Goal: Task Accomplishment & Management: Manage account settings

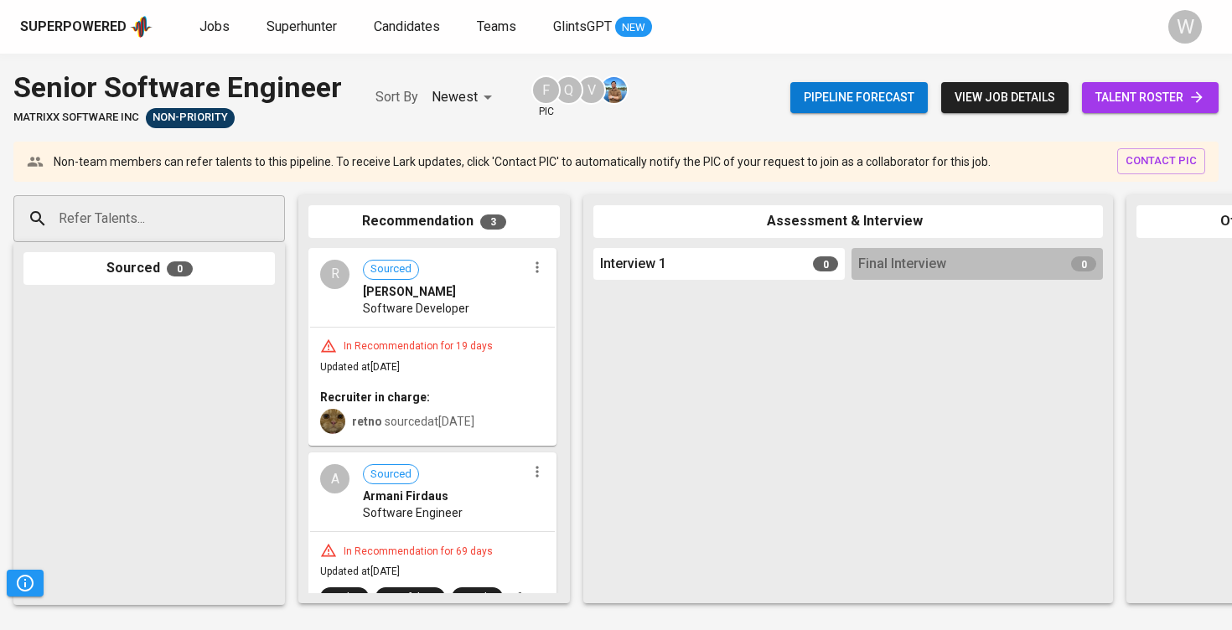
scroll to position [6410, 0]
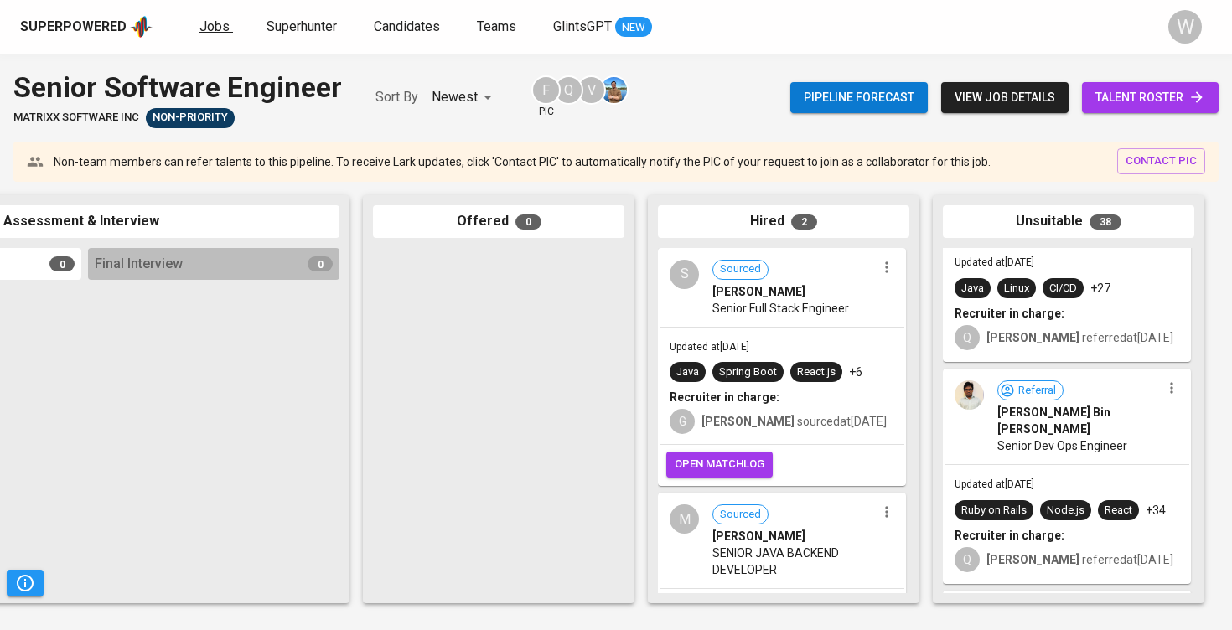
click at [223, 30] on span "Jobs" at bounding box center [215, 26] width 30 height 16
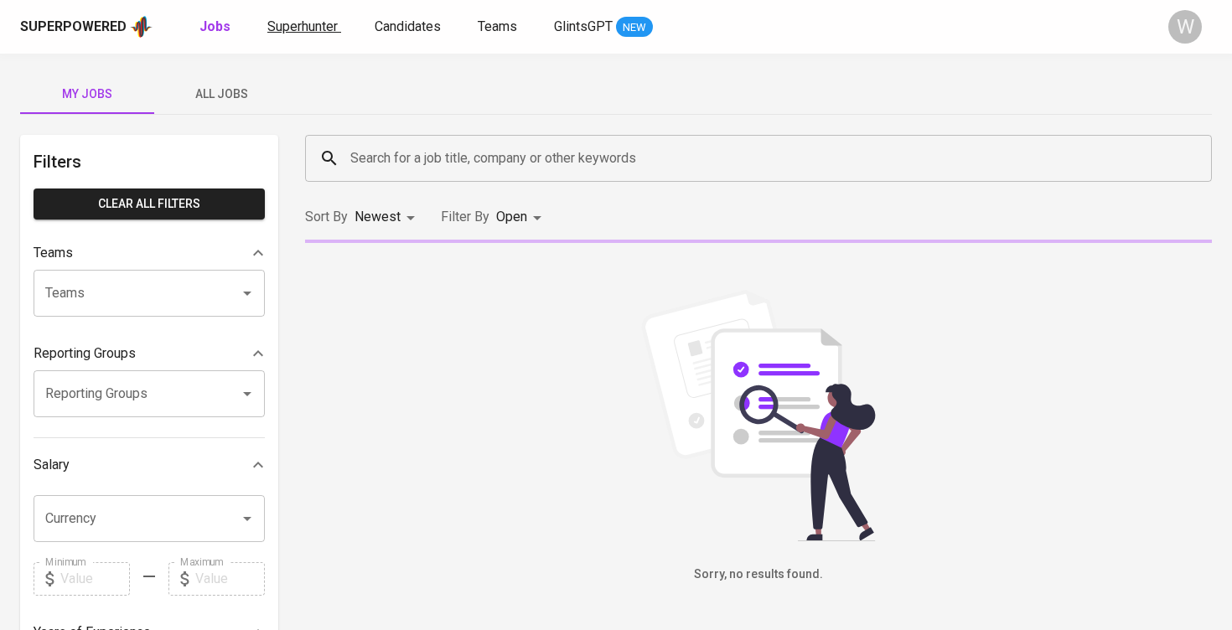
click at [272, 20] on span "Superhunter" at bounding box center [302, 26] width 70 height 16
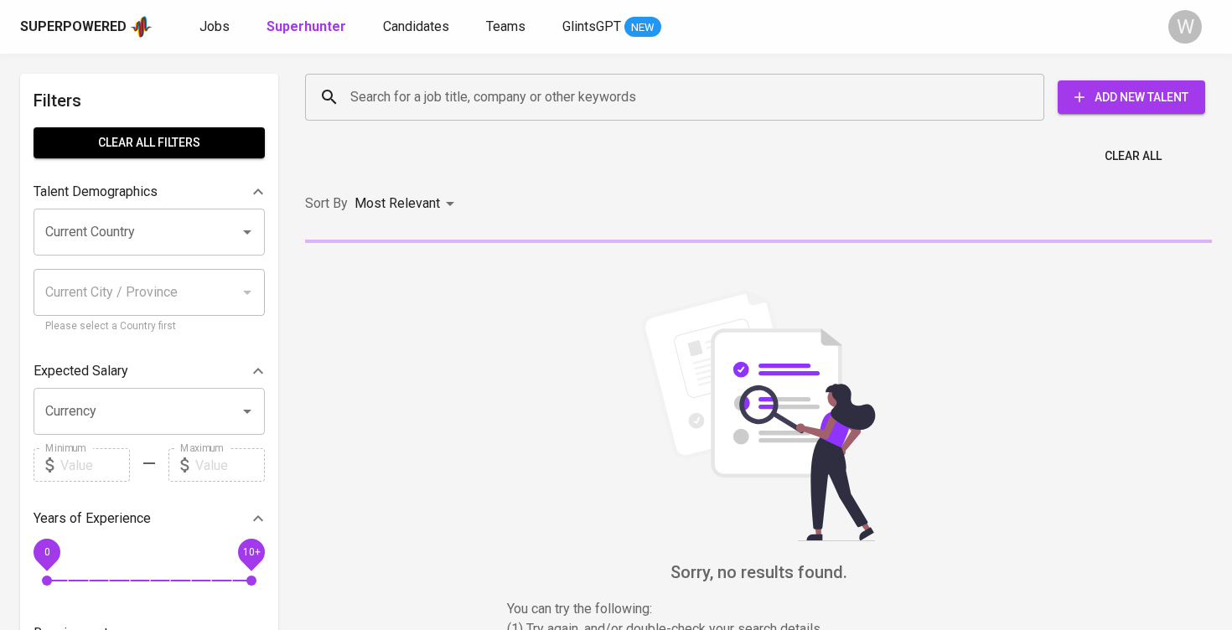
click at [211, 46] on div "Superpowered Jobs Superhunter Candidates Teams GlintsGPT NEW W" at bounding box center [616, 27] width 1232 height 54
click at [216, 34] on link "Jobs" at bounding box center [217, 27] width 34 height 21
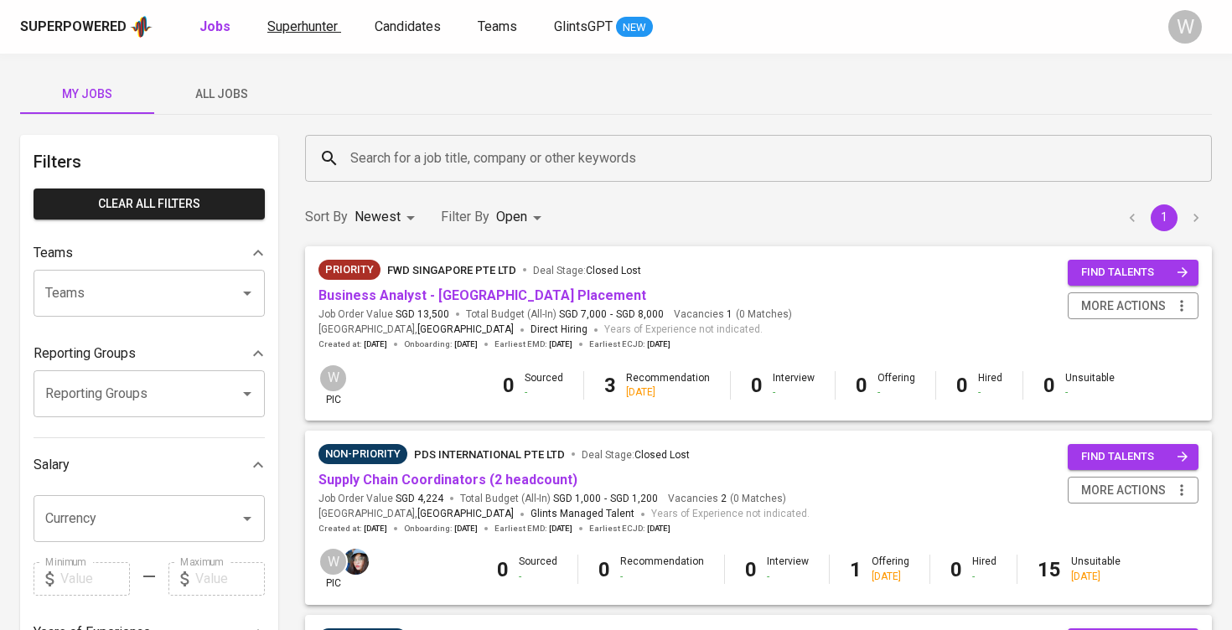
click at [312, 32] on span "Superhunter" at bounding box center [302, 26] width 70 height 16
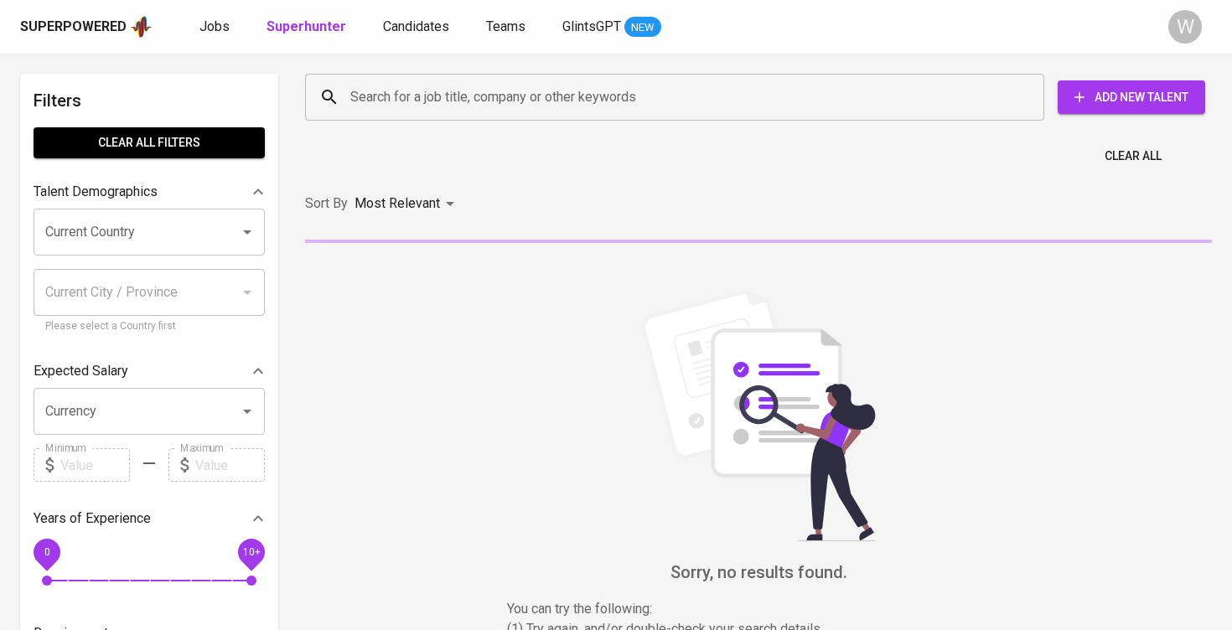
click at [398, 116] on div "Search for a job title, company or other keywords" at bounding box center [674, 97] width 739 height 47
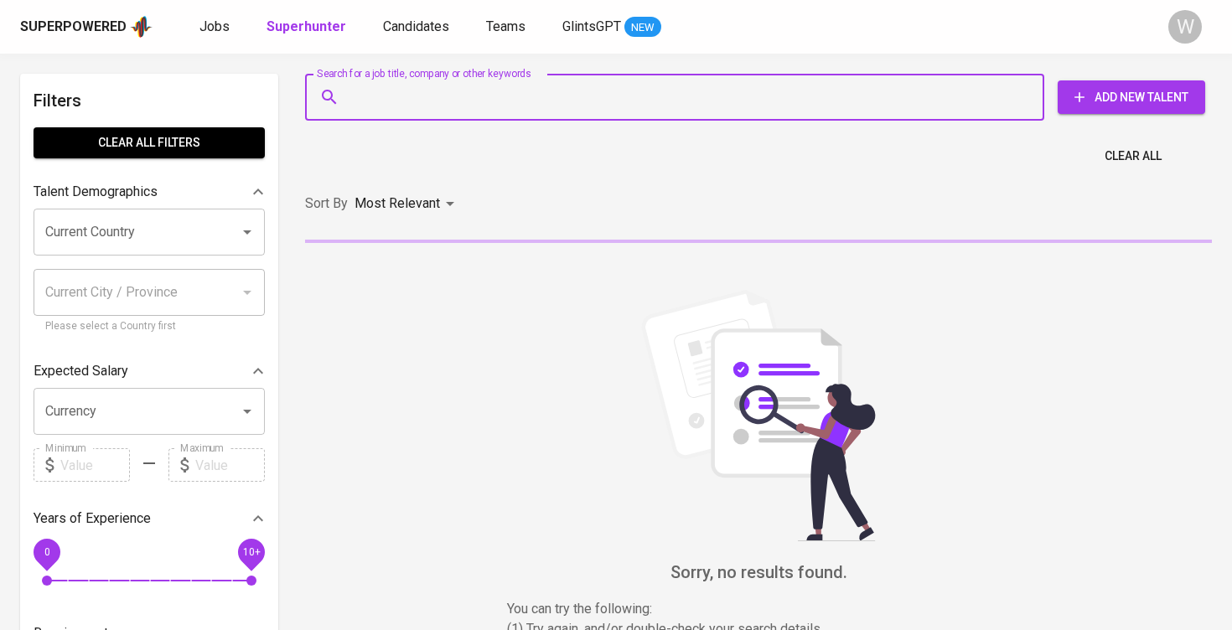
paste input "anthony.juniuss@gmail.com"
type input "anthony.juniuss@gmail.com"
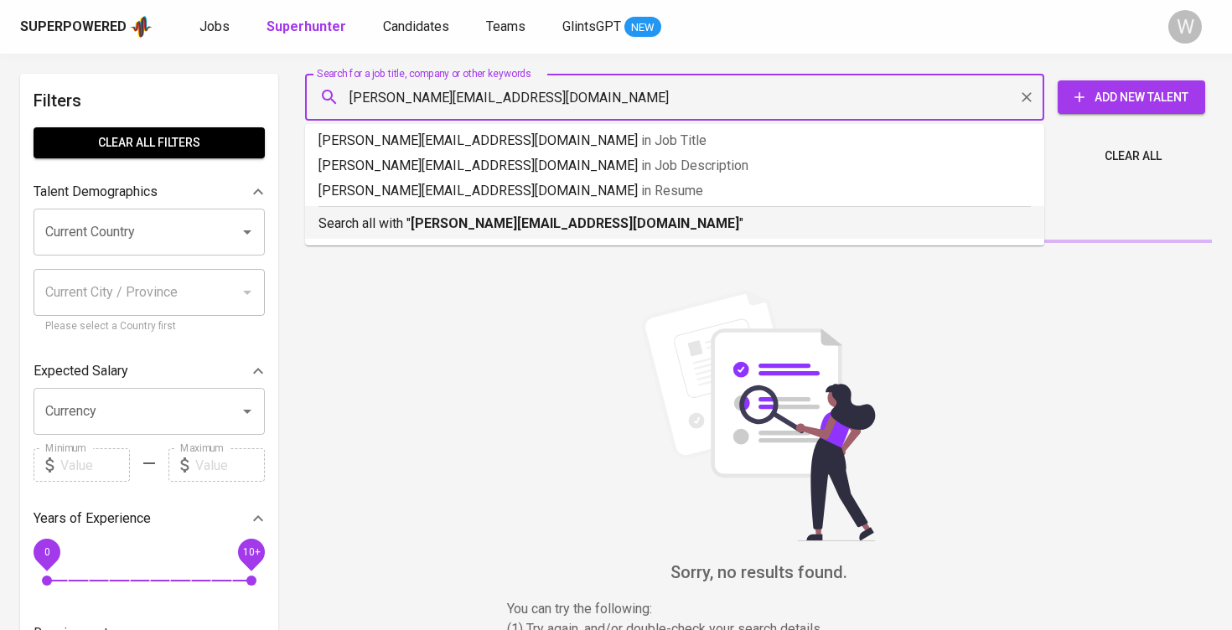
click at [453, 218] on b "anthony.juniuss@gmail.com" at bounding box center [575, 223] width 329 height 16
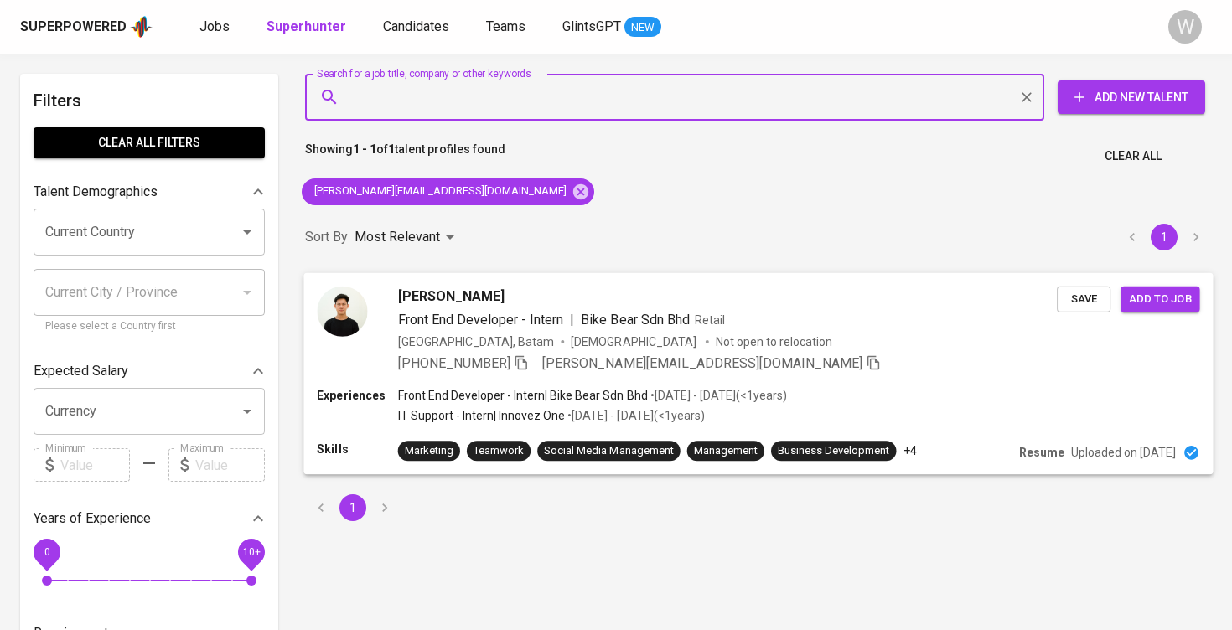
click at [1085, 298] on span "Save" at bounding box center [1083, 298] width 37 height 19
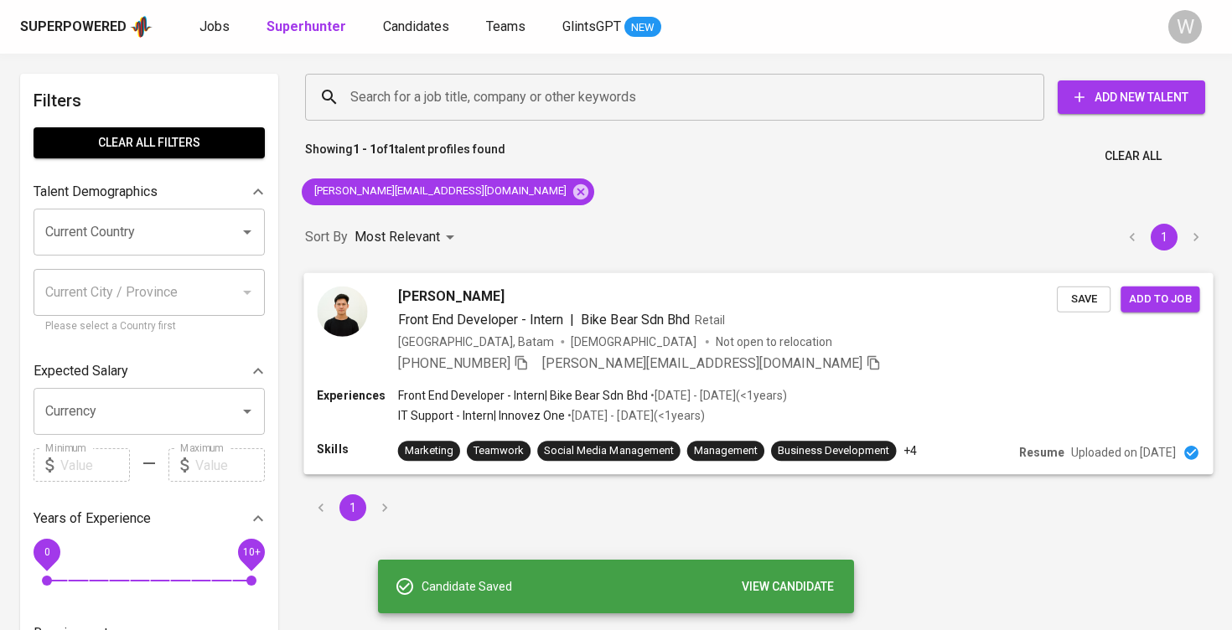
click at [1153, 301] on span "Add to job" at bounding box center [1160, 298] width 62 height 19
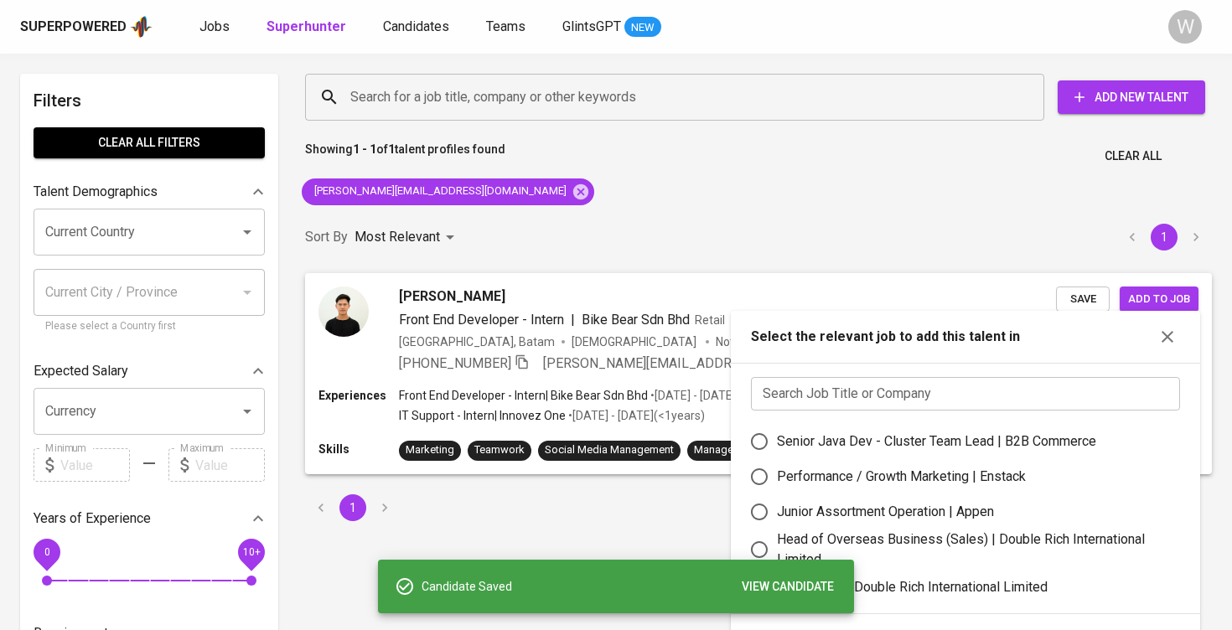
click at [939, 391] on input "text" at bounding box center [965, 394] width 429 height 34
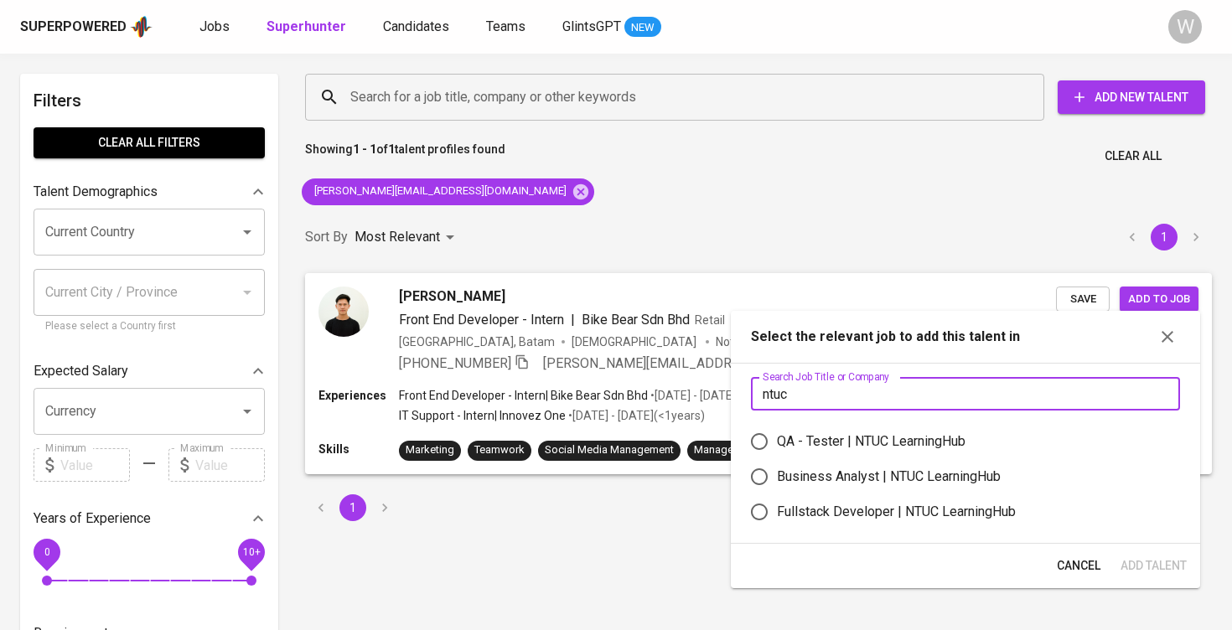
type input "ntuc"
click at [896, 469] on div "Business Analyst | NTUC LearningHub" at bounding box center [889, 477] width 224 height 20
click at [777, 469] on input "Business Analyst | NTUC LearningHub" at bounding box center [759, 476] width 35 height 35
radio input "true"
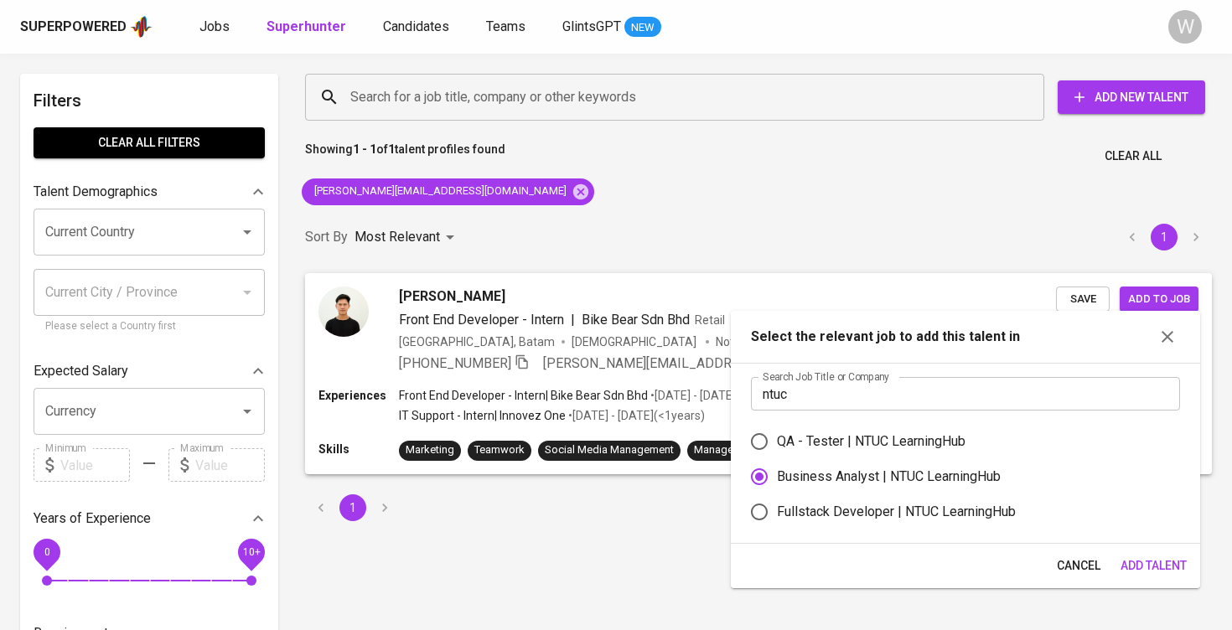
click at [1138, 570] on span "Add Talent" at bounding box center [1154, 566] width 66 height 21
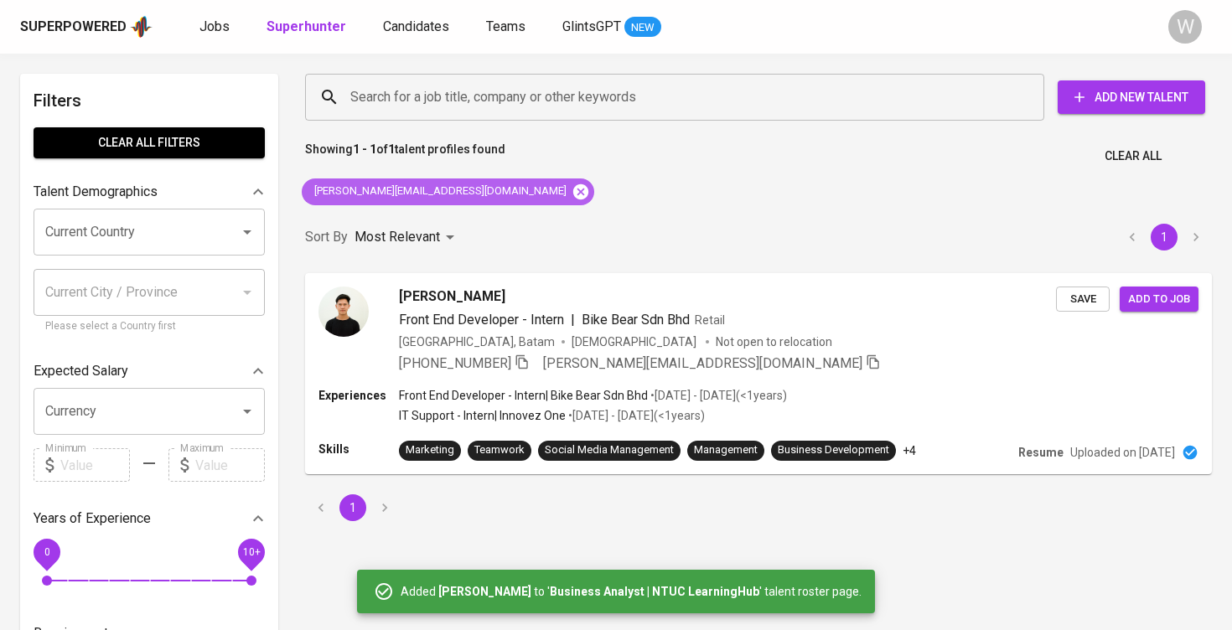
click at [573, 193] on icon at bounding box center [580, 191] width 15 height 15
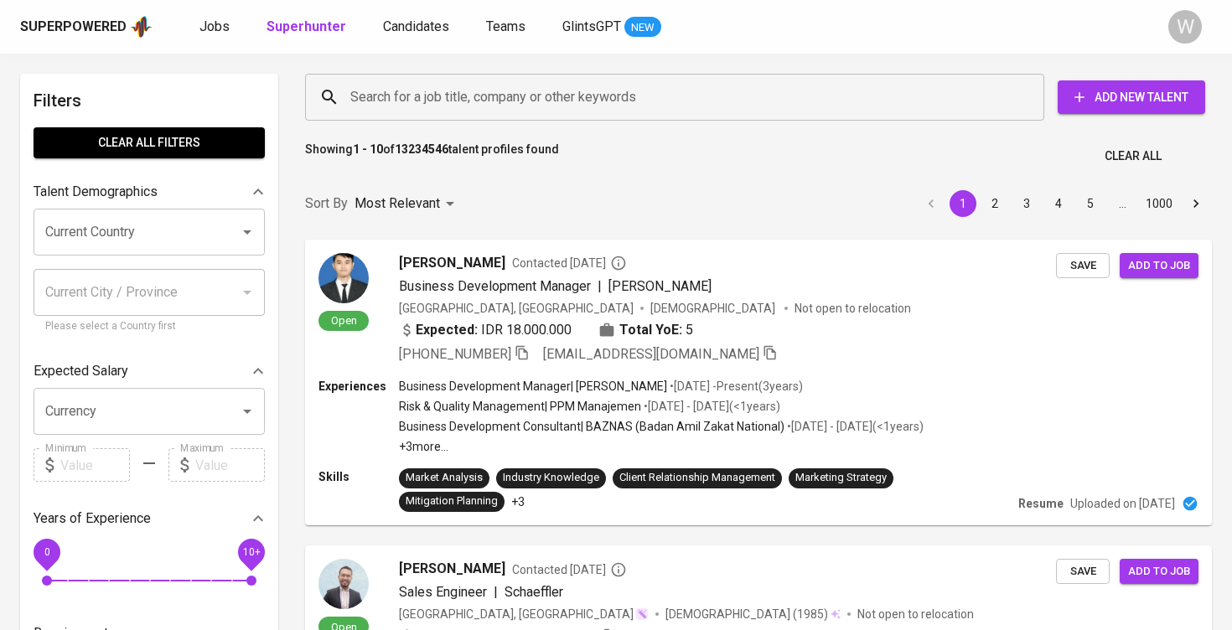
click at [445, 122] on div "Search for a job title, company or other keywords Search for a job title, compa…" at bounding box center [755, 97] width 907 height 54
click at [444, 111] on input "Search for a job title, company or other keywords" at bounding box center [679, 97] width 666 height 32
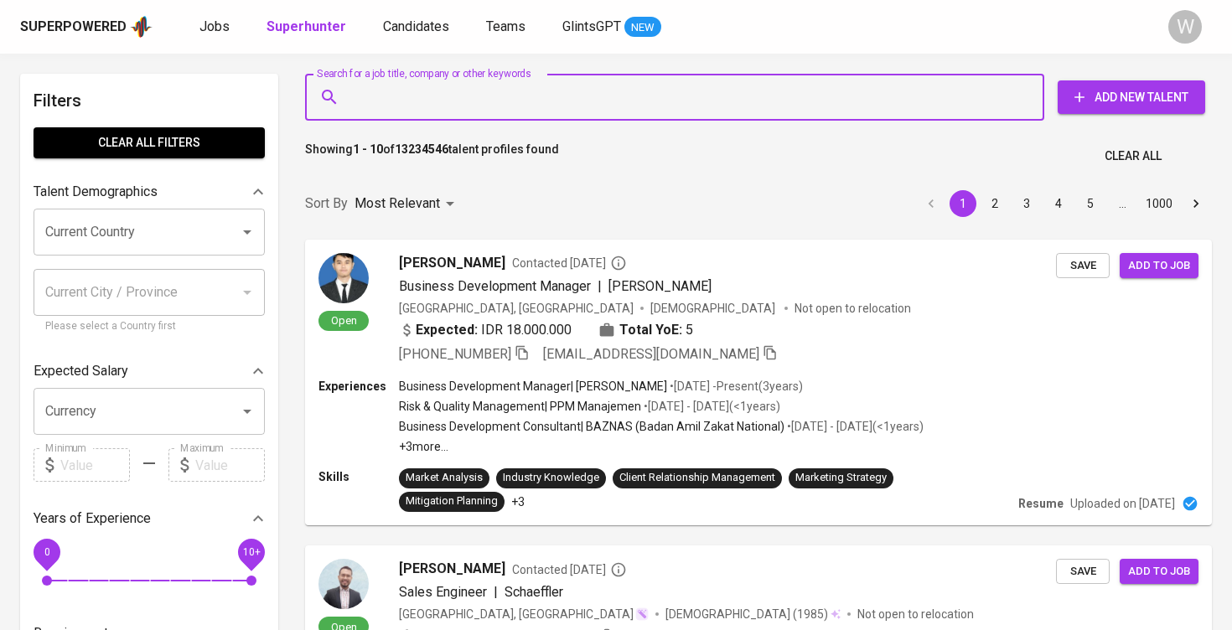
paste input "khoirunnisarahmia@gmail.com"
type input "khoirunnisarahmia@gmail.com"
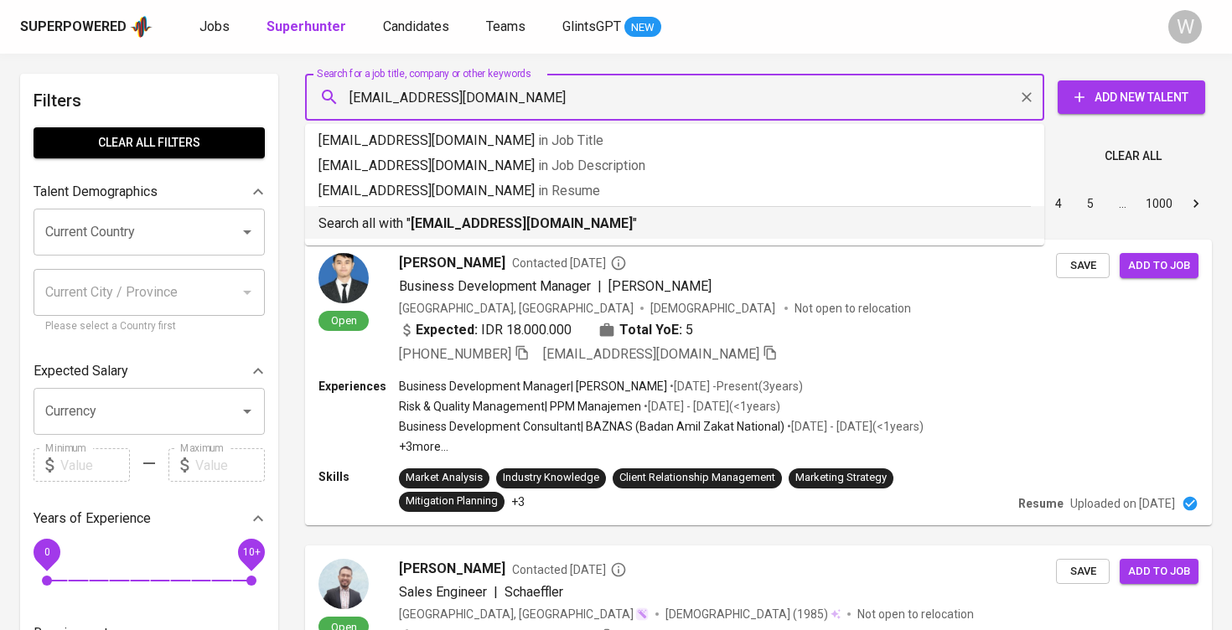
click at [495, 224] on b "khoirunnisarahmia@gmail.com" at bounding box center [522, 223] width 222 height 16
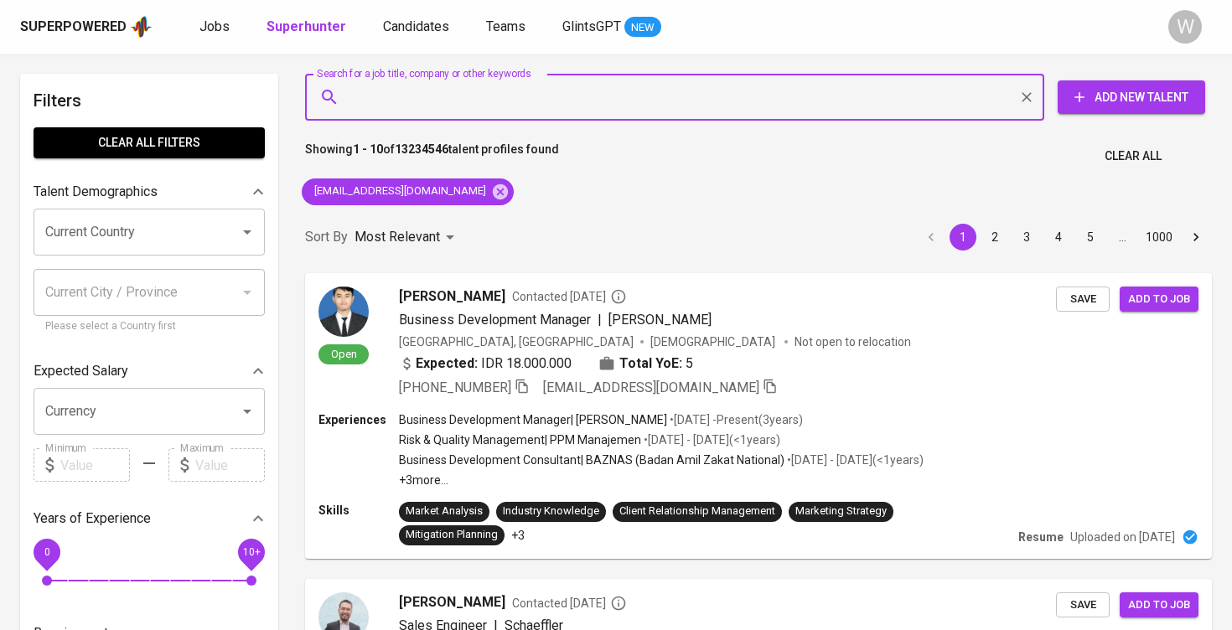
click at [551, 227] on div "Sort By Most Relevant MOST_RELEVANT 1 2 3 4 5 … 1000" at bounding box center [758, 237] width 927 height 51
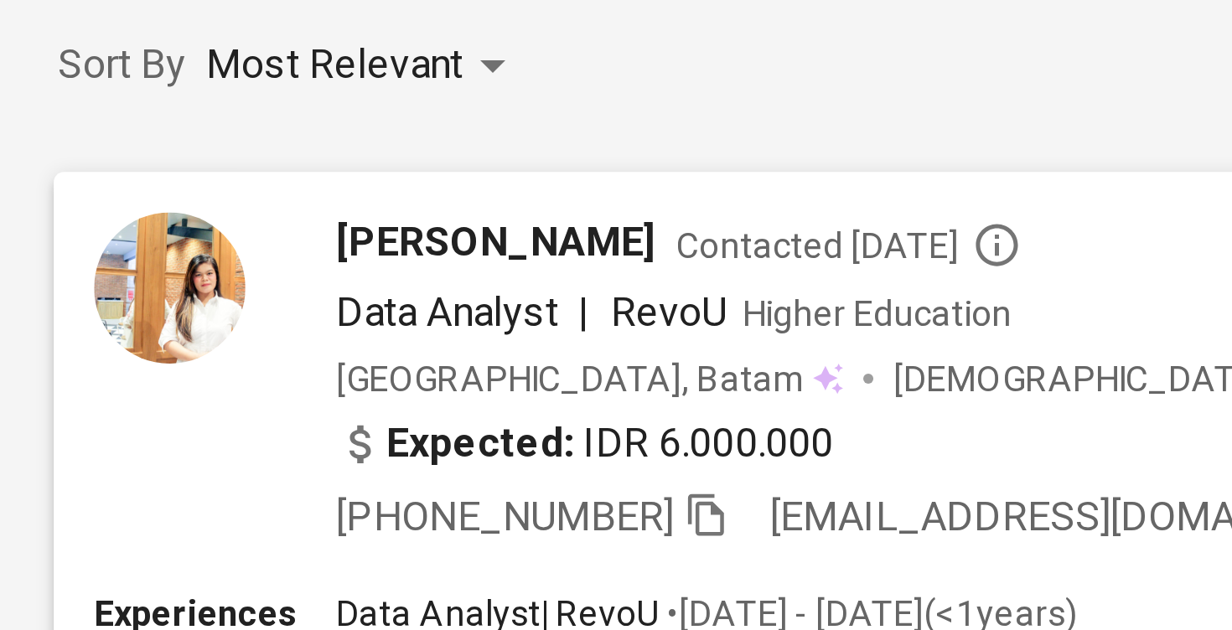
click at [317, 286] on div "rahmia khoirunnisa Contacted 3 months ago Data Analyst | RevoU Higher Education…" at bounding box center [687, 341] width 740 height 111
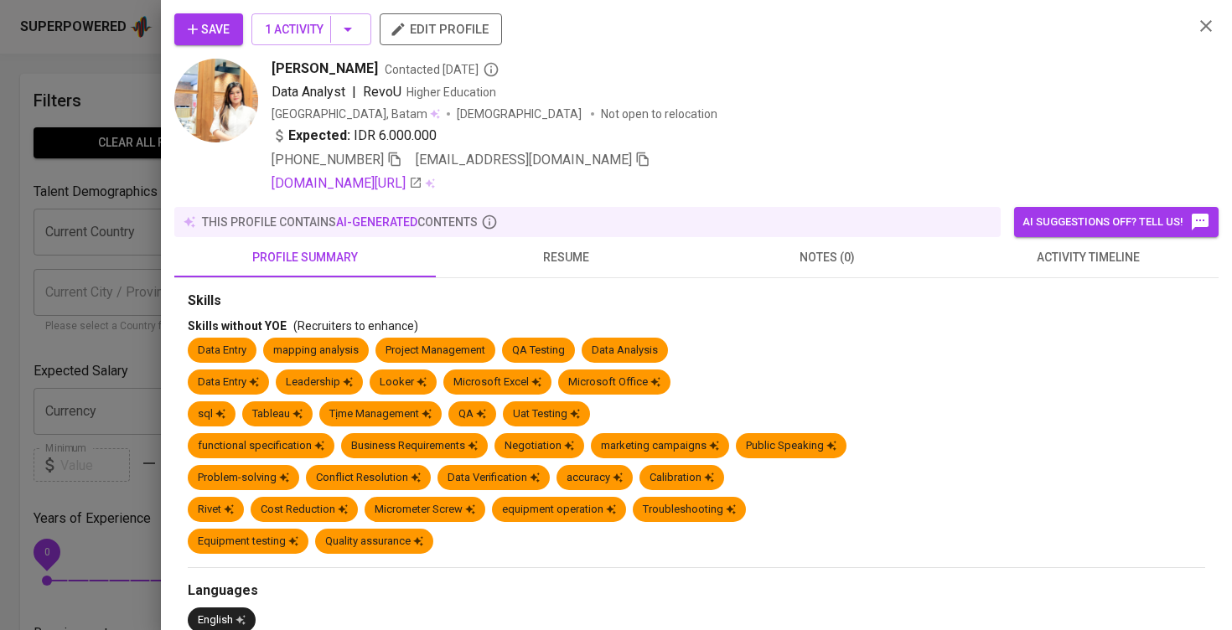
click at [211, 133] on img at bounding box center [216, 101] width 84 height 84
click at [302, 39] on button "1 Activity" at bounding box center [311, 29] width 120 height 32
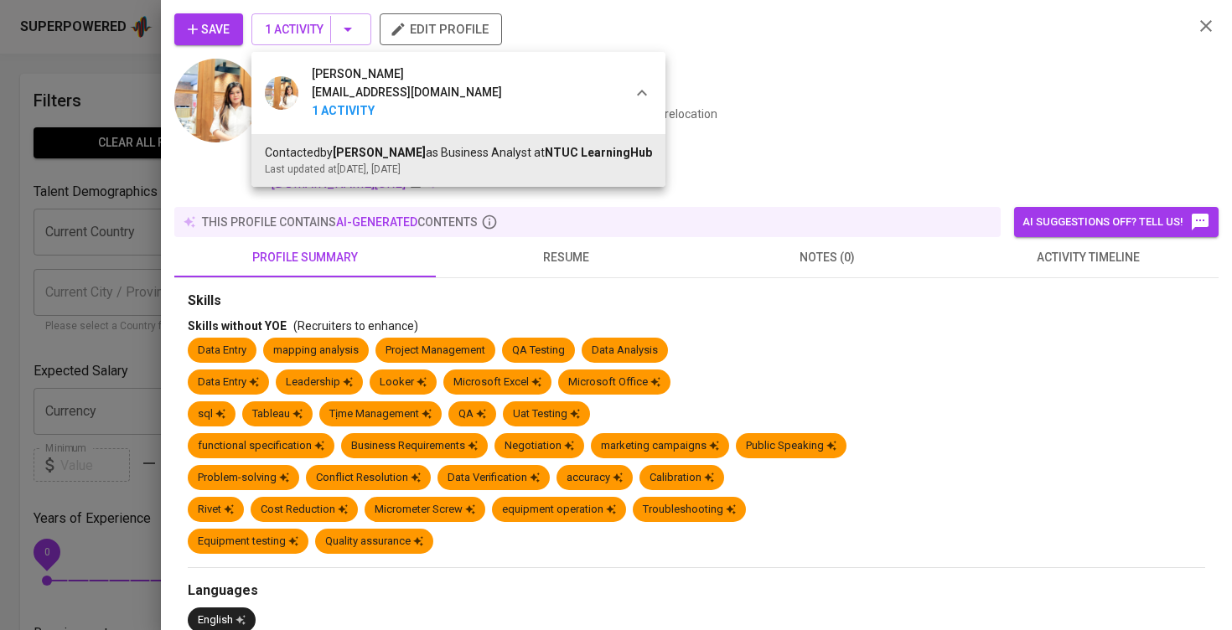
click at [1016, 261] on div at bounding box center [616, 315] width 1232 height 630
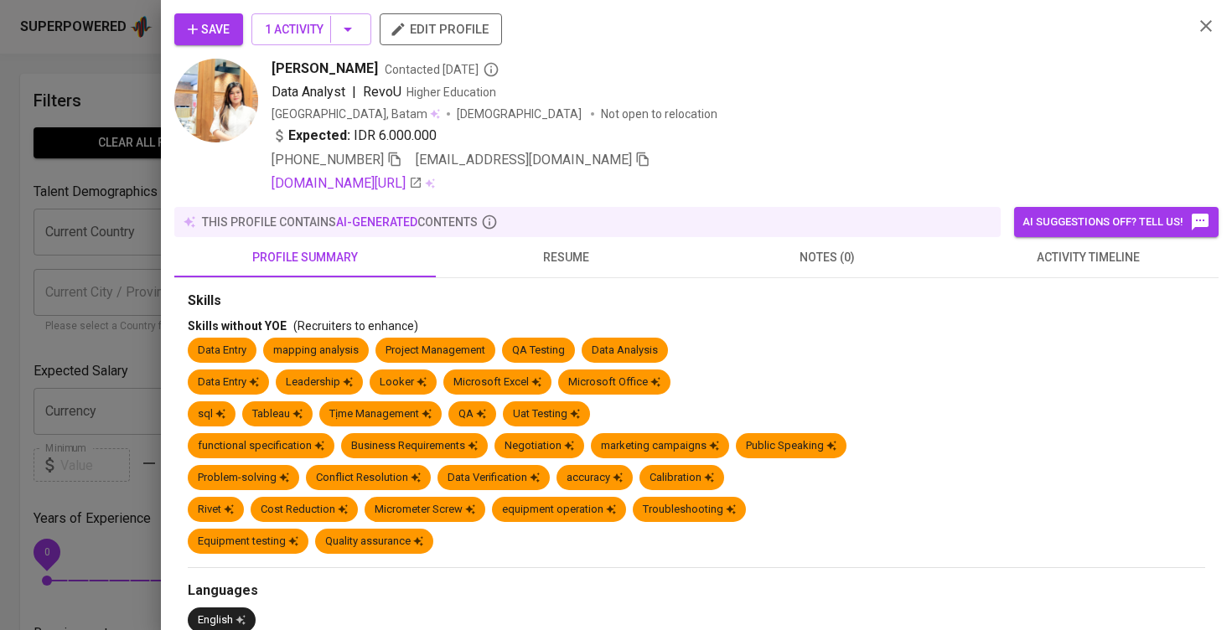
click at [1016, 261] on span "activity timeline" at bounding box center [1088, 257] width 241 height 21
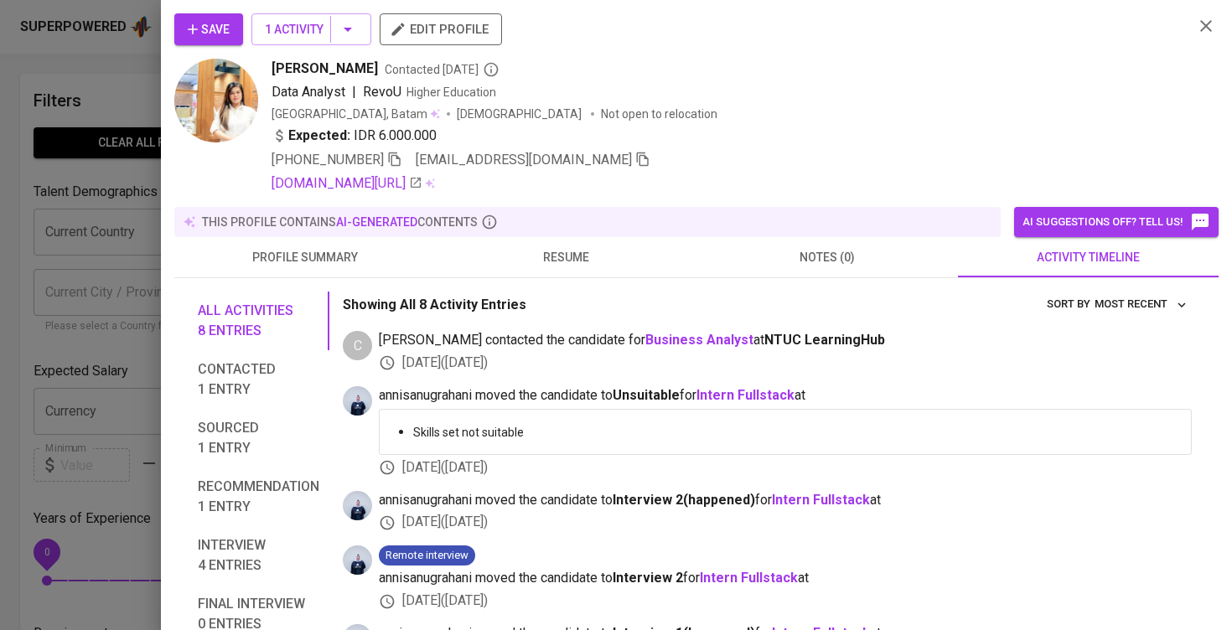
click at [139, 249] on div at bounding box center [616, 315] width 1232 height 630
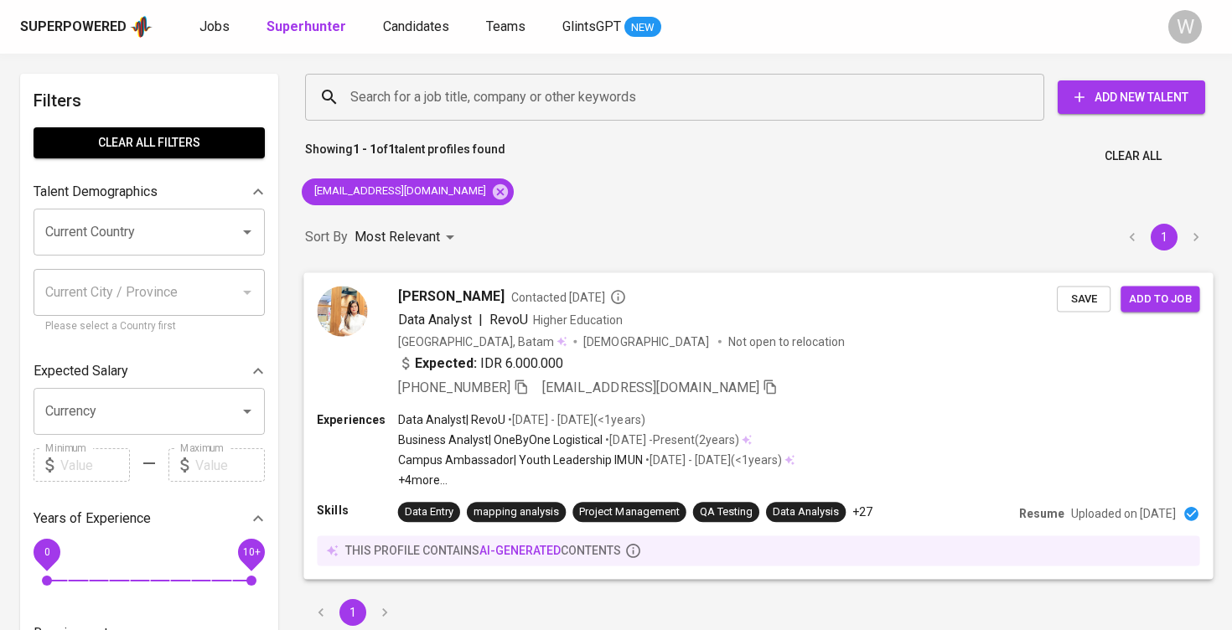
click at [1086, 303] on span "Save" at bounding box center [1083, 298] width 37 height 19
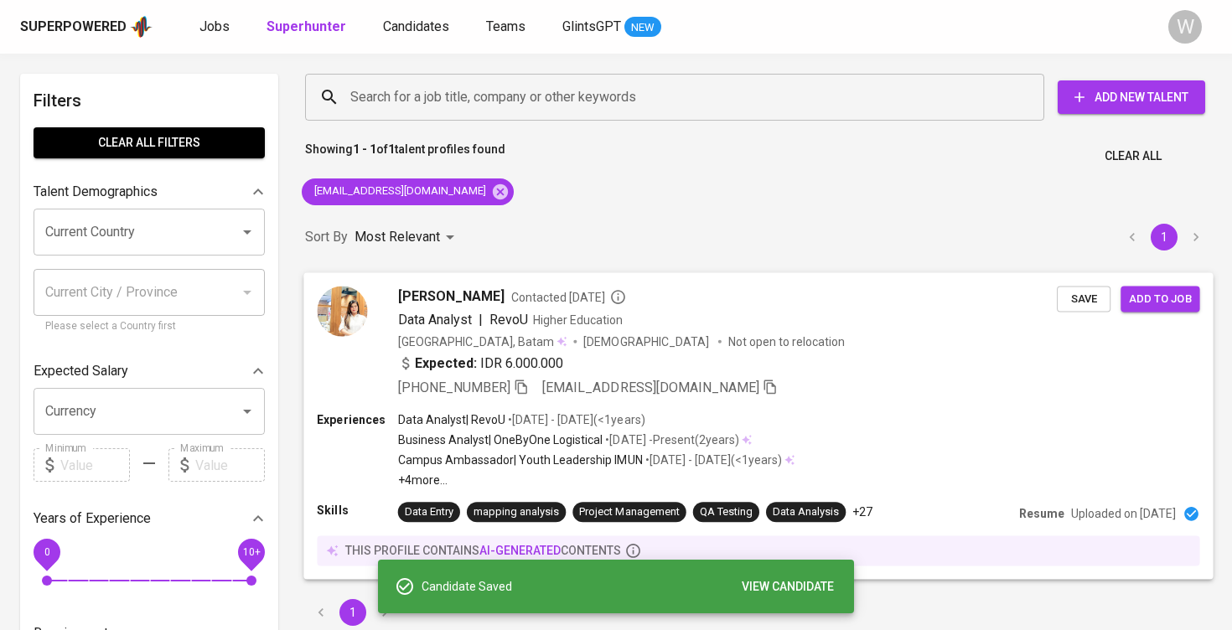
click at [1159, 303] on span "Add to job" at bounding box center [1160, 298] width 62 height 19
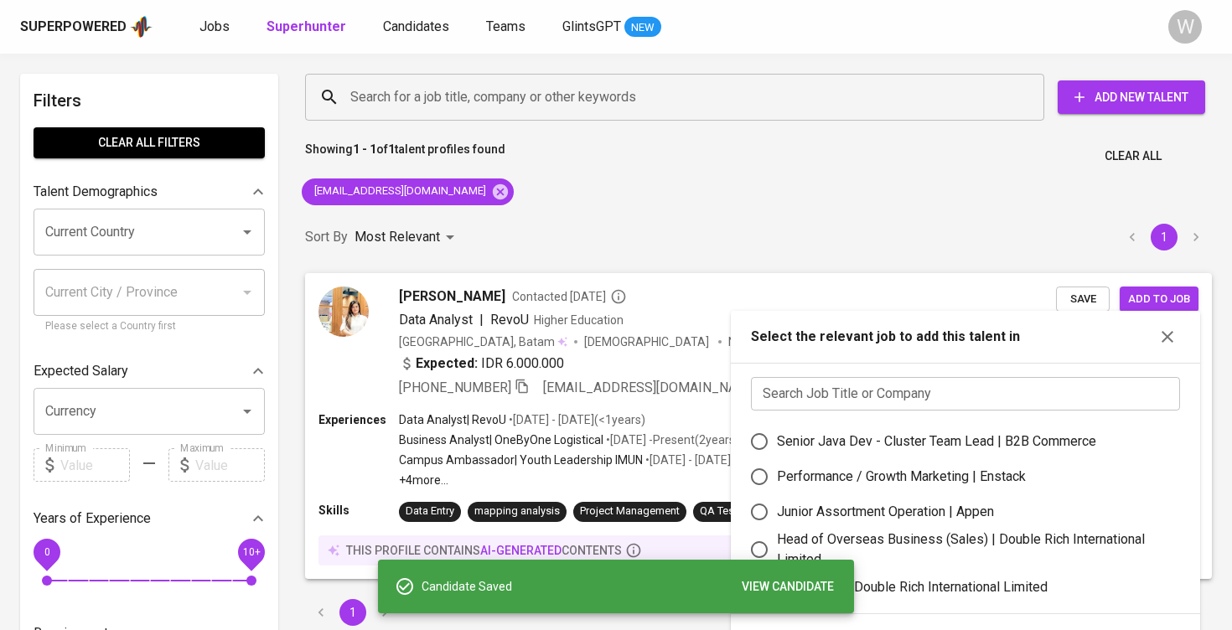
click at [896, 396] on input "text" at bounding box center [965, 394] width 429 height 34
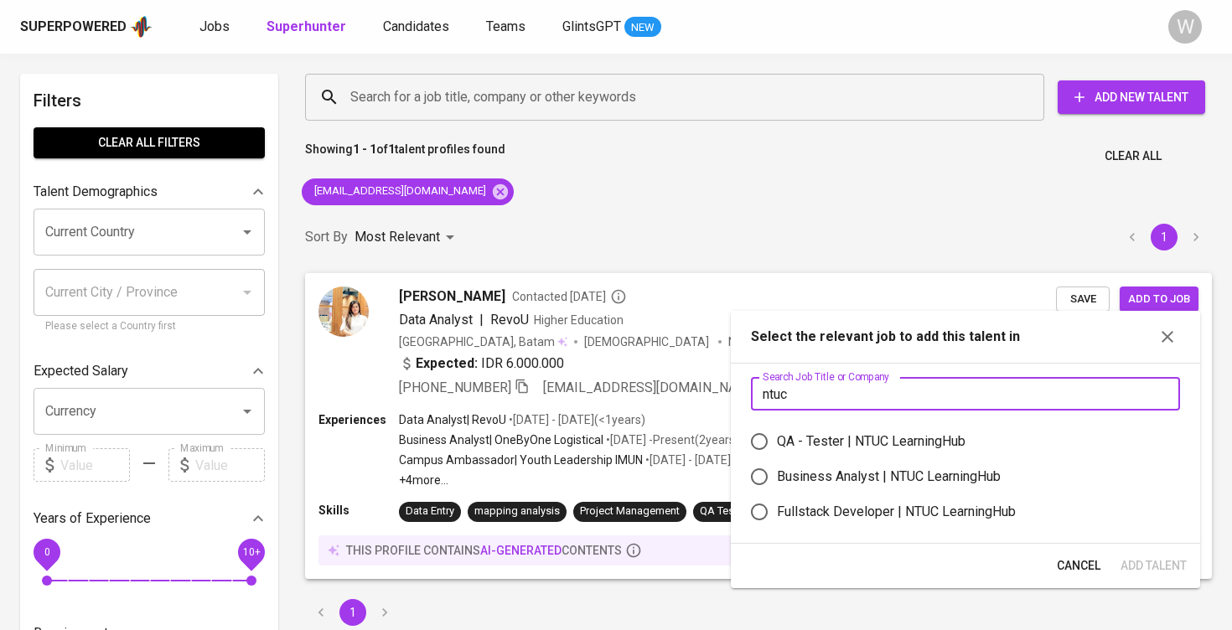
type input "ntuc"
click at [860, 474] on div "Business Analyst | NTUC LearningHub" at bounding box center [889, 477] width 224 height 20
click at [777, 474] on input "Business Analyst | NTUC LearningHub" at bounding box center [759, 476] width 35 height 35
radio input "true"
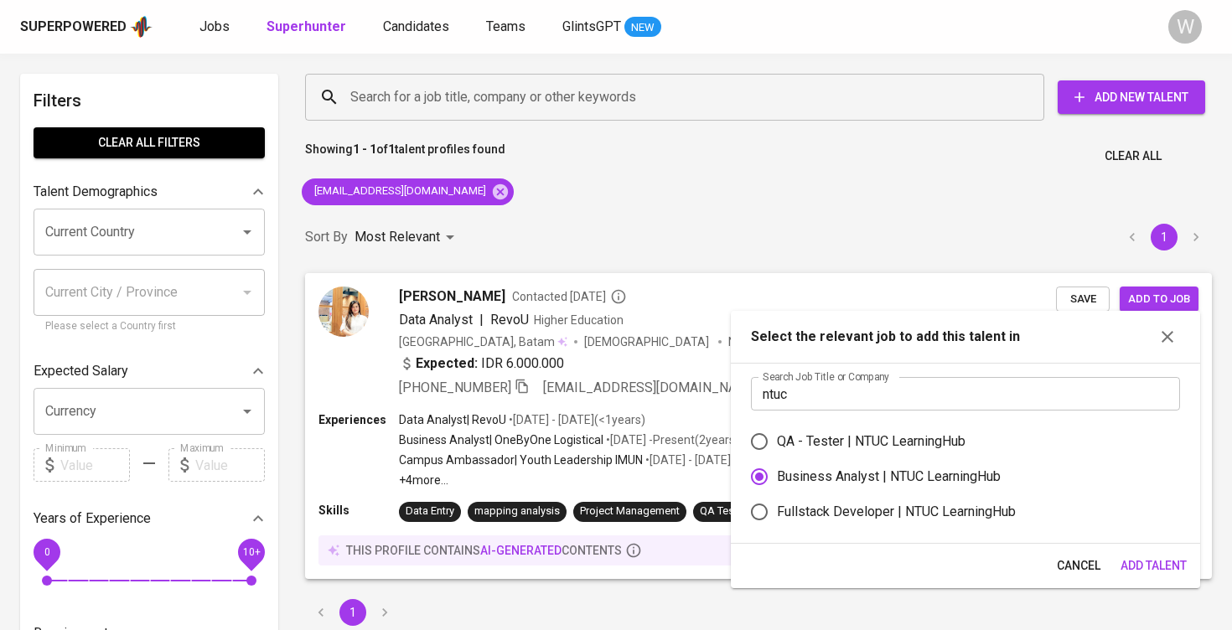
click at [1136, 566] on span "Add Talent" at bounding box center [1154, 566] width 66 height 21
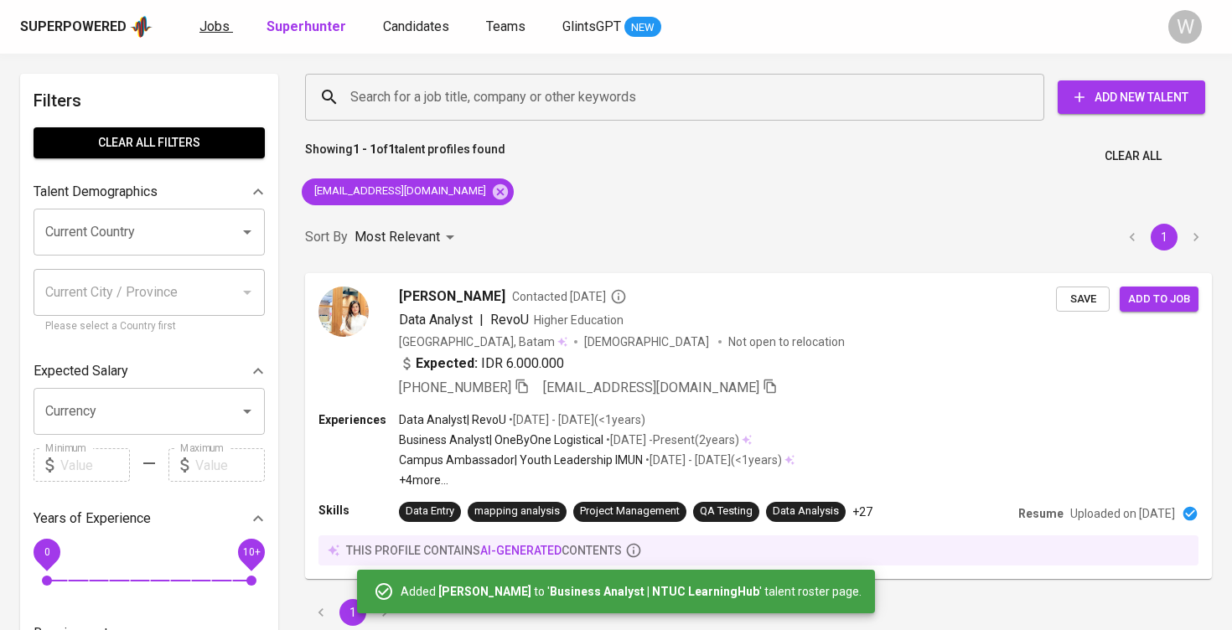
click at [203, 32] on span "Jobs" at bounding box center [215, 26] width 30 height 16
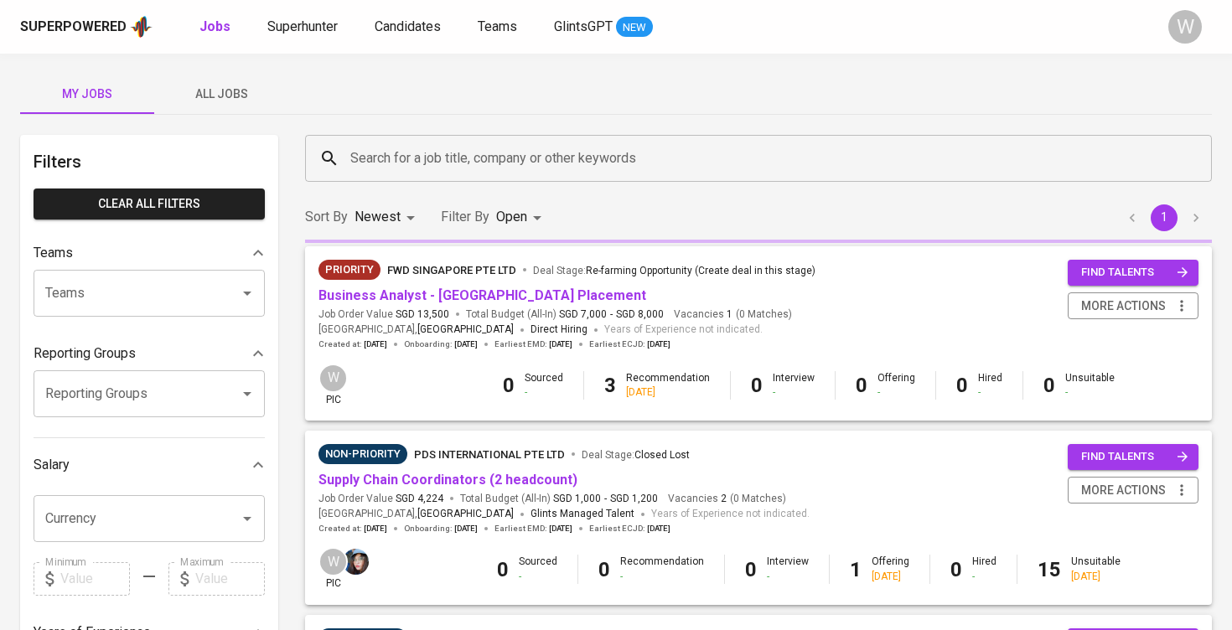
click at [220, 96] on span "All Jobs" at bounding box center [221, 94] width 114 height 21
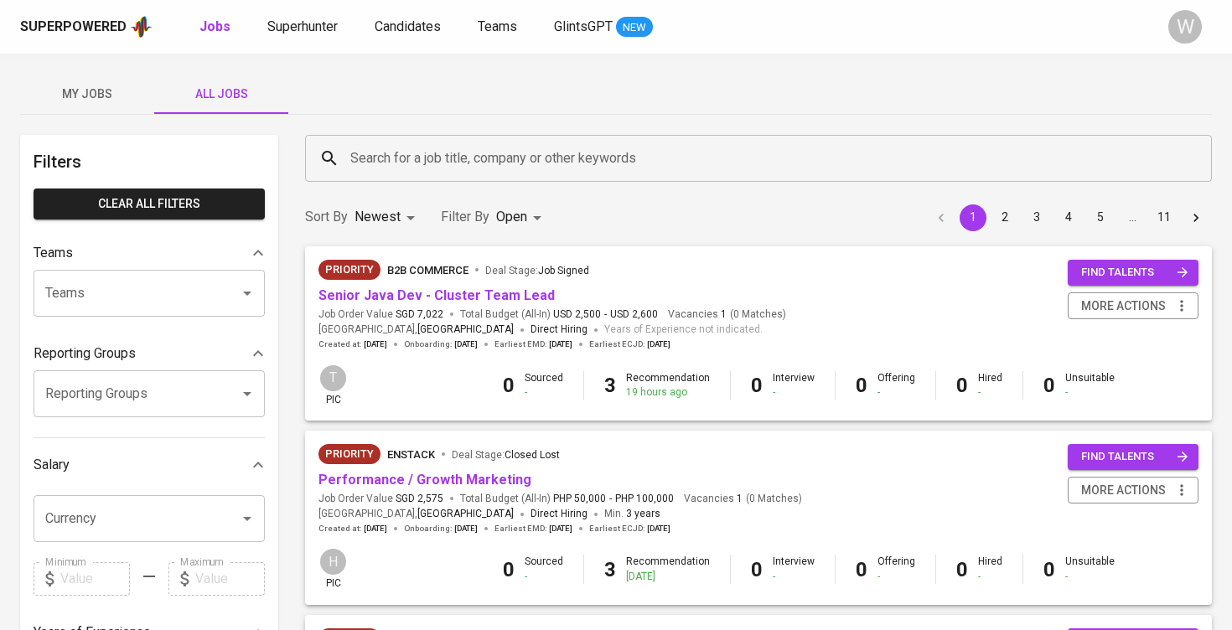
click at [345, 147] on div "Search for a job title, company or other keywords" at bounding box center [758, 158] width 907 height 47
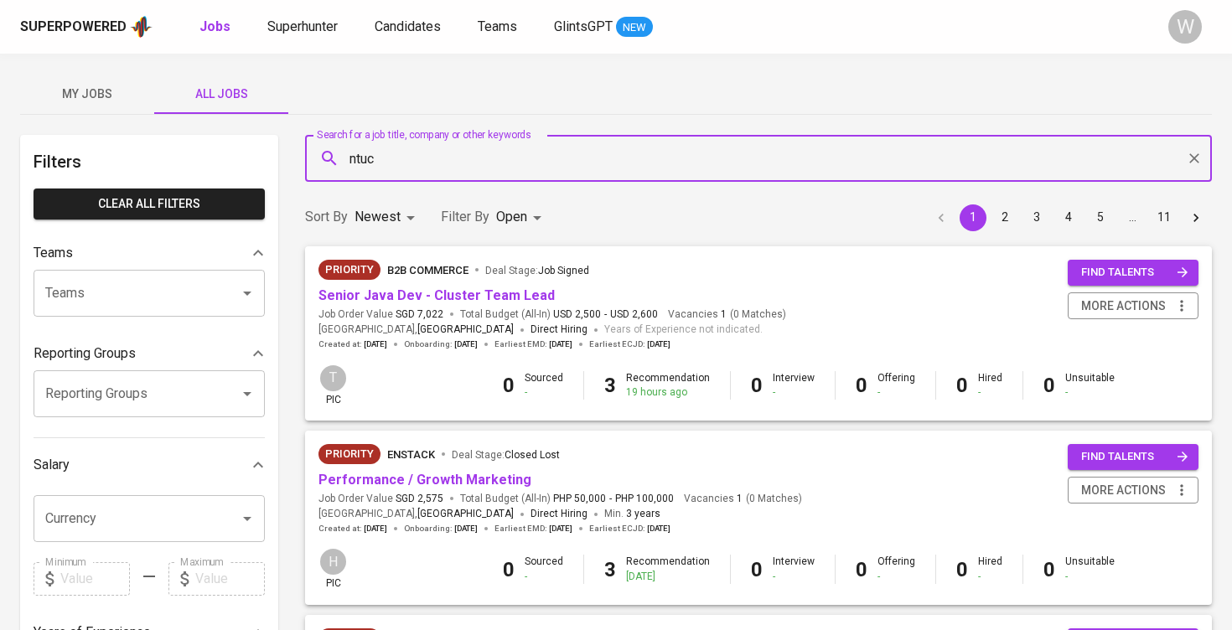
type input "ntuc"
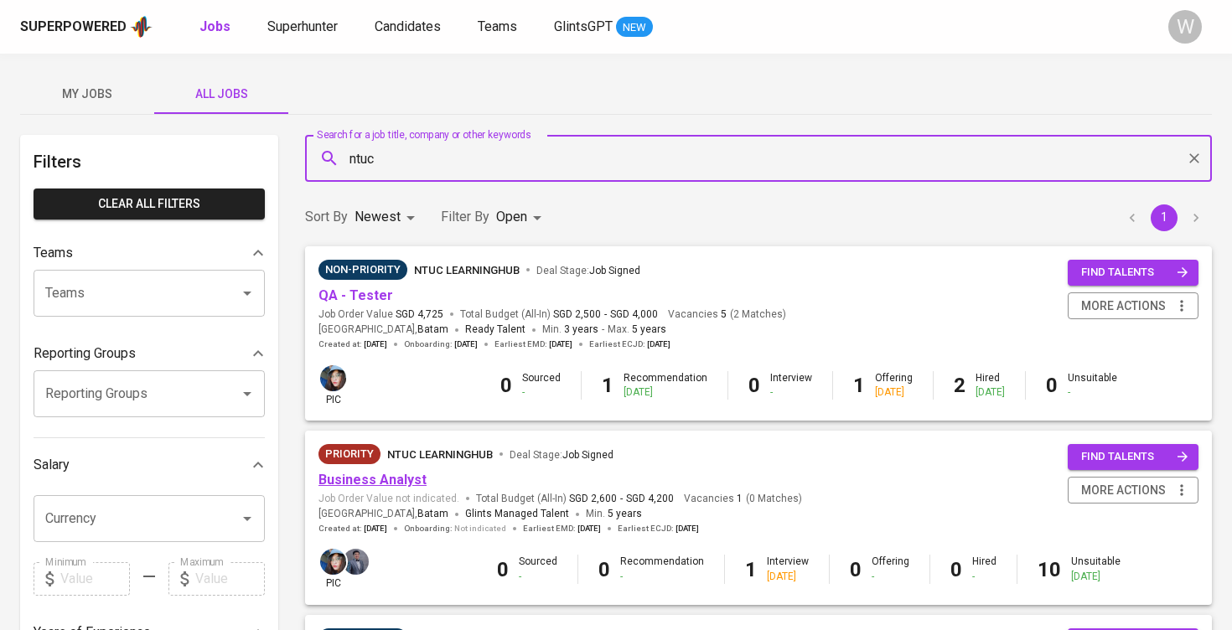
click at [405, 474] on link "Business Analyst" at bounding box center [373, 480] width 108 height 16
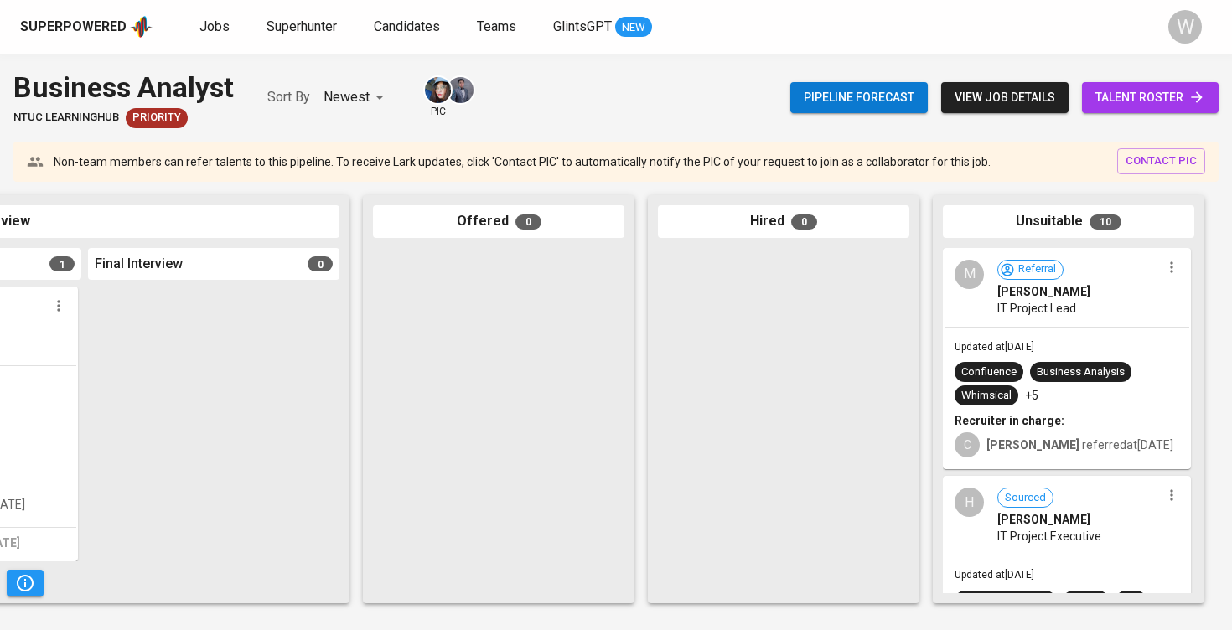
scroll to position [0, 1022]
click at [1164, 92] on span "talent roster" at bounding box center [1151, 97] width 110 height 21
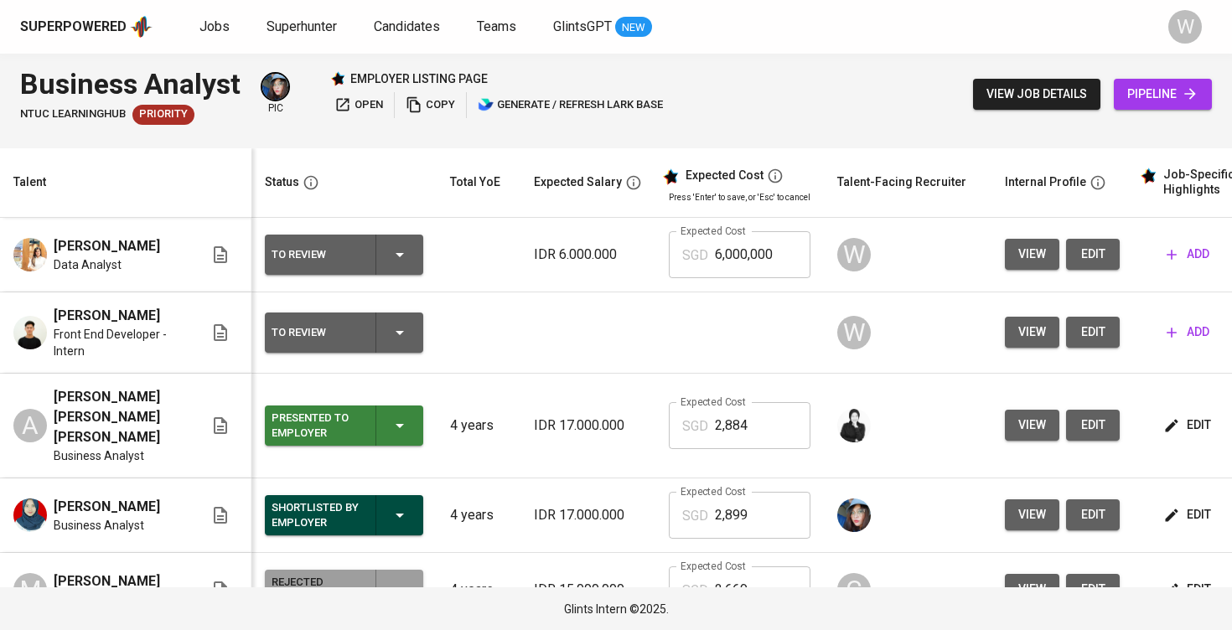
click at [1080, 335] on span "edit" at bounding box center [1093, 332] width 27 height 21
click at [1080, 250] on span "edit" at bounding box center [1093, 254] width 27 height 21
click at [1187, 322] on span "add" at bounding box center [1188, 332] width 43 height 21
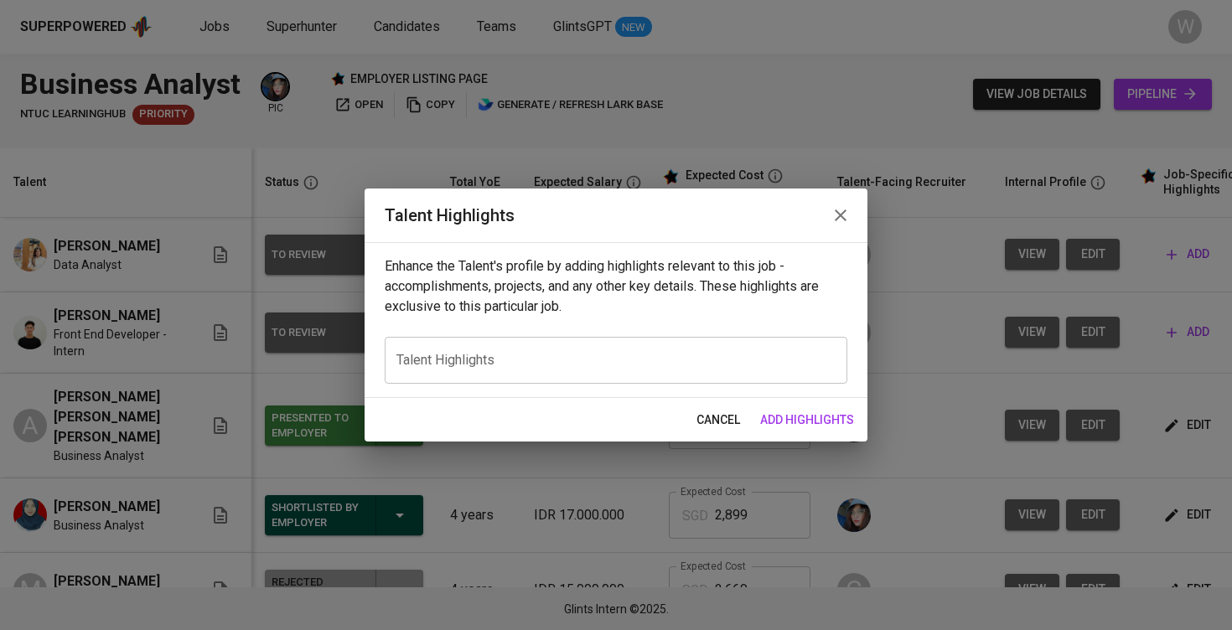
click at [739, 373] on div "x Talent Highlights" at bounding box center [616, 360] width 463 height 47
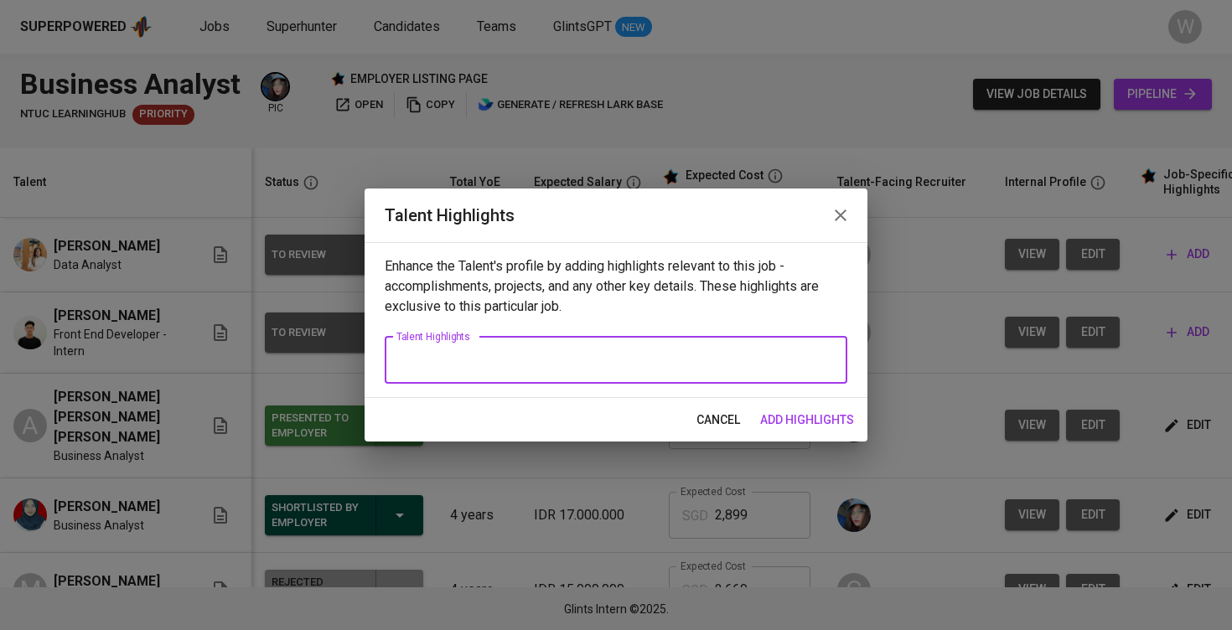
paste textarea "Here are the highlighted notes about Anthony, aligned with the Business Analyst…"
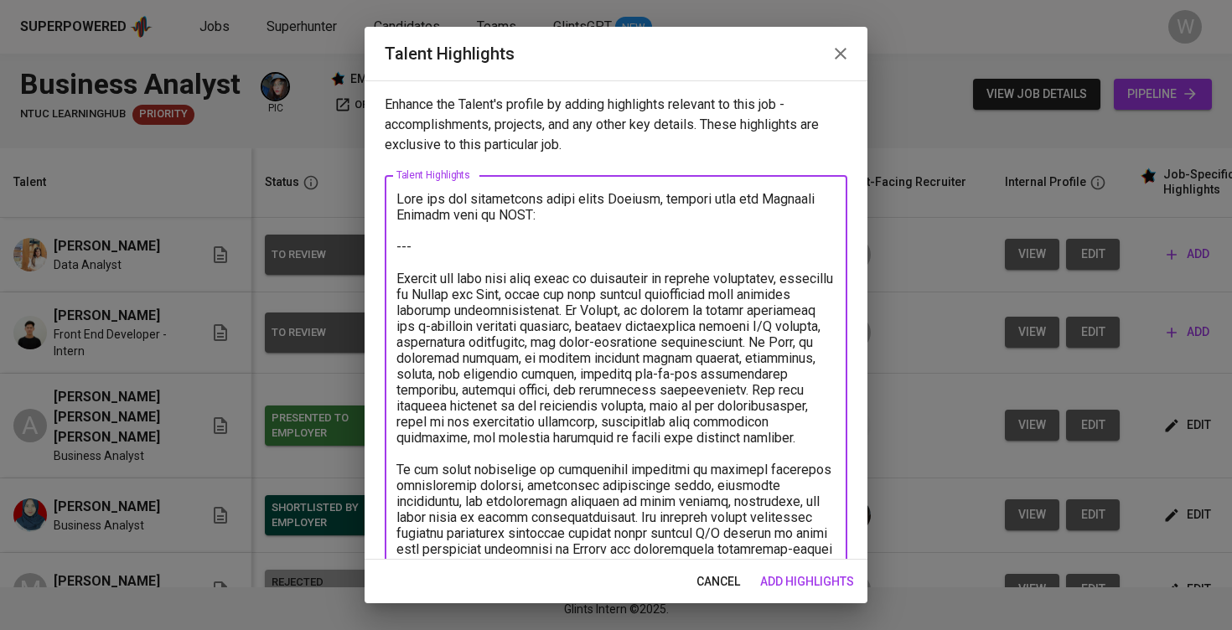
scroll to position [616, 0]
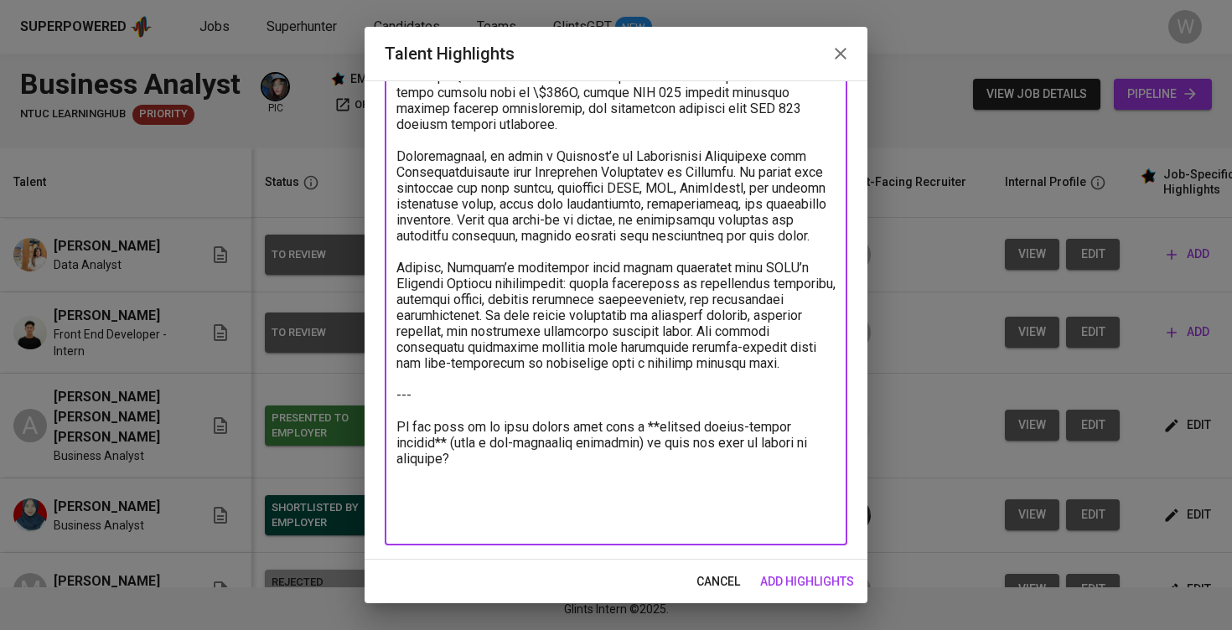
drag, startPoint x: 477, startPoint y: 506, endPoint x: 372, endPoint y: 414, distance: 139.6
click at [372, 414] on div "Enhance the Talent's profile by adding highlights relevant to this job - accomp…" at bounding box center [616, 319] width 503 height 479
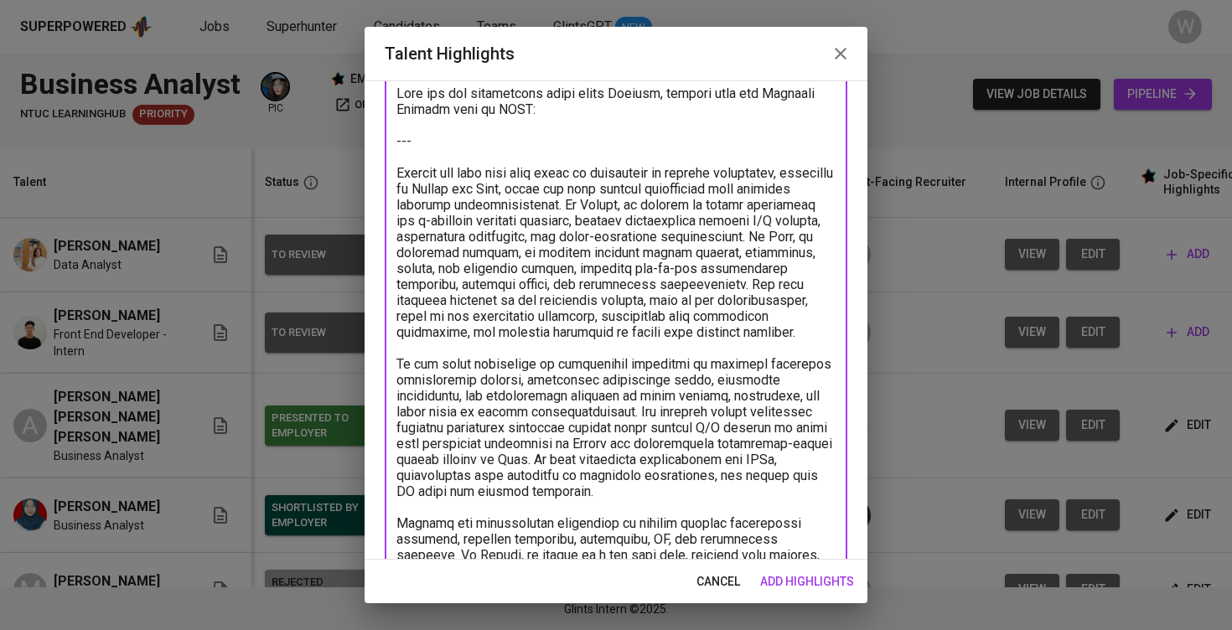
scroll to position [0, 0]
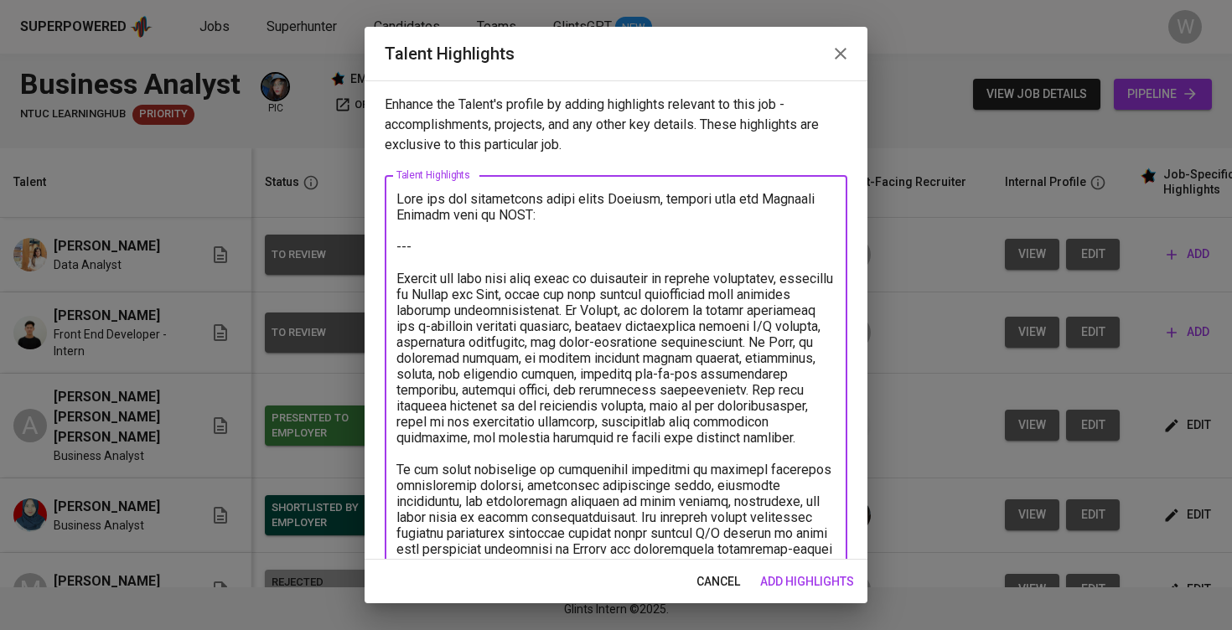
drag, startPoint x: 488, startPoint y: 151, endPoint x: 381, endPoint y: 18, distance: 170.5
click at [381, 18] on div "Talent Highlights Enhance the Talent's profile by adding highlights relevant to…" at bounding box center [616, 315] width 1232 height 630
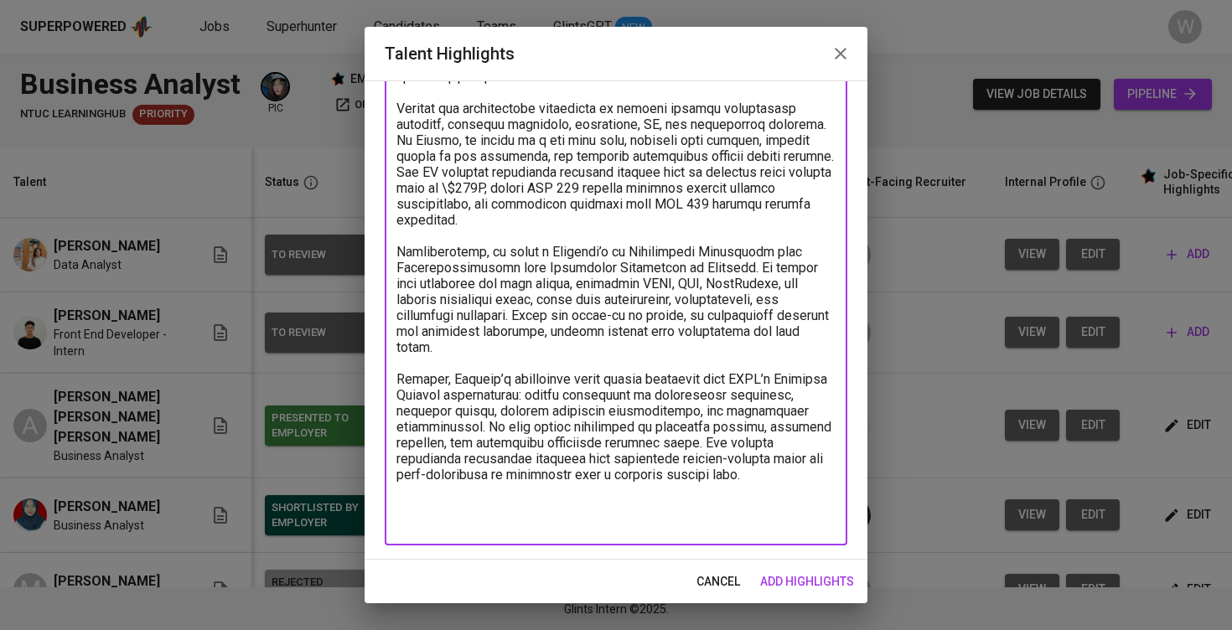
scroll to position [441, 0]
drag, startPoint x: 582, startPoint y: 414, endPoint x: 416, endPoint y: 386, distance: 168.3
click at [416, 386] on textarea at bounding box center [616, 140] width 439 height 780
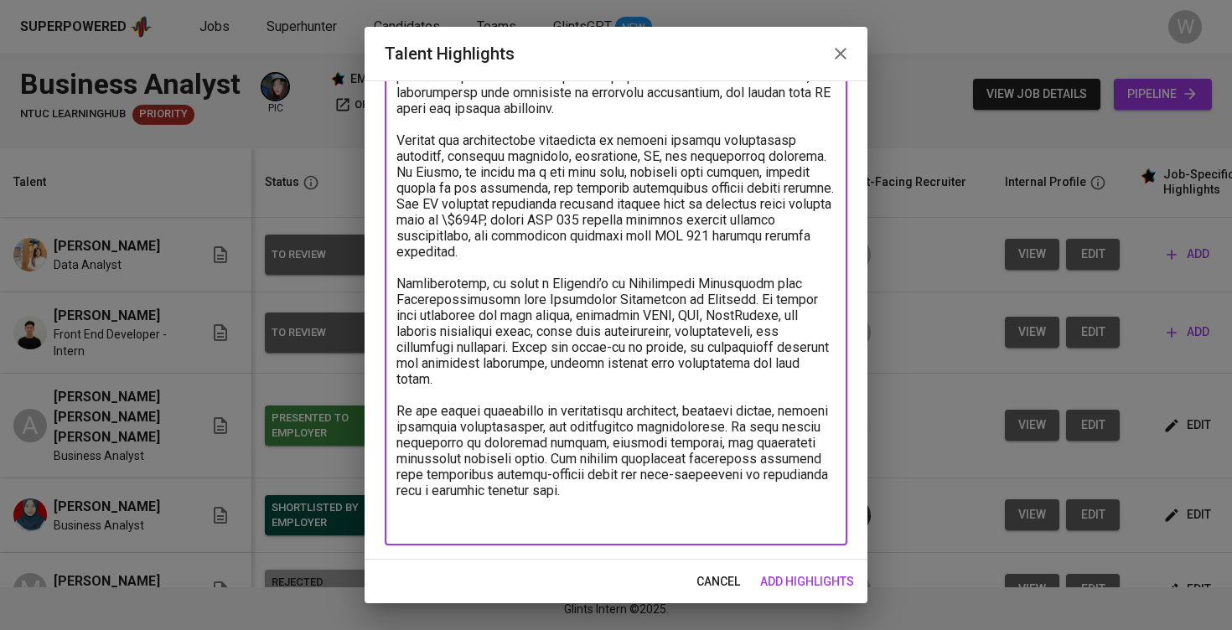
scroll to position [409, 0]
click at [645, 511] on textarea at bounding box center [616, 156] width 439 height 749
drag, startPoint x: 637, startPoint y: 511, endPoint x: 567, endPoint y: 479, distance: 77.3
click at [567, 479] on textarea at bounding box center [616, 164] width 439 height 765
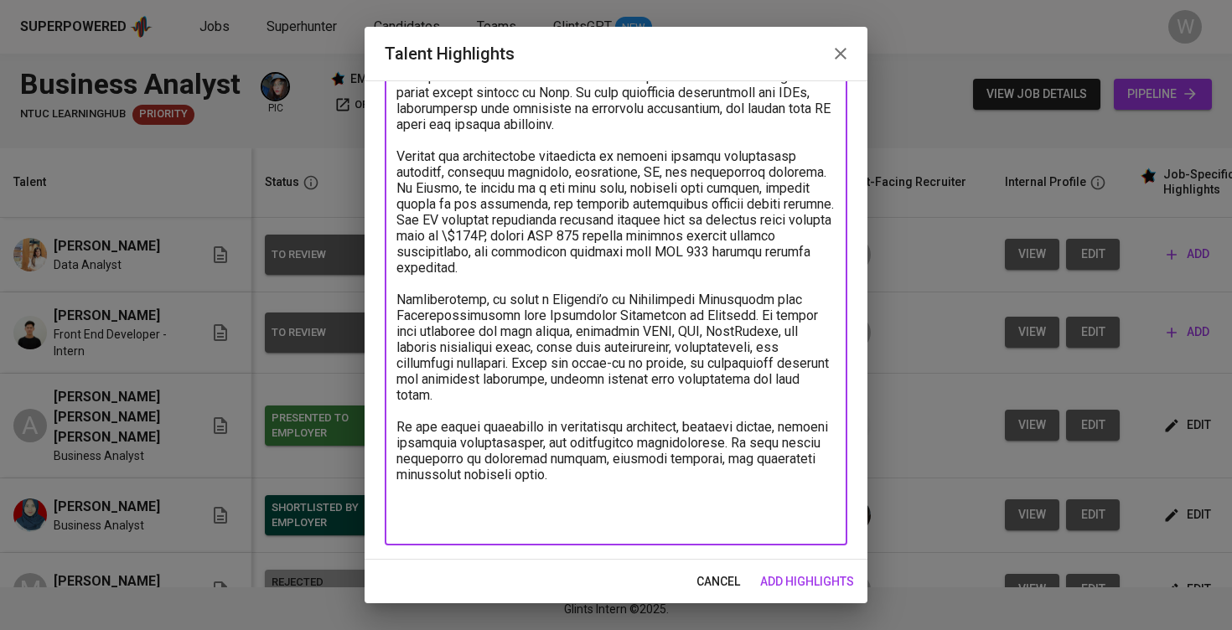
scroll to position [393, 0]
click at [398, 443] on textarea at bounding box center [616, 164] width 439 height 733
click at [579, 248] on textarea at bounding box center [616, 164] width 439 height 733
click at [568, 519] on textarea at bounding box center [616, 164] width 439 height 733
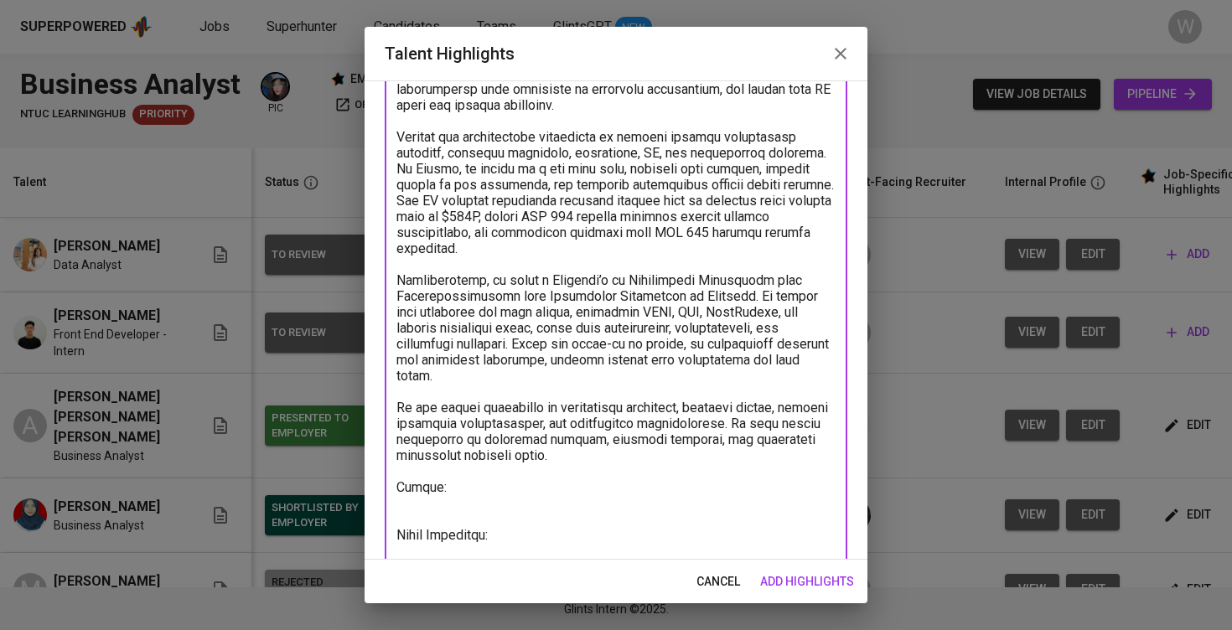
paste textarea "https://glints.sg.larksuite.com/minutes/obsgrxk264u95563s8op3541?from=from_copy…"
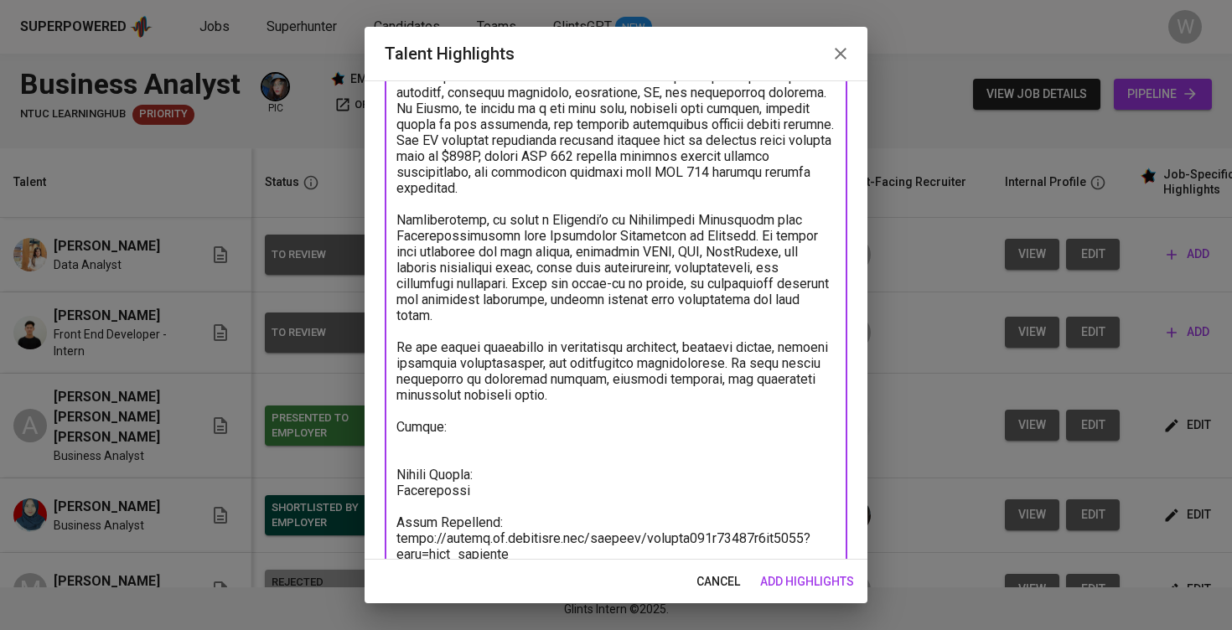
paste textarea "https://glints.sg.larksuite.com/file/EbpjbmNL9ooN98x6E2DlYGRwgGe?from=from_copy…"
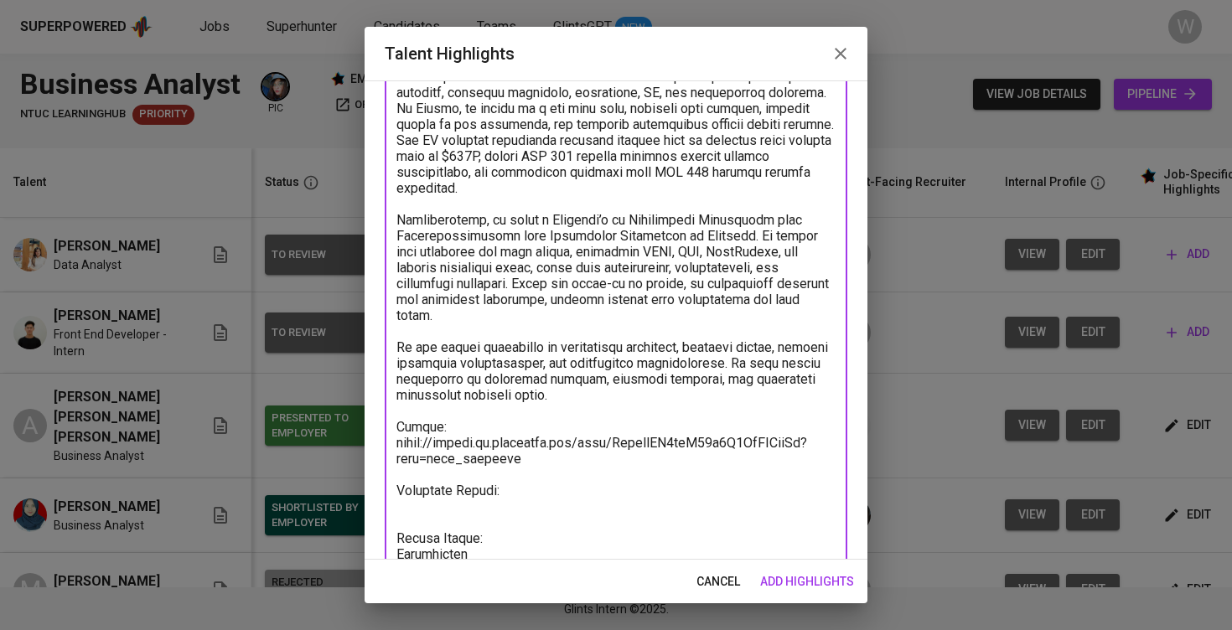
paste textarea "Total Monthly Salary 3312.64 SGD Recruitment Service 376.91 SGD Talent Salary 1…"
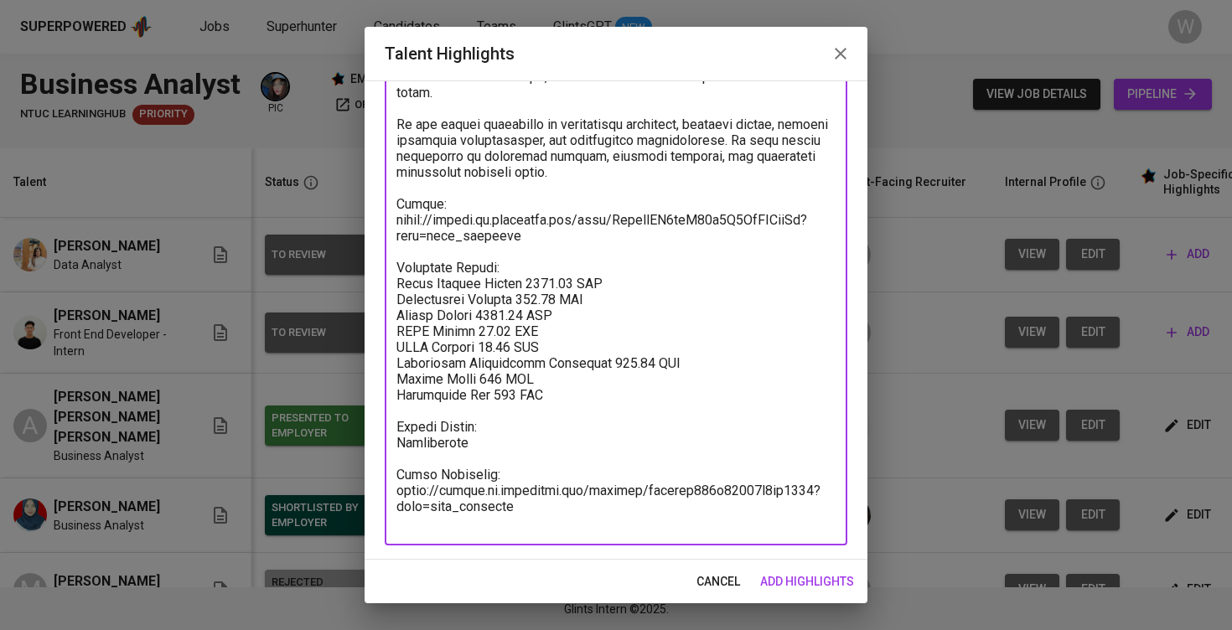
type textarea "Anthony has more than four years of experience in product management, primarily…"
click at [817, 566] on div "cancel add highlights" at bounding box center [616, 582] width 503 height 44
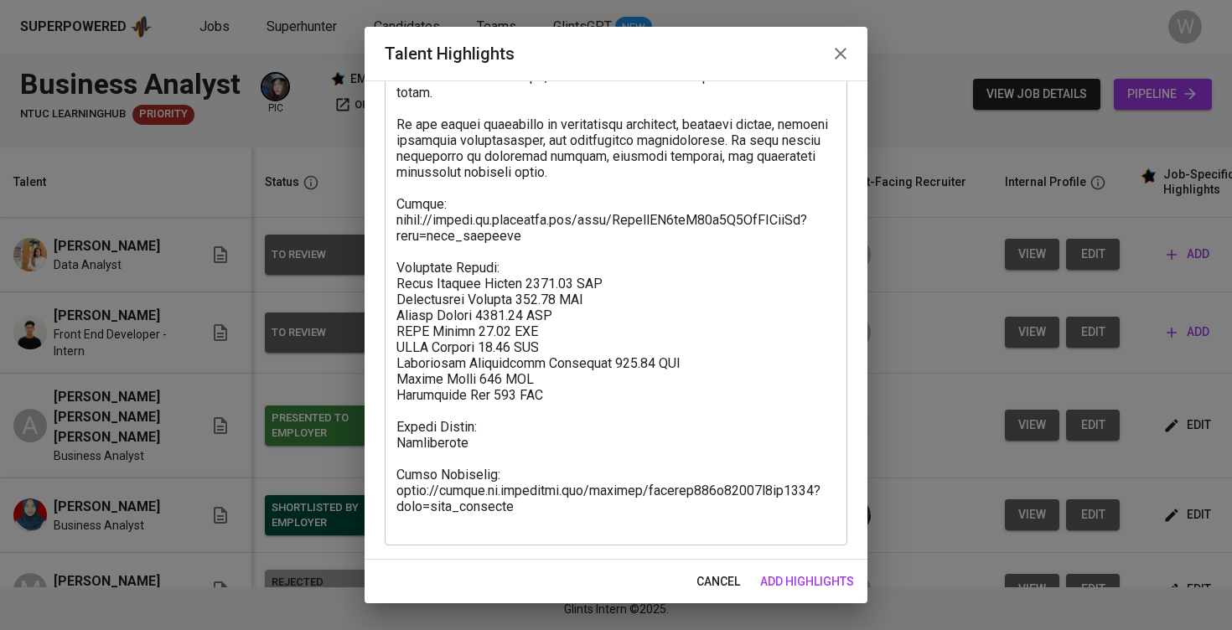
click at [817, 578] on span "add highlights" at bounding box center [807, 582] width 94 height 21
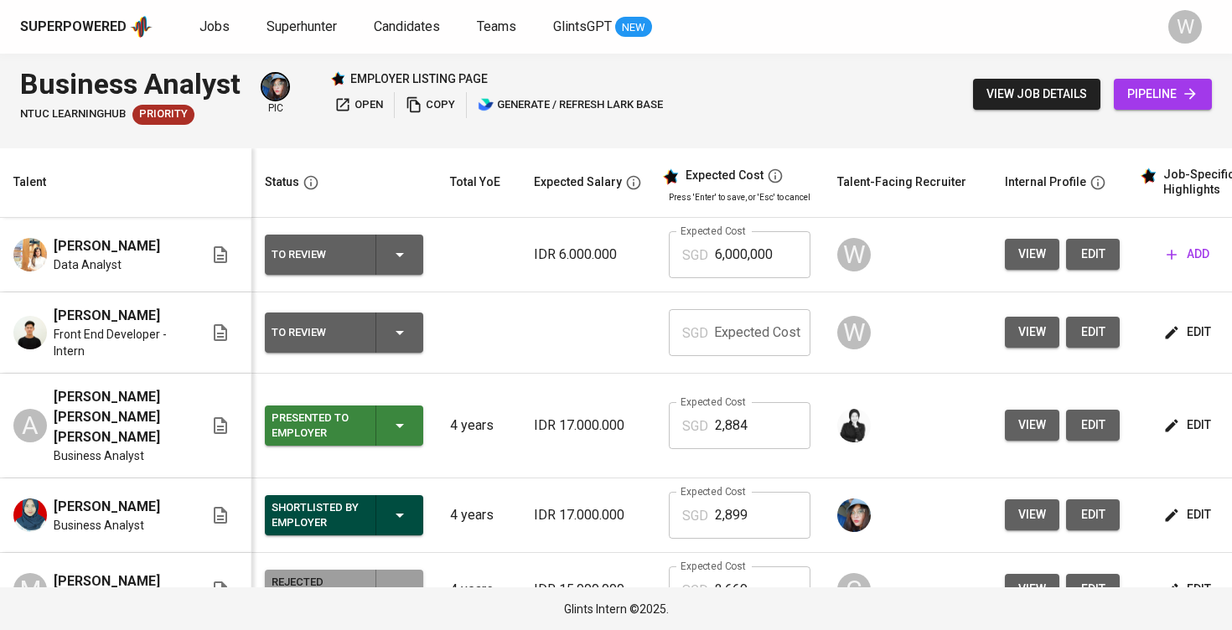
click at [1165, 318] on button "edit" at bounding box center [1189, 332] width 58 height 31
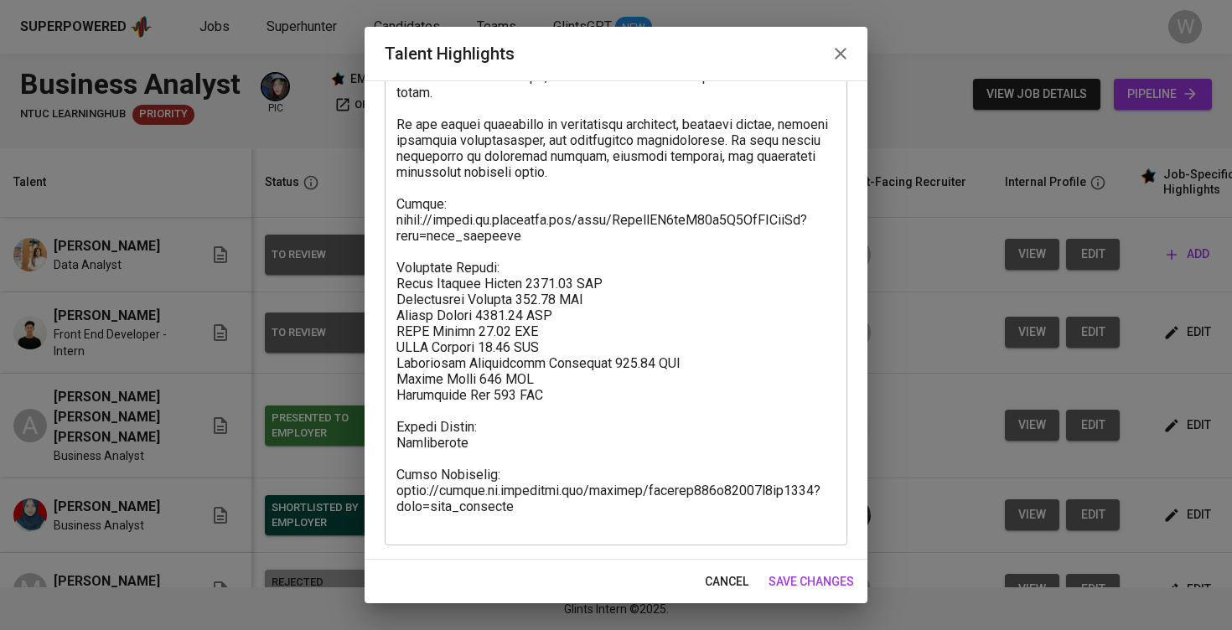
click at [823, 577] on span "save changes" at bounding box center [812, 582] width 86 height 21
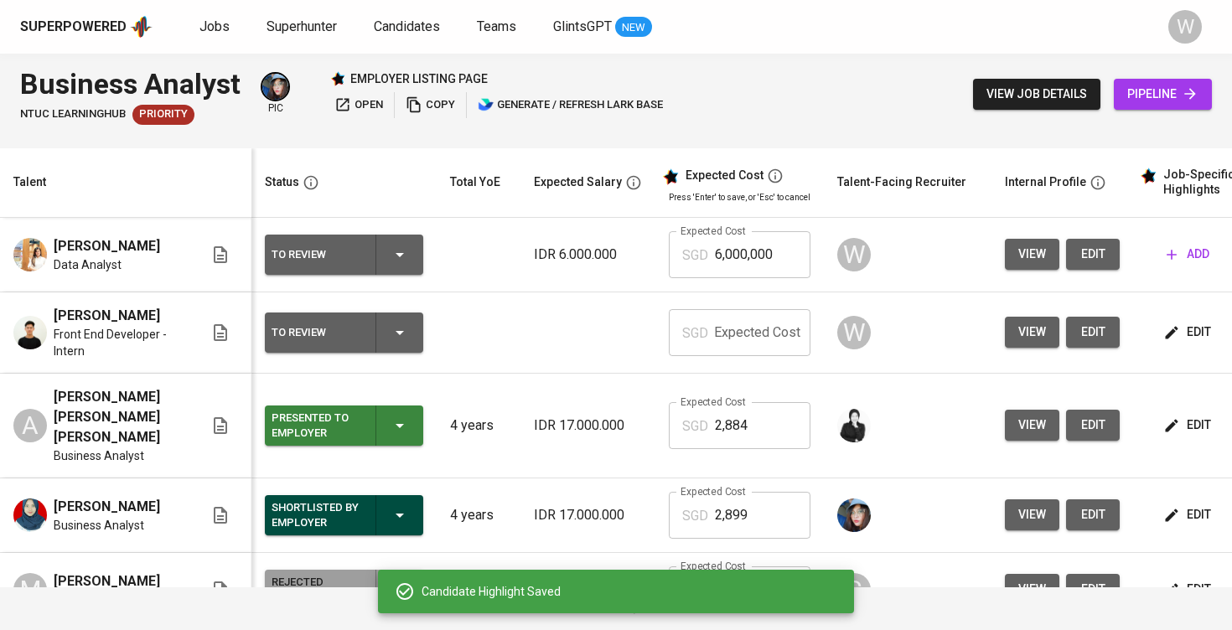
click at [793, 325] on input "text" at bounding box center [763, 332] width 96 height 47
type input "1"
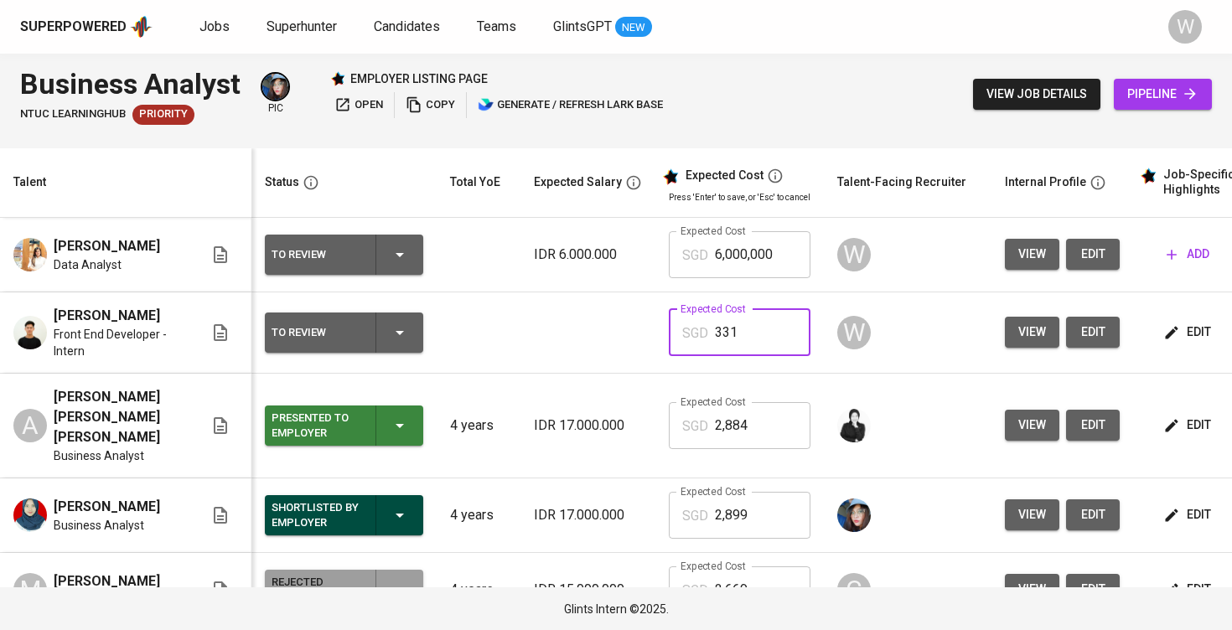
type input "3,313"
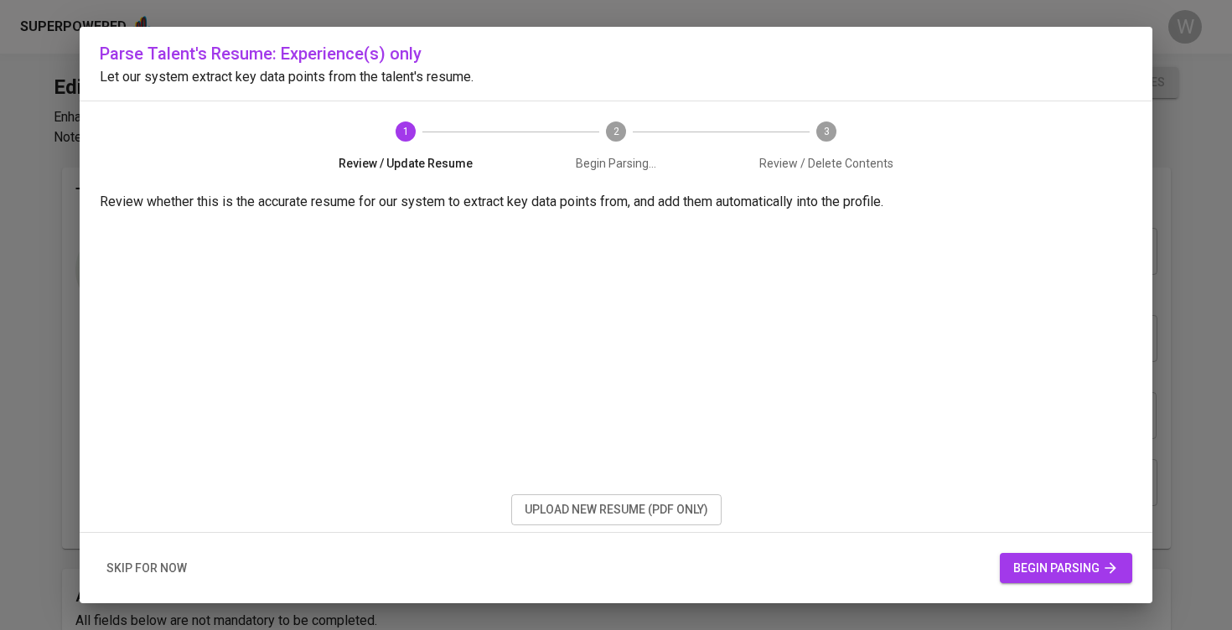
click at [720, 517] on button "upload new resume (pdf only)" at bounding box center [616, 510] width 210 height 31
click at [1024, 570] on span "begin parsing" at bounding box center [1066, 568] width 106 height 21
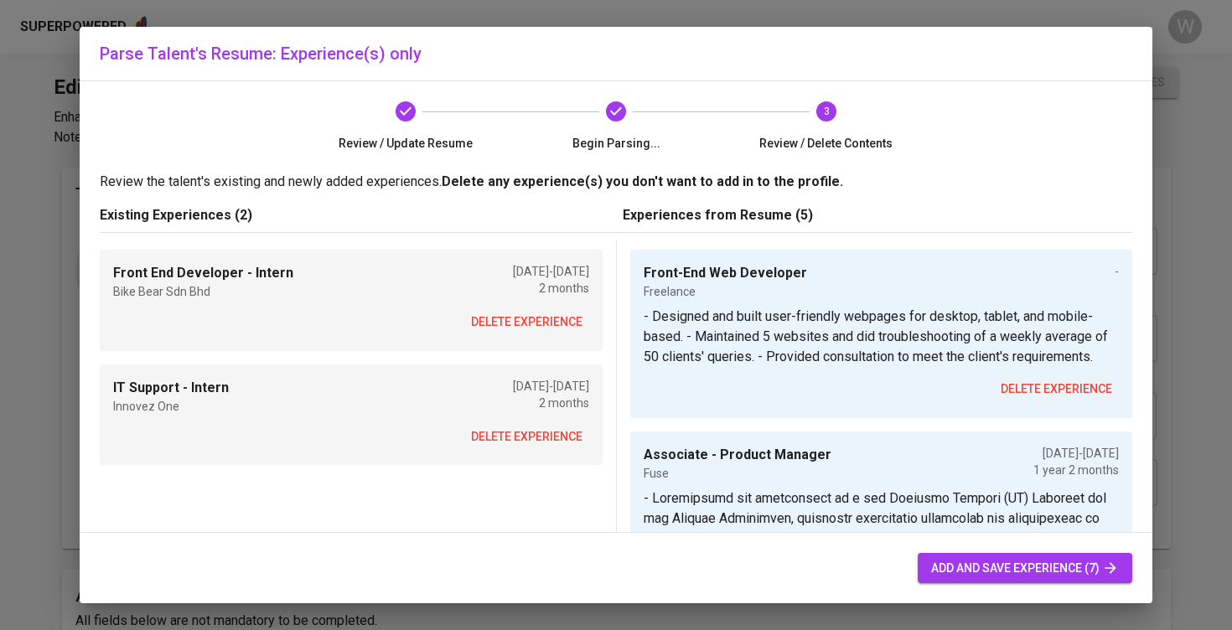
click at [525, 314] on span "delete experience" at bounding box center [526, 322] width 111 height 21
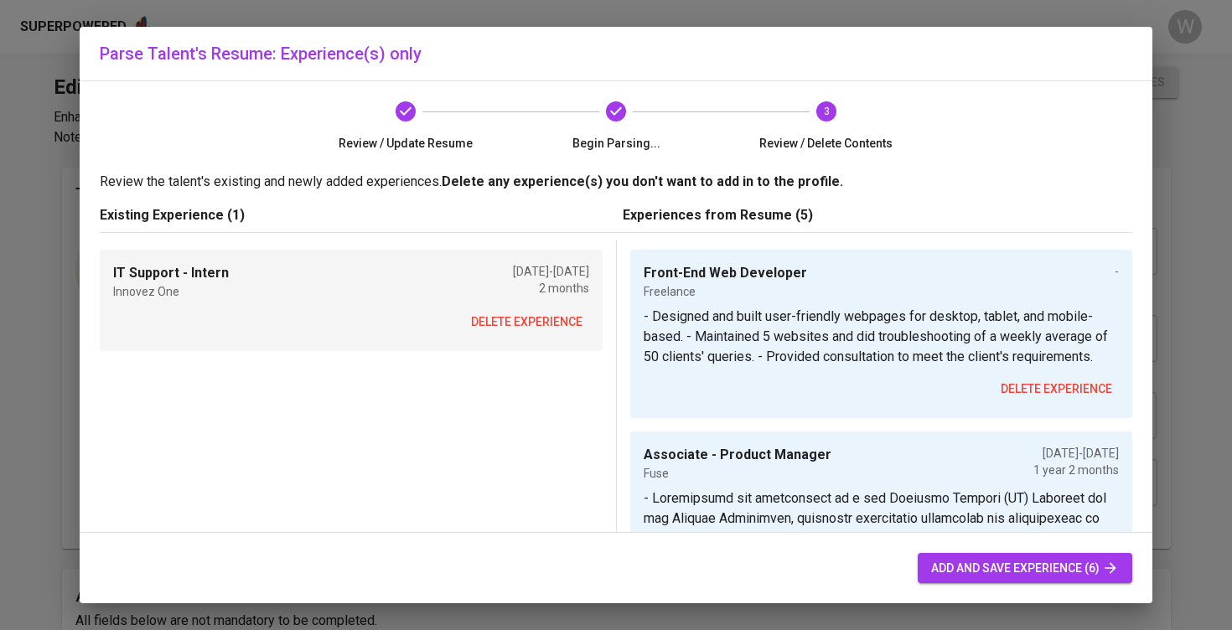
click at [525, 314] on span "delete experience" at bounding box center [526, 322] width 111 height 21
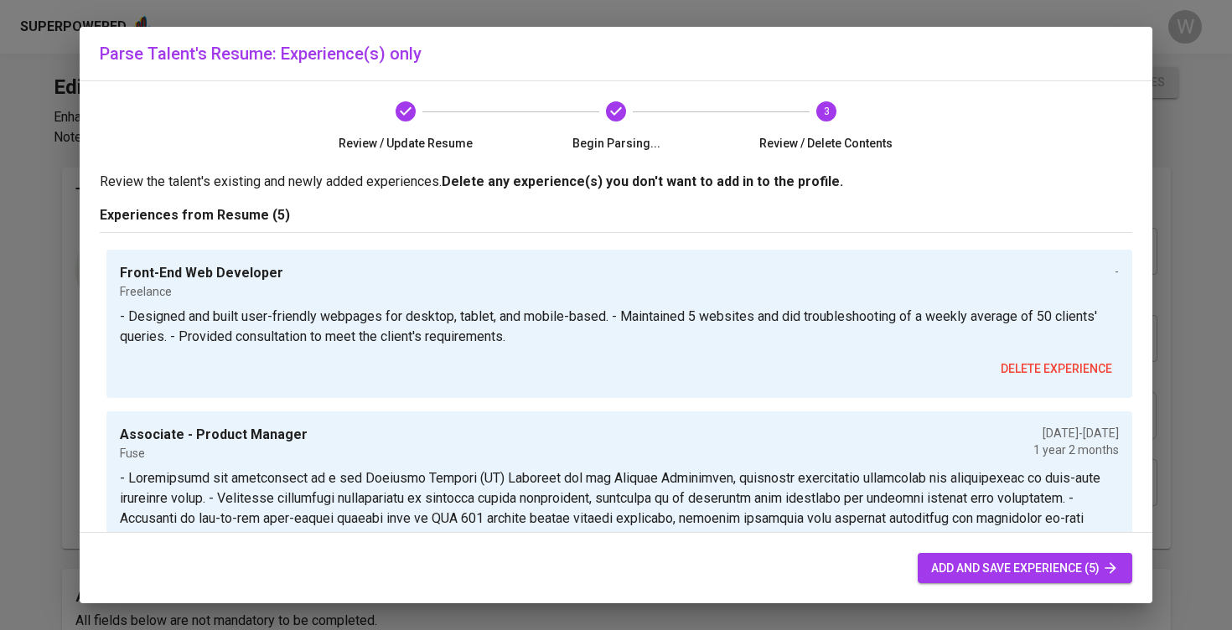
click at [992, 580] on button "add and save experience (5)" at bounding box center [1025, 568] width 215 height 31
type input "IDR"
type input "Front-End Web Developer"
type input "Freelance"
type input "Associate - Product Manager"
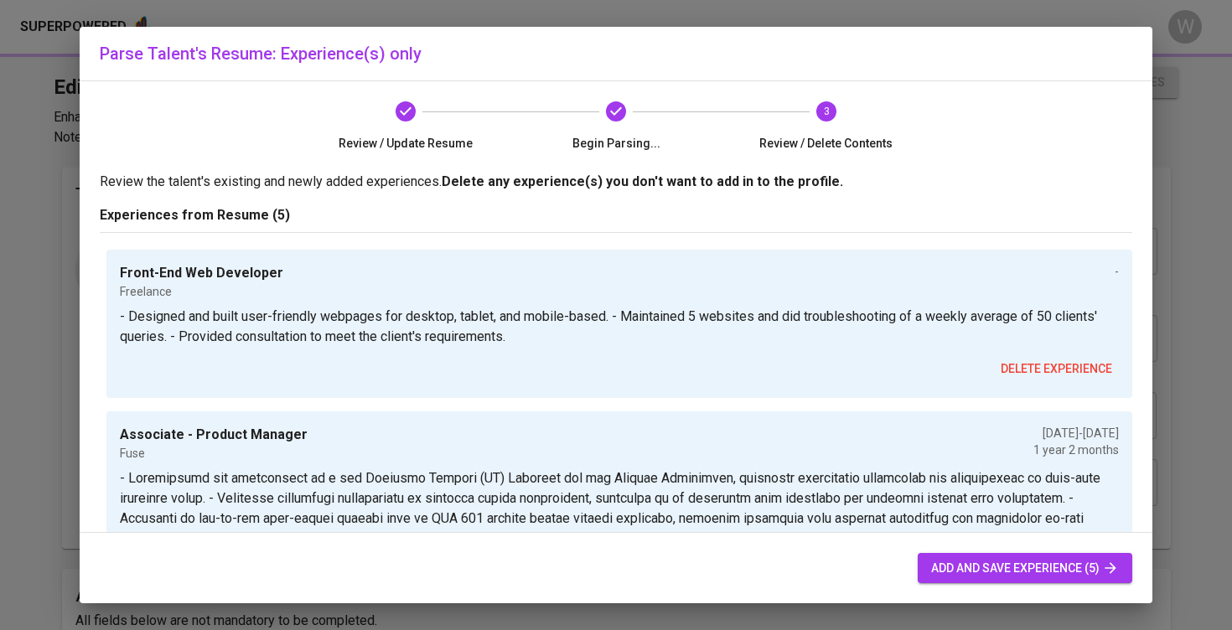
type input "Fuse"
type input "10/01/2023"
type input "12/01/2024"
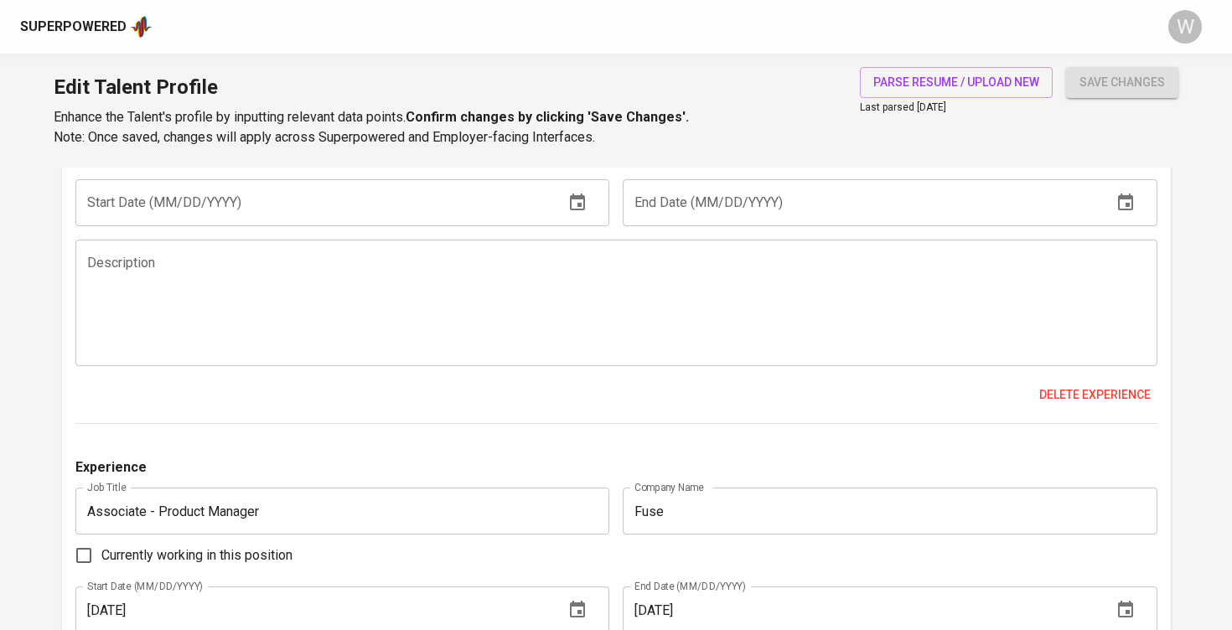
scroll to position [1700, 0]
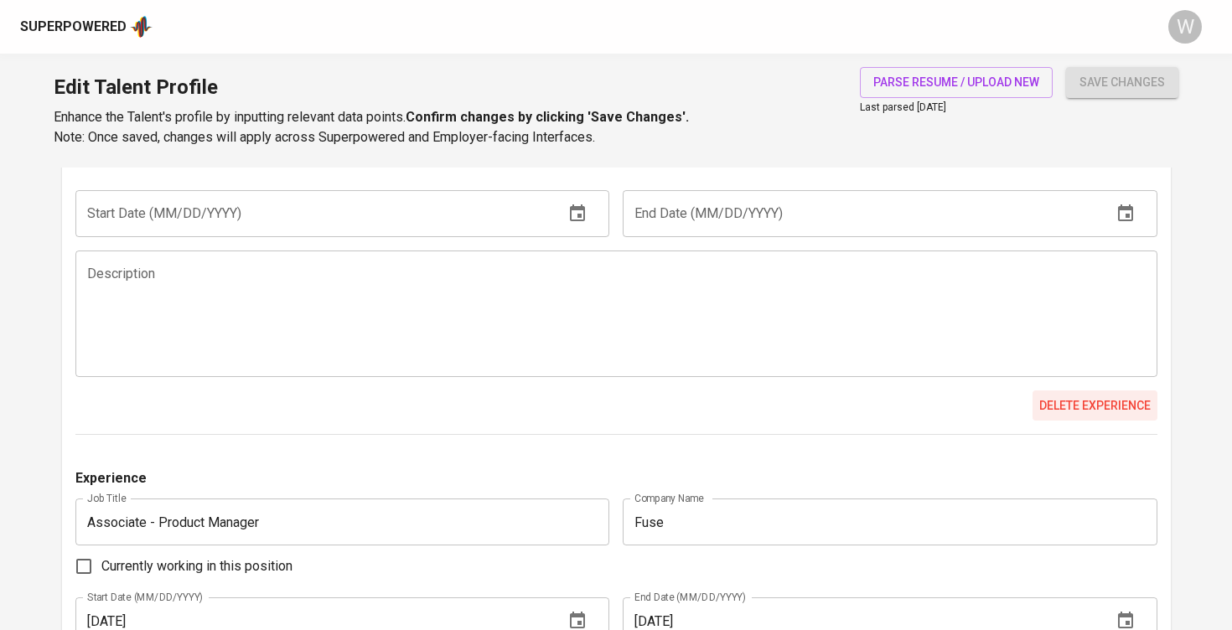
click at [1069, 399] on span "Delete experience" at bounding box center [1094, 406] width 111 height 21
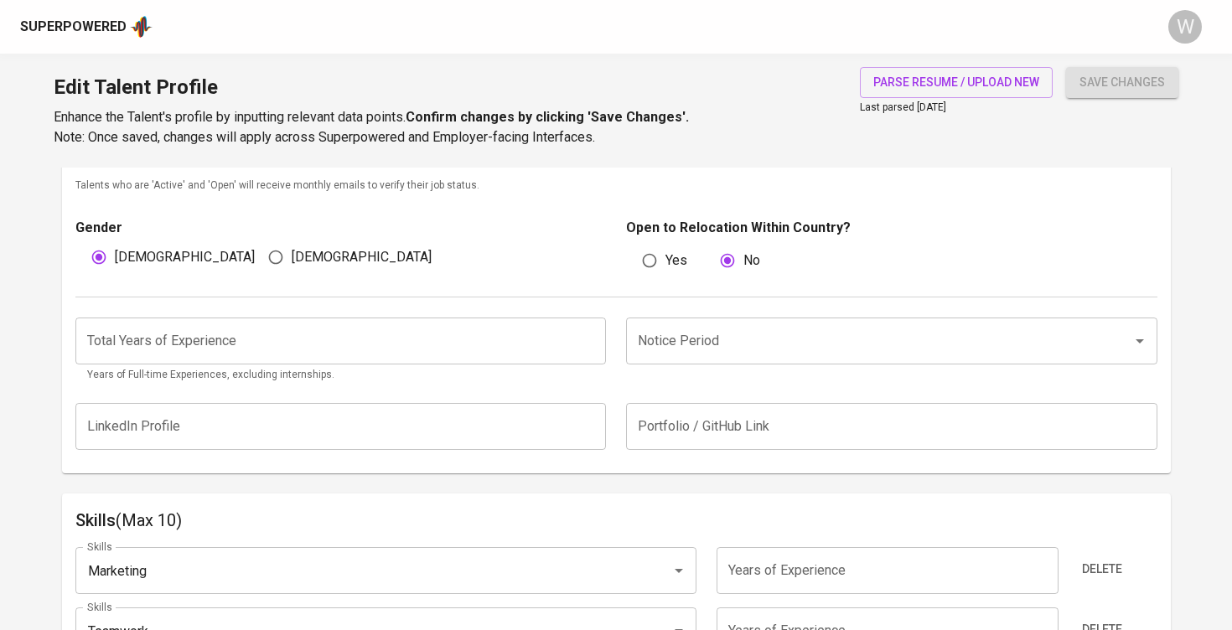
scroll to position [527, 0]
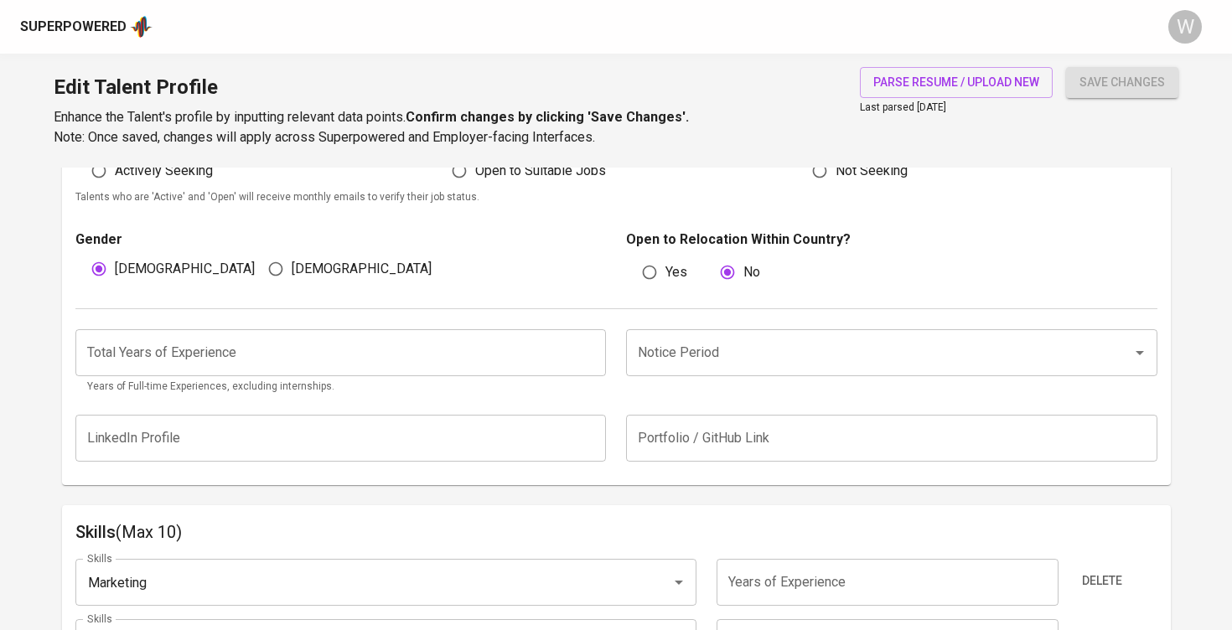
click at [478, 383] on p "Years of Full-time Experiences, excluding internships." at bounding box center [341, 387] width 508 height 17
click at [478, 372] on input "number" at bounding box center [340, 352] width 531 height 47
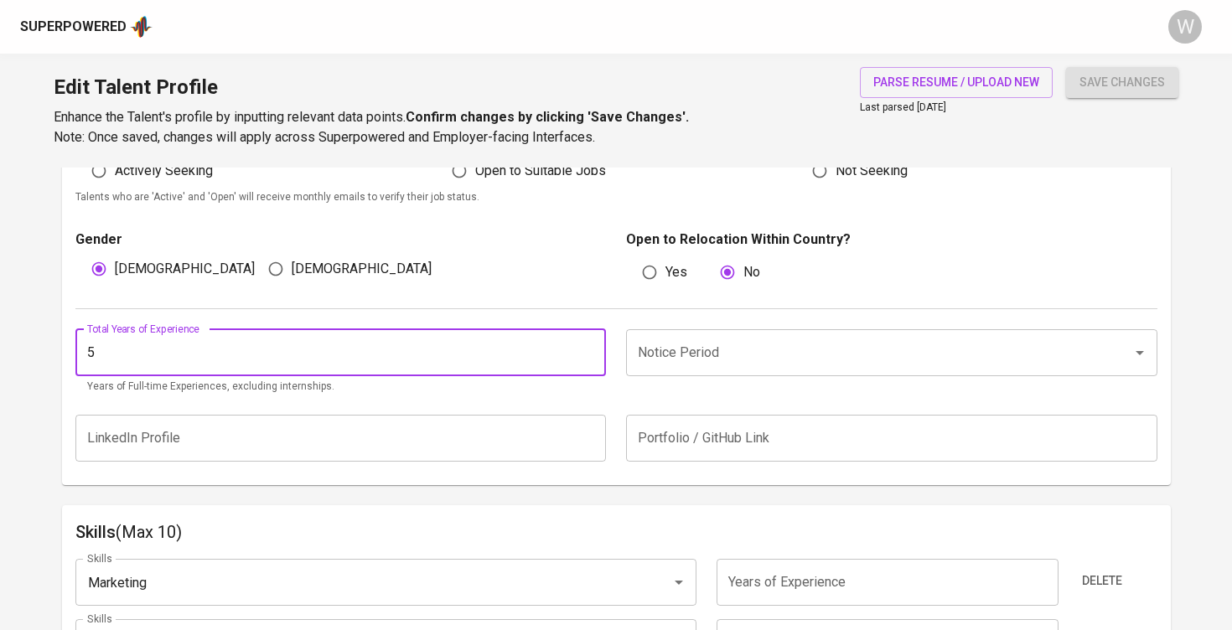
type input "5"
click at [752, 360] on input "Notice Period" at bounding box center [868, 353] width 469 height 32
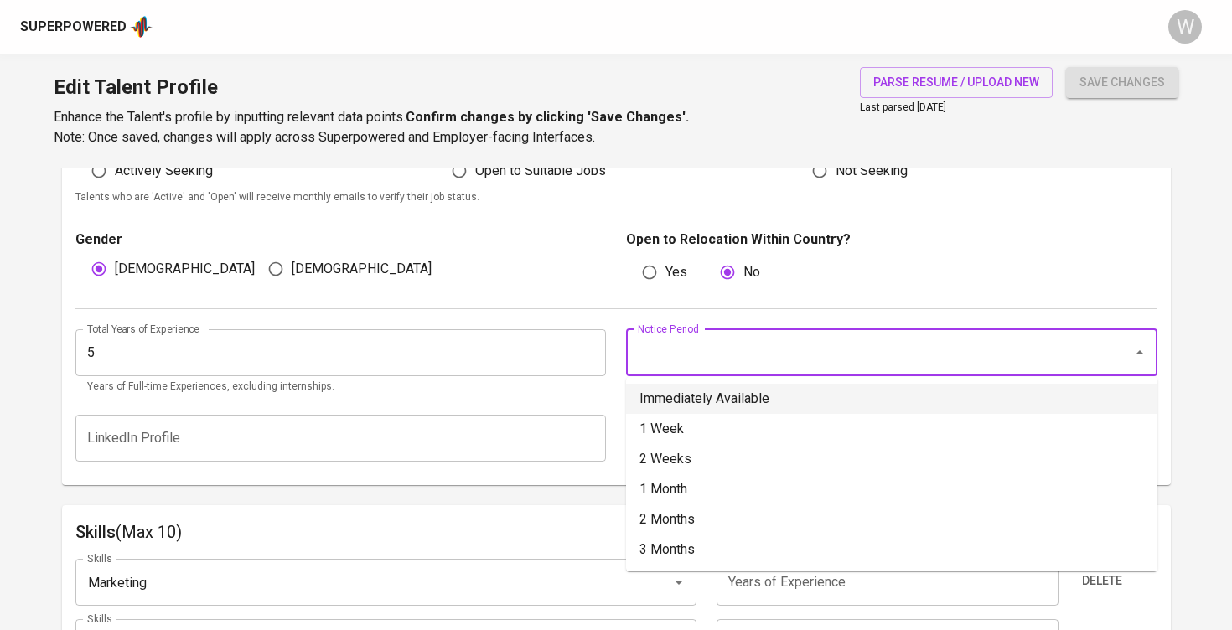
click at [736, 386] on li "Immediately Available" at bounding box center [891, 399] width 531 height 30
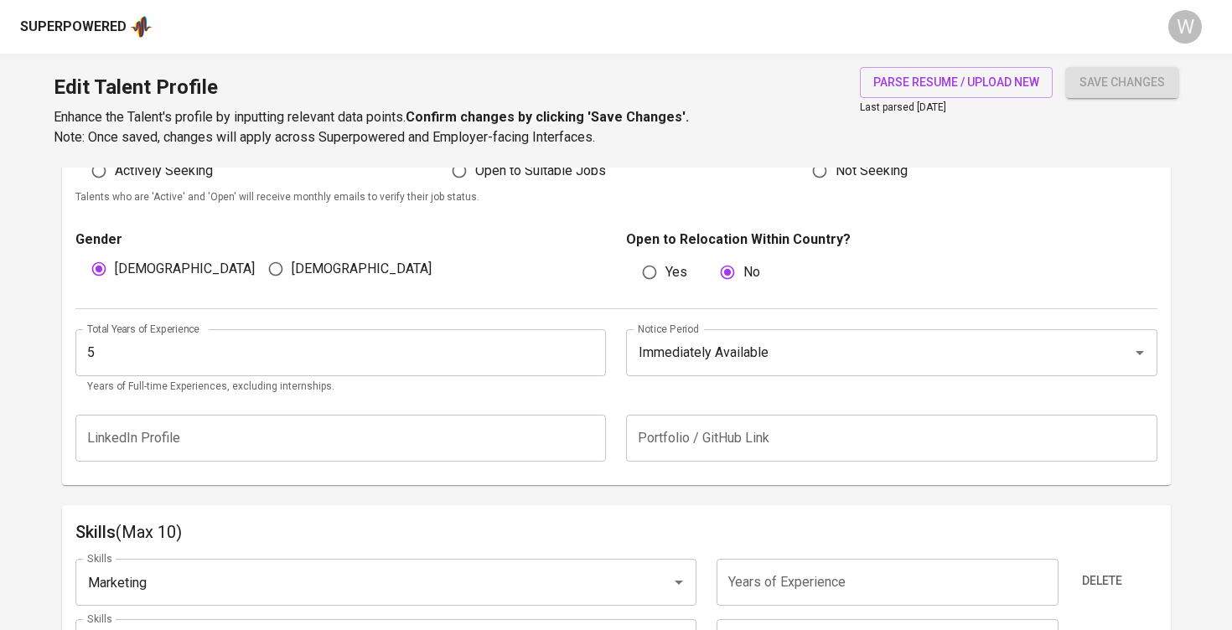
type input "Immediately Available"
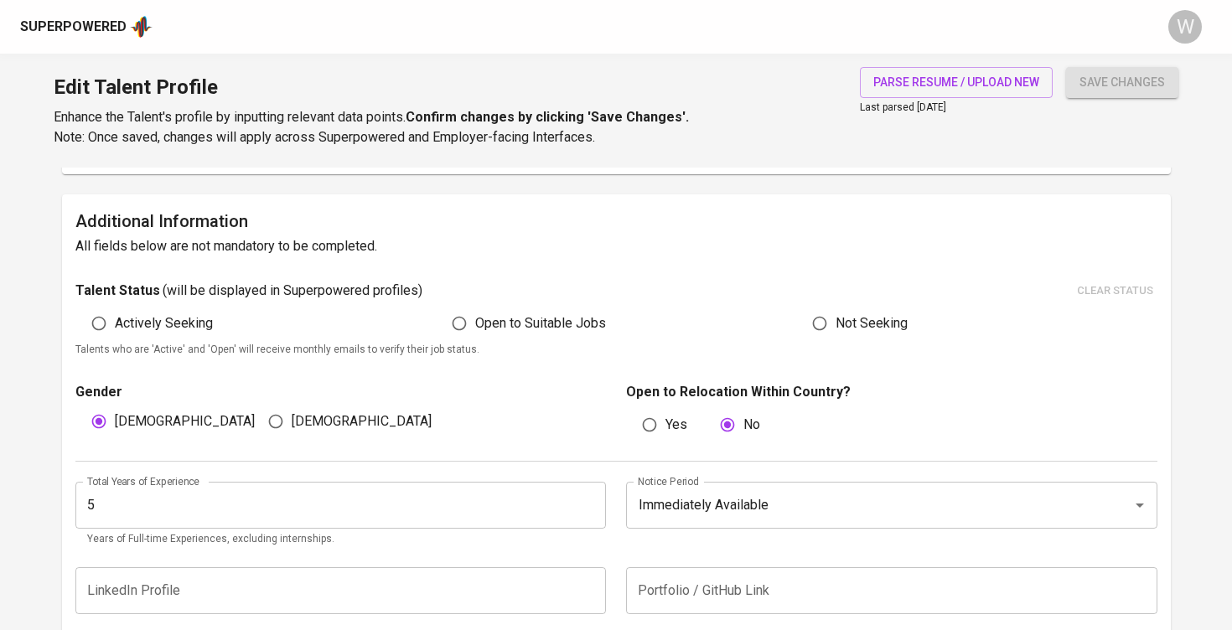
scroll to position [334, 0]
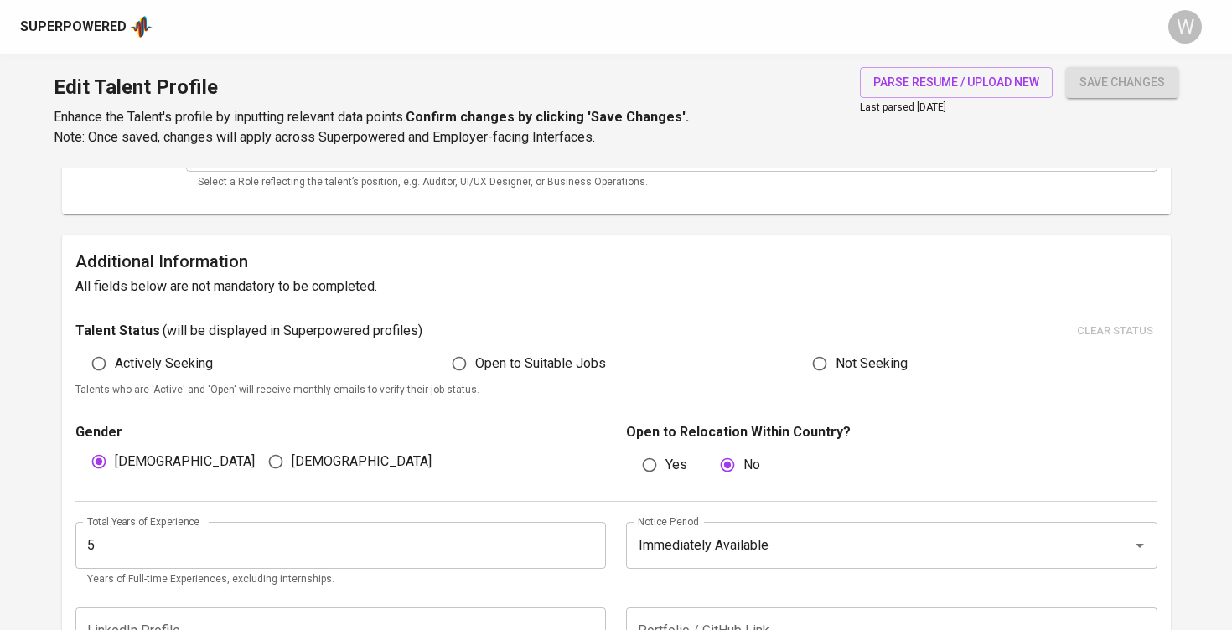
click at [505, 348] on label "Open to Suitable Jobs" at bounding box center [524, 364] width 163 height 32
click at [475, 348] on input "Open to Suitable Jobs" at bounding box center [459, 364] width 32 height 32
radio input "true"
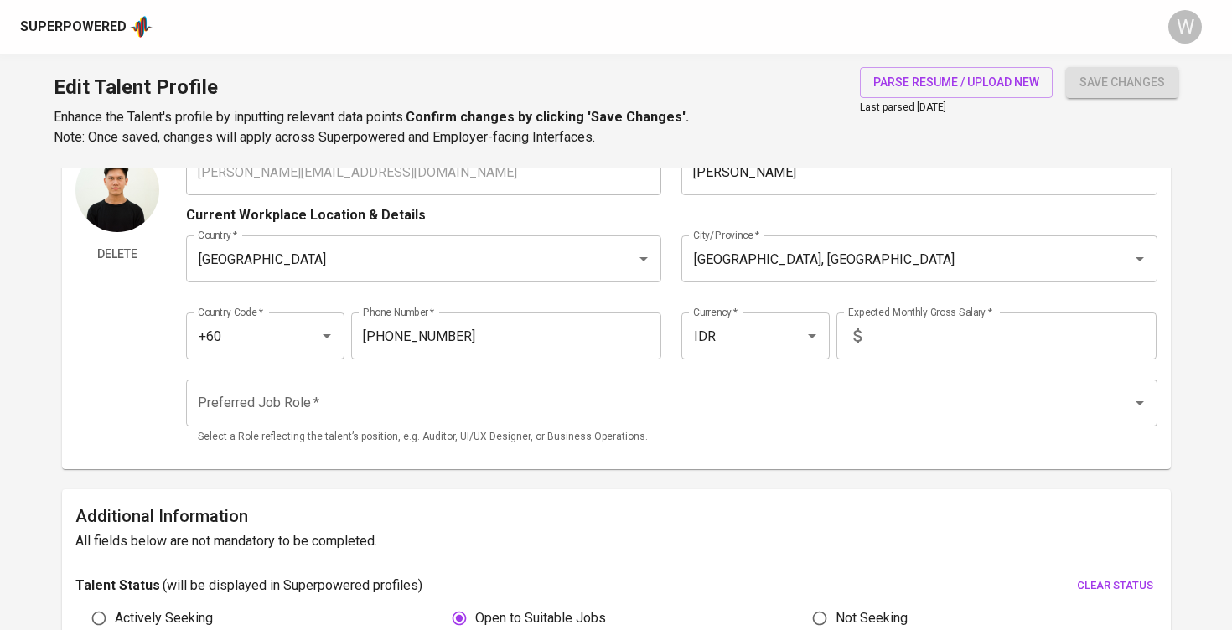
scroll to position [49, 0]
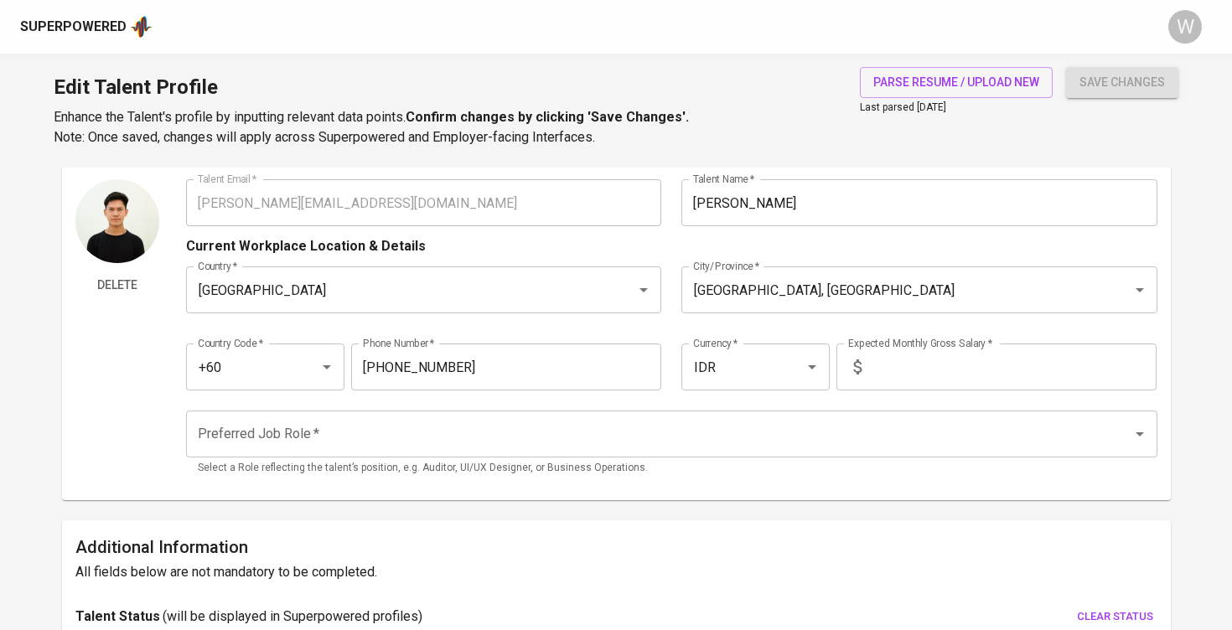
click at [910, 375] on input "text" at bounding box center [1012, 367] width 288 height 47
click at [610, 423] on input "Preferred Job Role   *" at bounding box center [649, 434] width 910 height 32
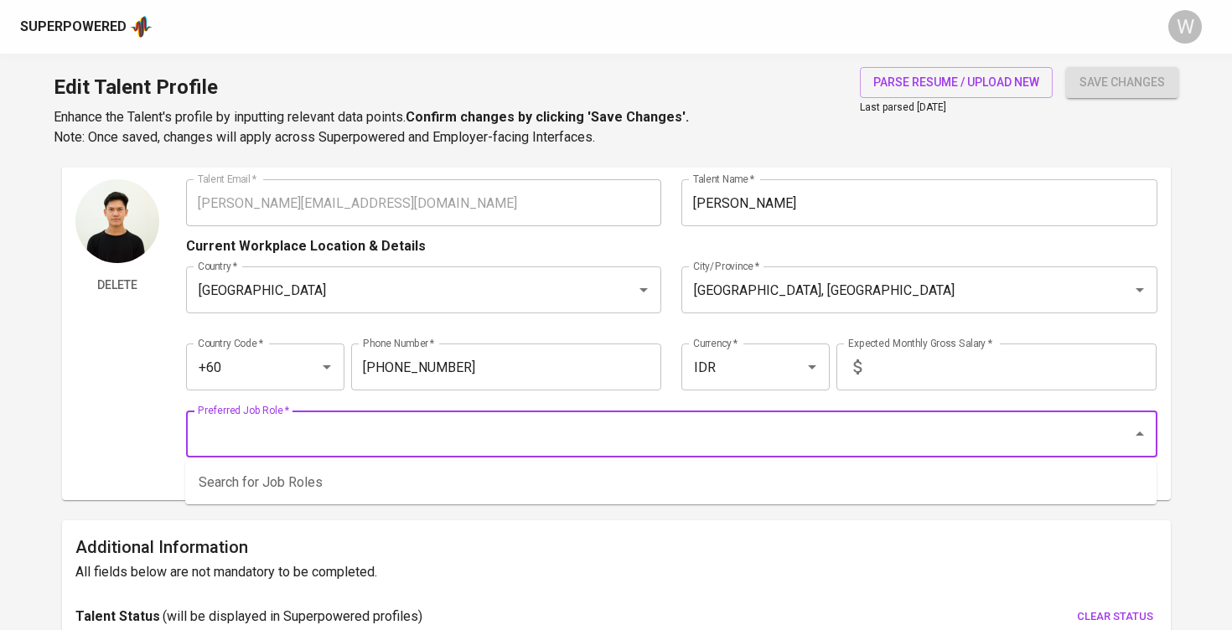
click at [904, 363] on input "text" at bounding box center [1012, 367] width 288 height 47
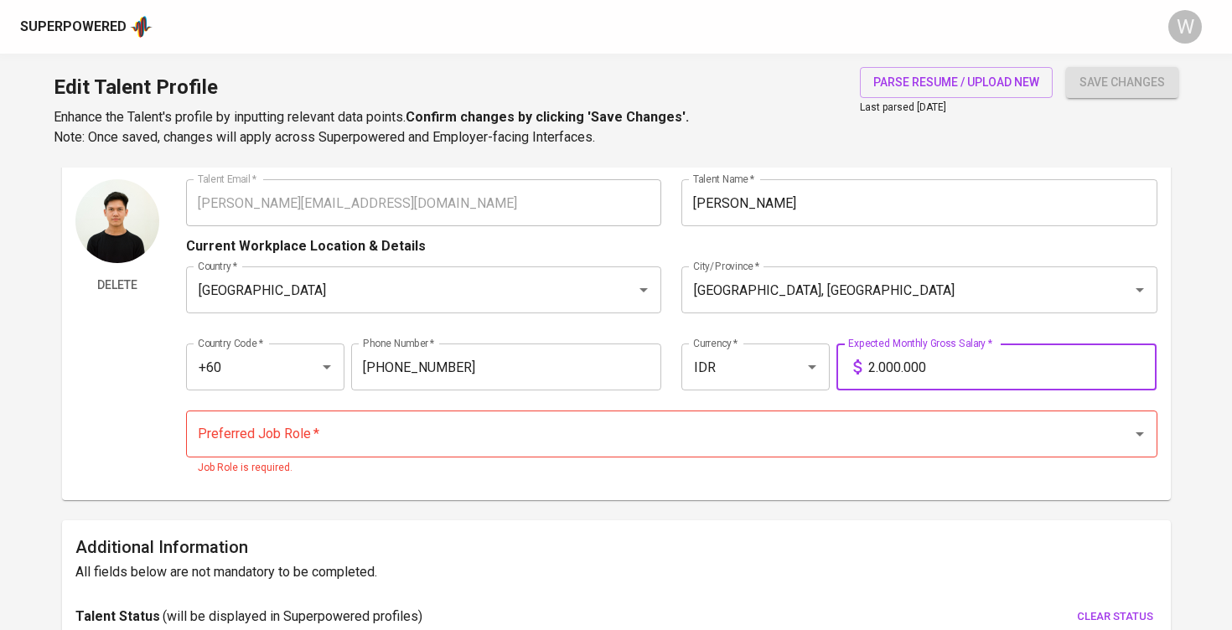
type input "20.000.000"
click at [777, 409] on div "Preferred Job Role   * Preferred Job Role * Job Role is required." at bounding box center [672, 444] width 972 height 86
click at [765, 420] on input "Preferred Job Role   *" at bounding box center [649, 434] width 910 height 32
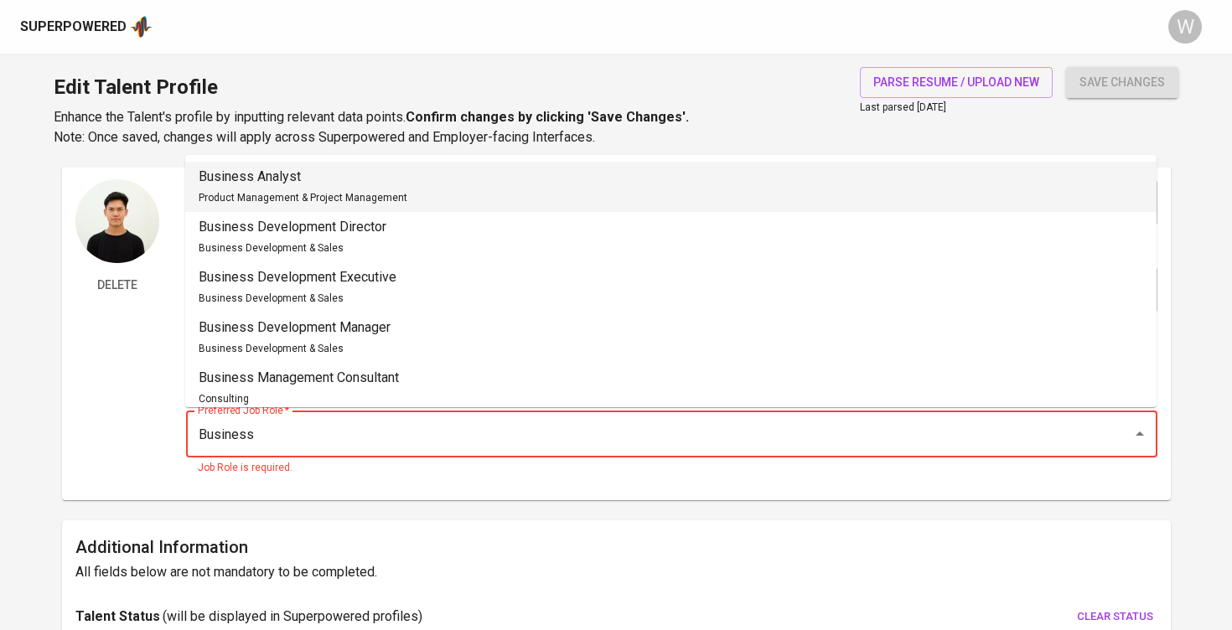
click at [567, 198] on li "Business Analyst Product Management & Project Management" at bounding box center [671, 187] width 972 height 50
type input "Business Analyst"
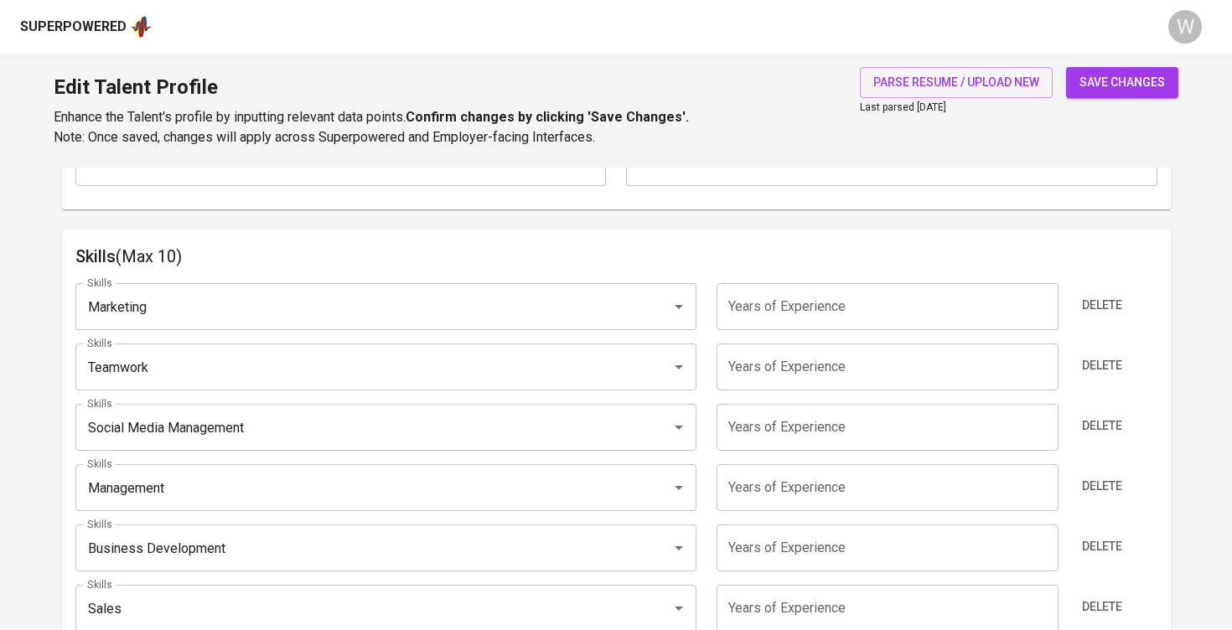
scroll to position [801, 0]
click at [1116, 72] on span "save changes" at bounding box center [1123, 82] width 86 height 21
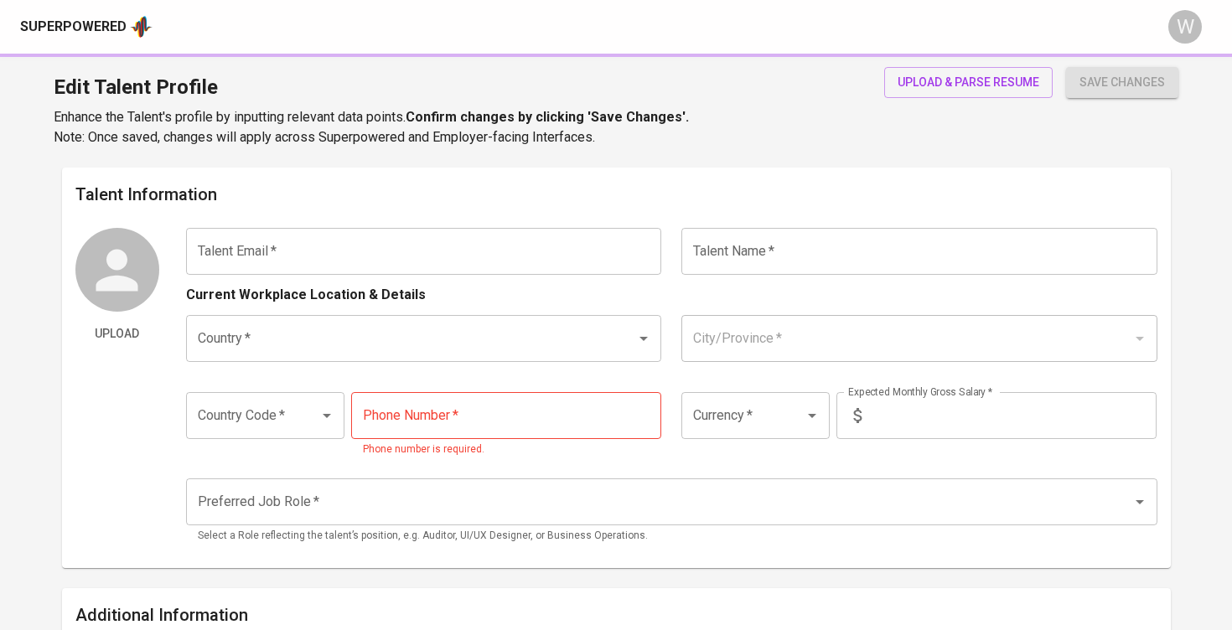
type input "[EMAIL_ADDRESS][DOMAIN_NAME]"
type input "[PERSON_NAME]"
type input "[GEOGRAPHIC_DATA]"
type input "[GEOGRAPHIC_DATA], [GEOGRAPHIC_DATA]"
type input "+62"
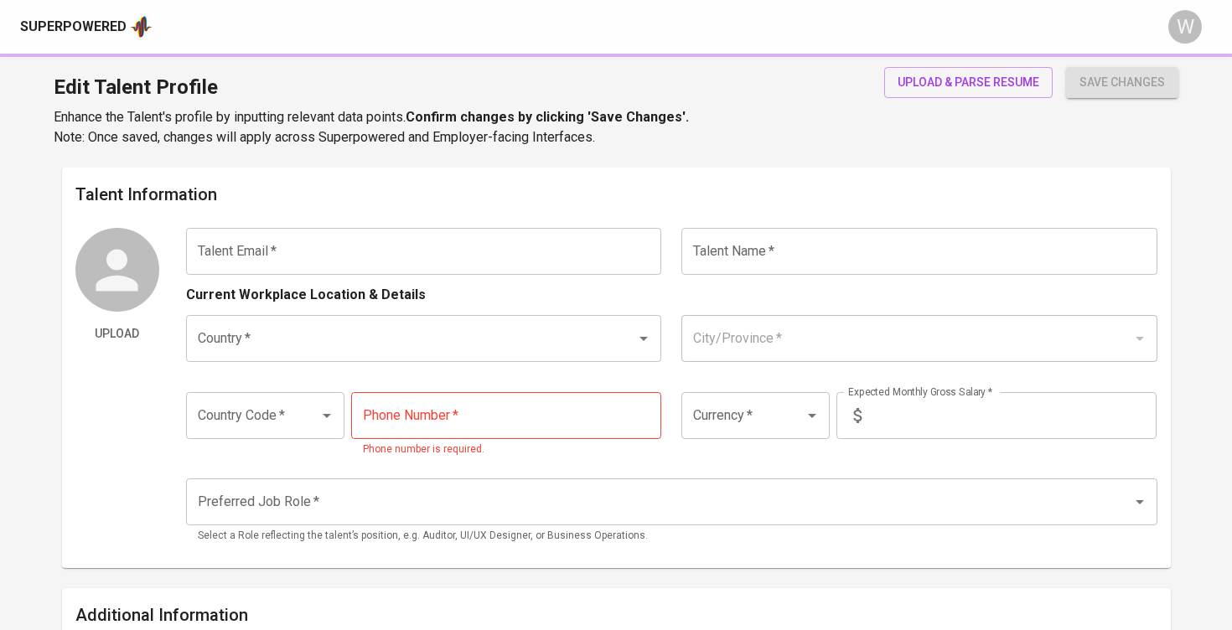
type input "[PHONE_NUMBER]"
type input "IDR"
radio input "true"
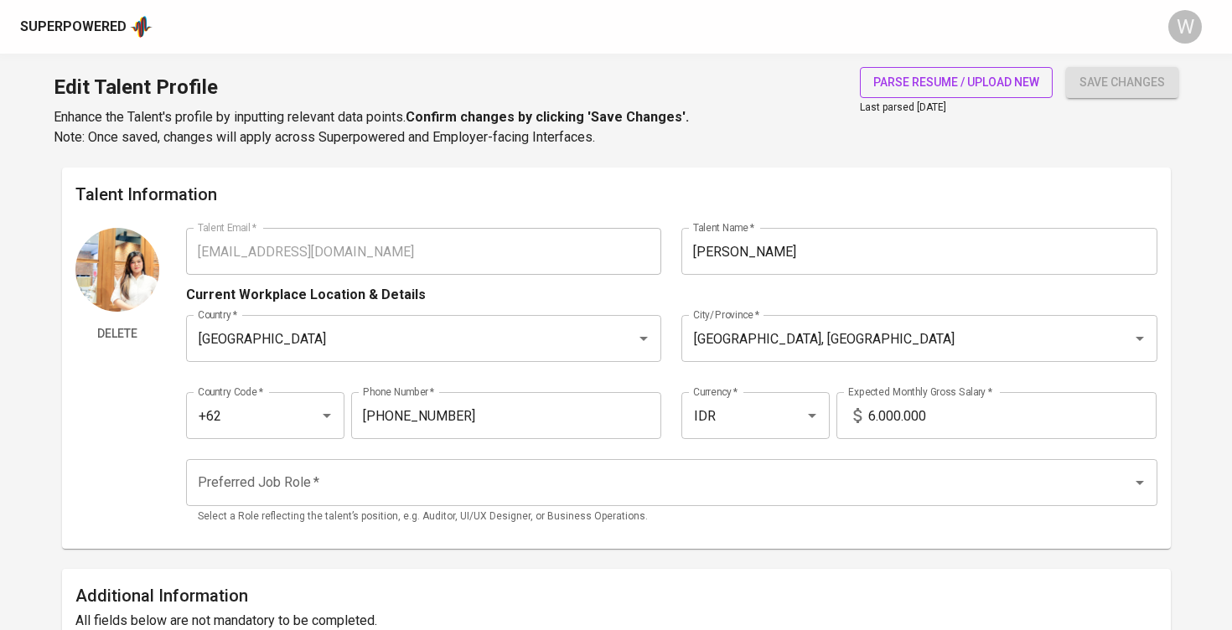
click at [899, 90] on span "parse resume / upload new" at bounding box center [956, 82] width 166 height 21
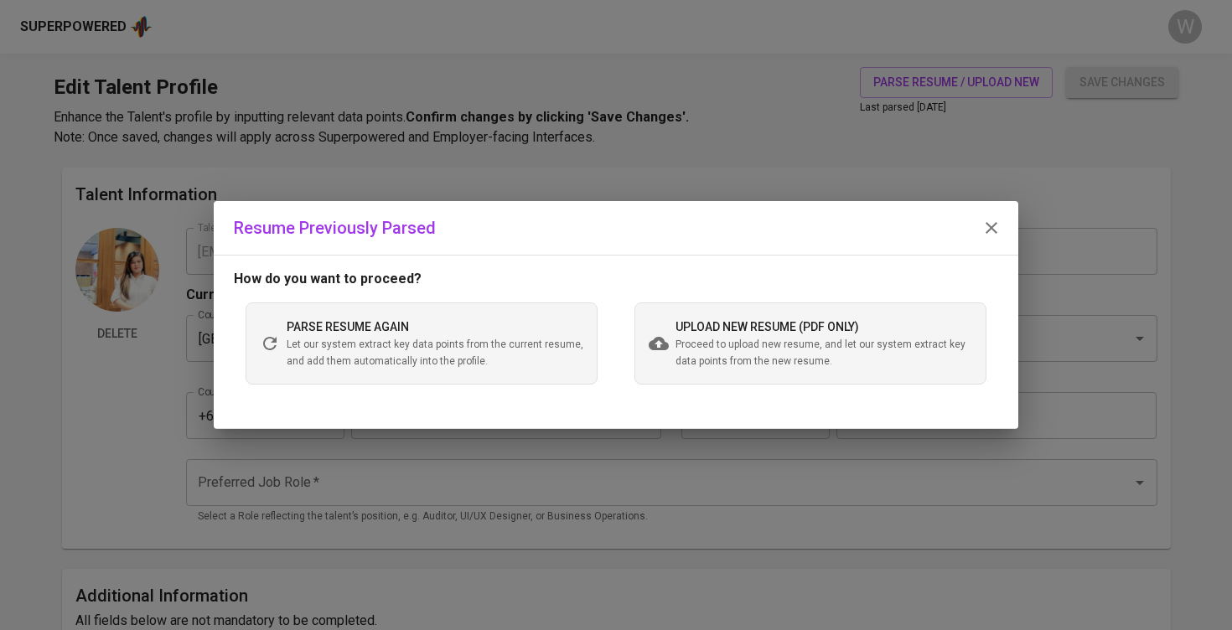
click at [706, 356] on span "Proceed to upload new resume, and let our system extract key data points from t…" at bounding box center [824, 354] width 297 height 34
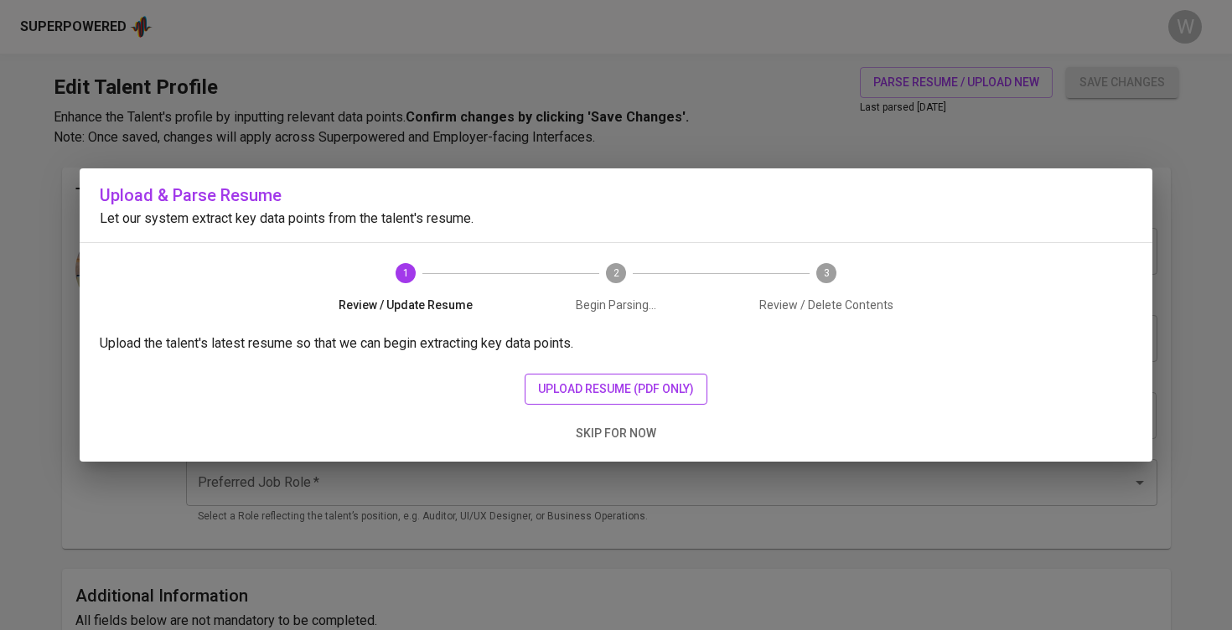
click at [619, 393] on span "upload resume (pdf only)" at bounding box center [616, 389] width 156 height 21
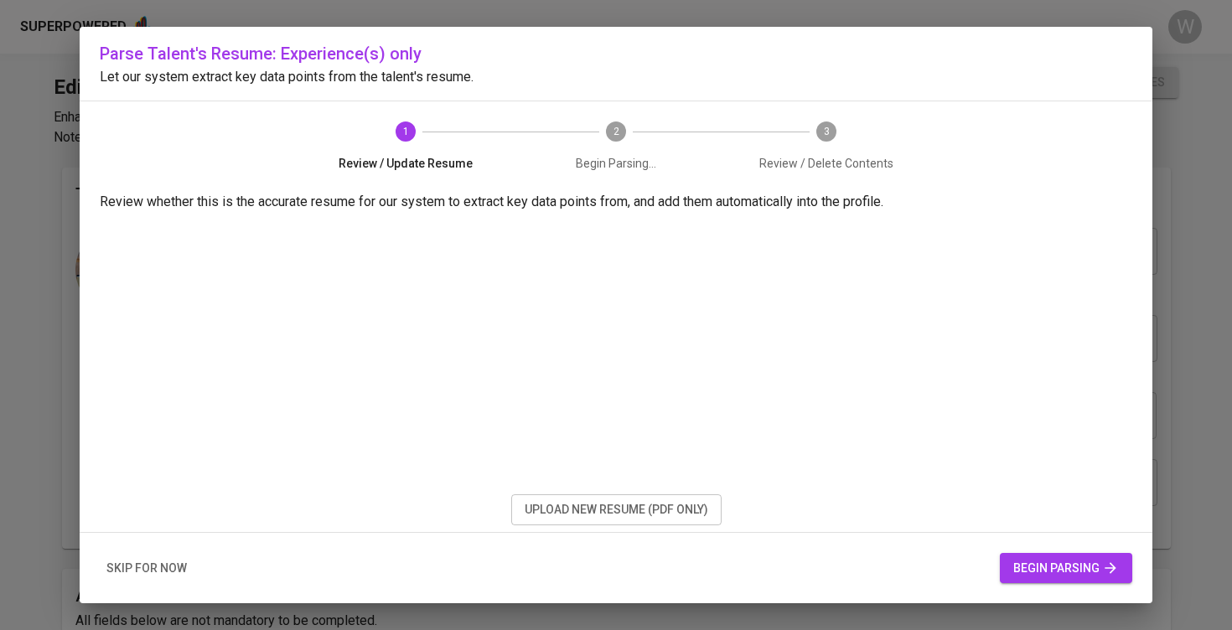
click at [1055, 585] on div "skip for now begin parsing" at bounding box center [616, 568] width 1073 height 71
click at [1055, 571] on span "begin parsing" at bounding box center [1066, 568] width 106 height 21
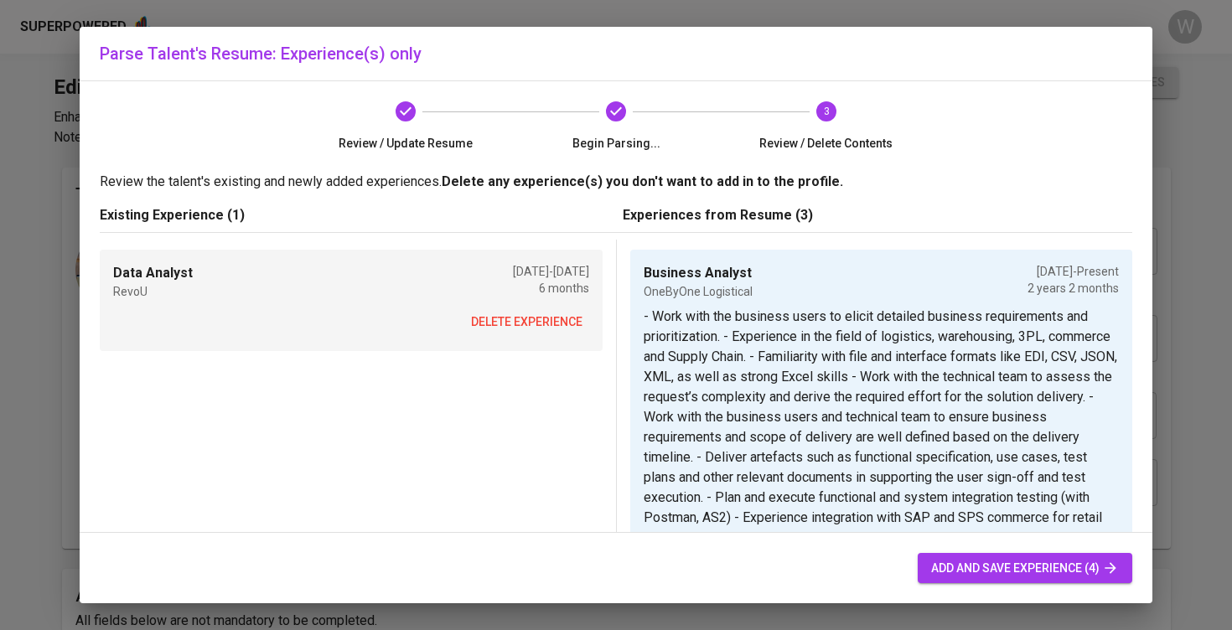
click at [541, 317] on span "delete experience" at bounding box center [526, 322] width 111 height 21
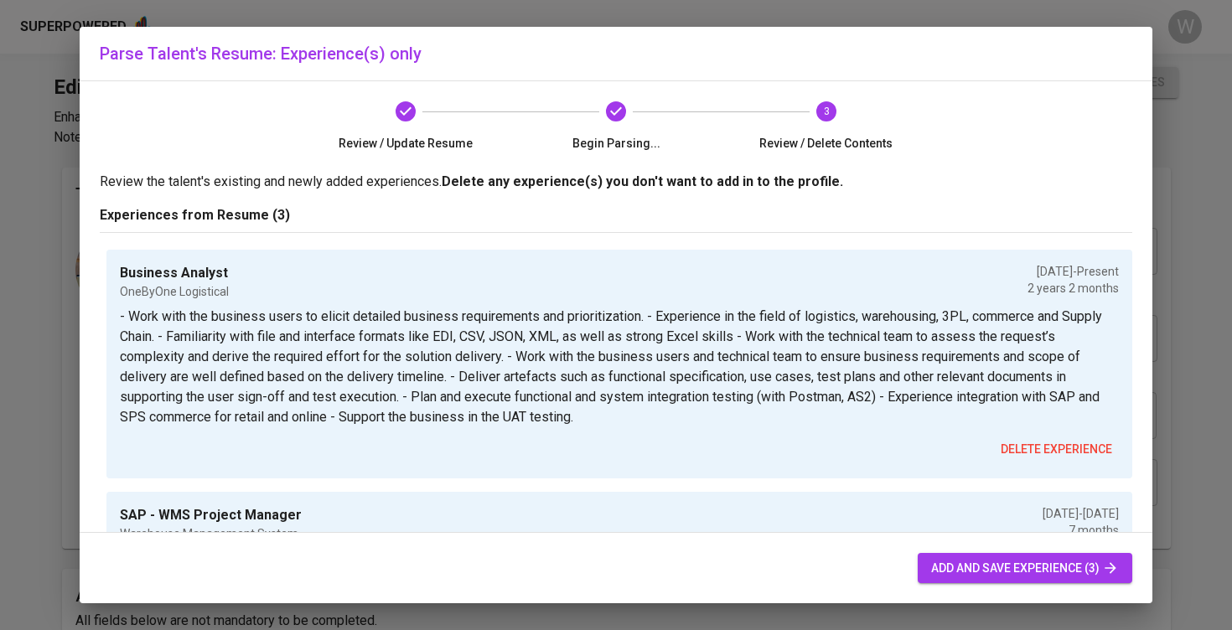
click at [986, 583] on button "add and save experience (3)" at bounding box center [1025, 568] width 215 height 31
type input "Business Analyst"
type input "OneByOne Logistical"
checkbox input "true"
type input "07/01/2023"
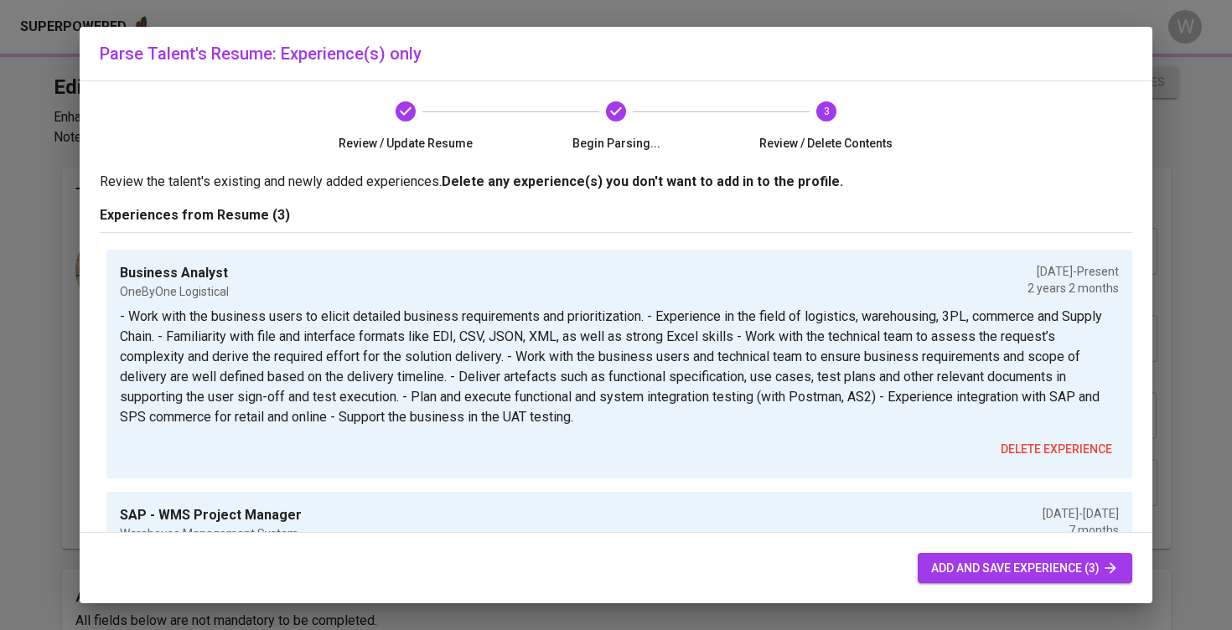
type textarea "- Work with the business users to elicit detailed business requirements and pri…"
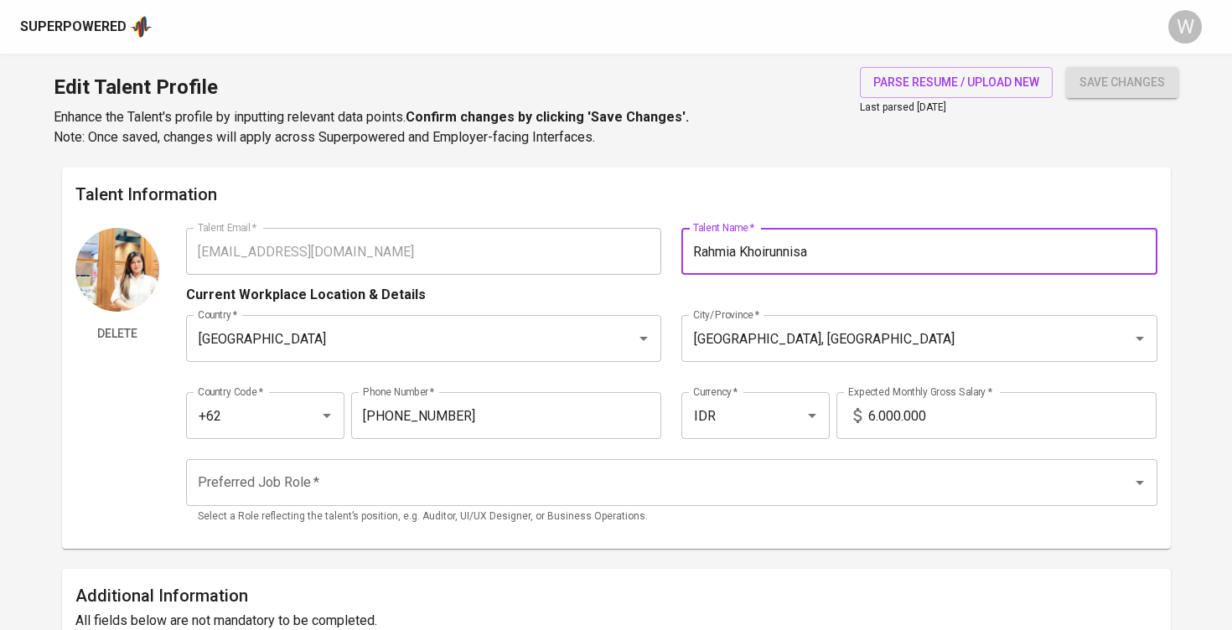
type input "Rahmia Khoirunnisa"
click at [884, 410] on input "6.000.000" at bounding box center [1012, 415] width 288 height 47
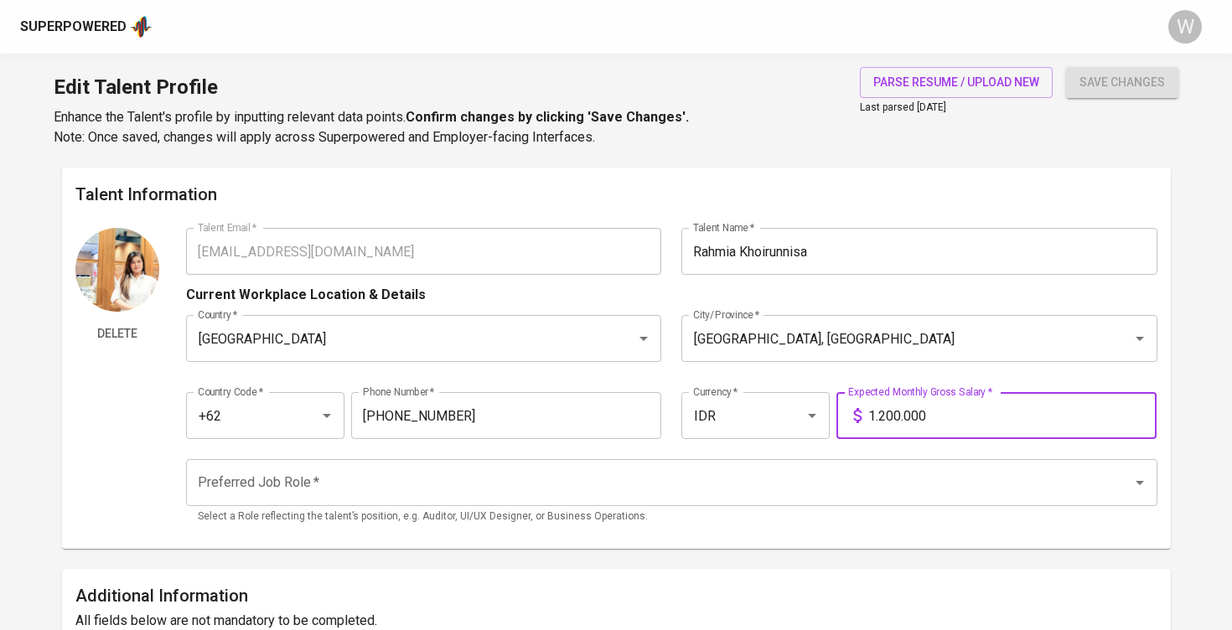
type input "12.000.000"
click at [827, 500] on div "Preferred Job Role *" at bounding box center [672, 482] width 972 height 47
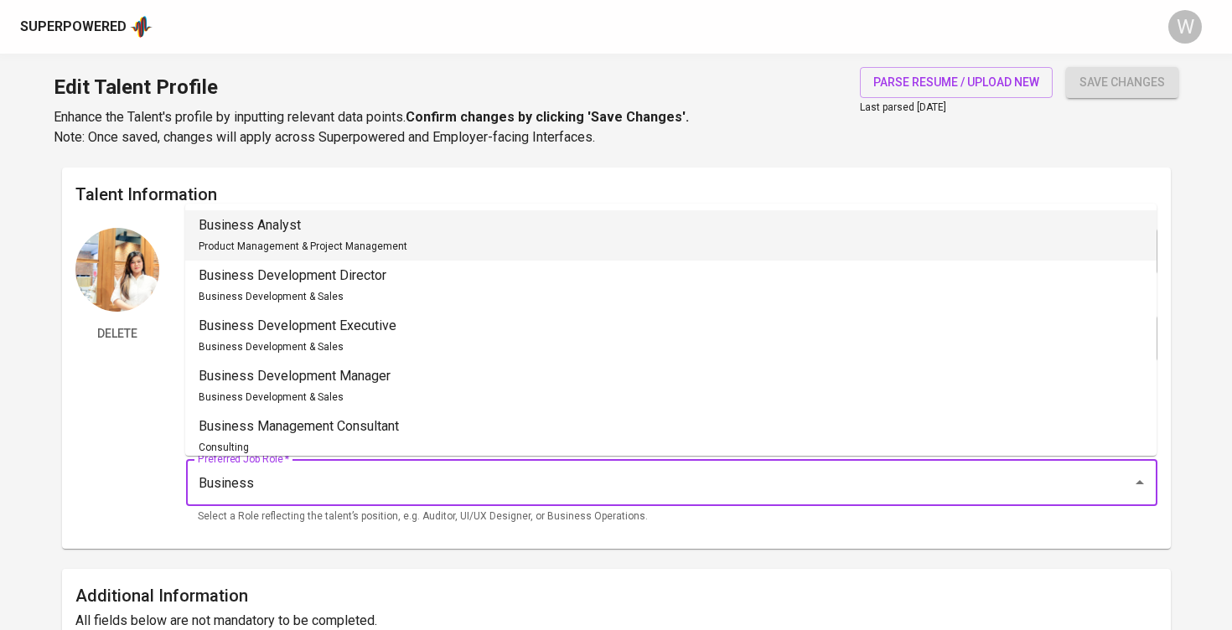
click at [528, 239] on li "Business Analyst Product Management & Project Management" at bounding box center [671, 235] width 972 height 50
type input "Business Analyst"
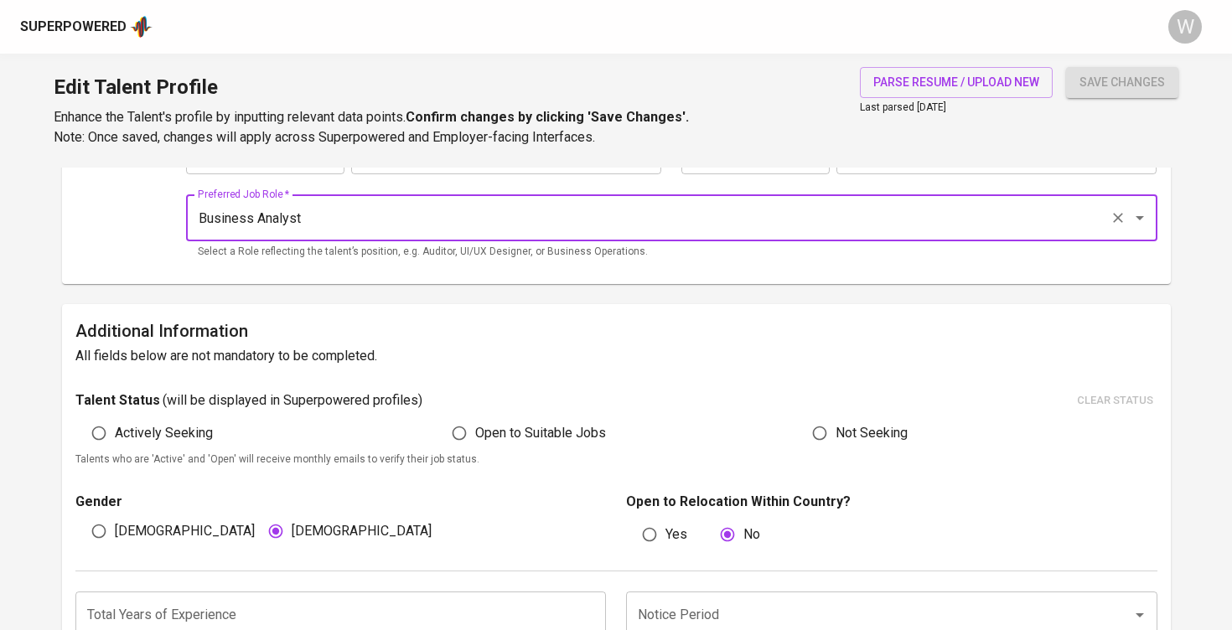
scroll to position [267, 0]
click at [491, 432] on span "Open to Suitable Jobs" at bounding box center [540, 432] width 131 height 20
click at [475, 432] on input "Open to Suitable Jobs" at bounding box center [459, 432] width 32 height 32
radio input "true"
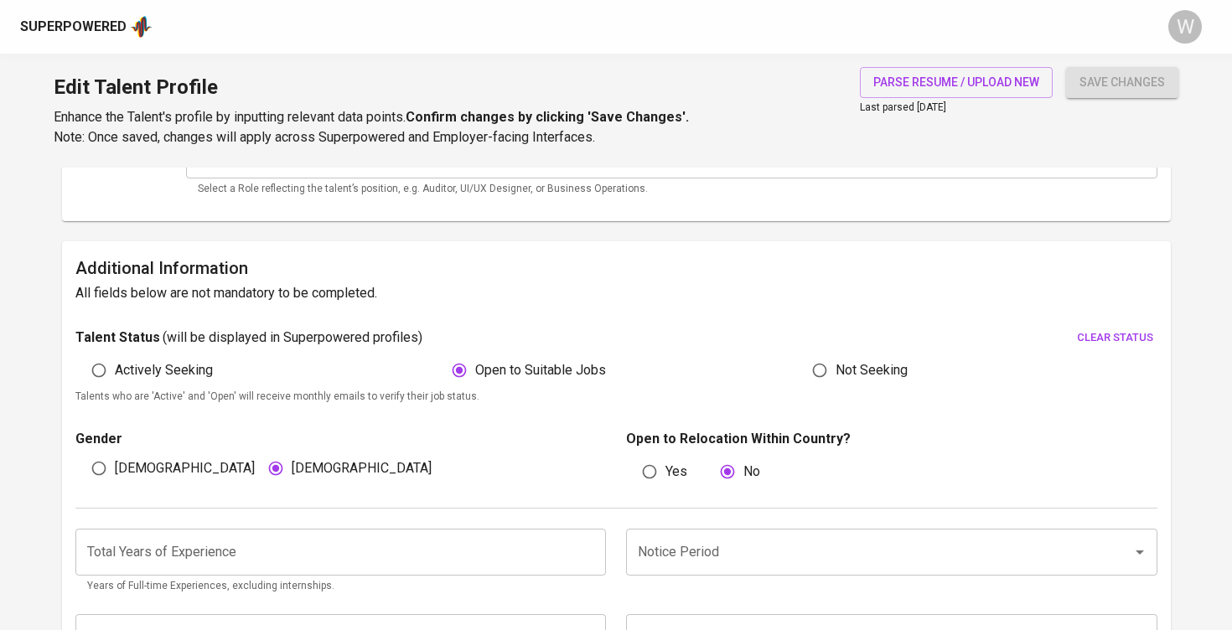
scroll to position [423, 0]
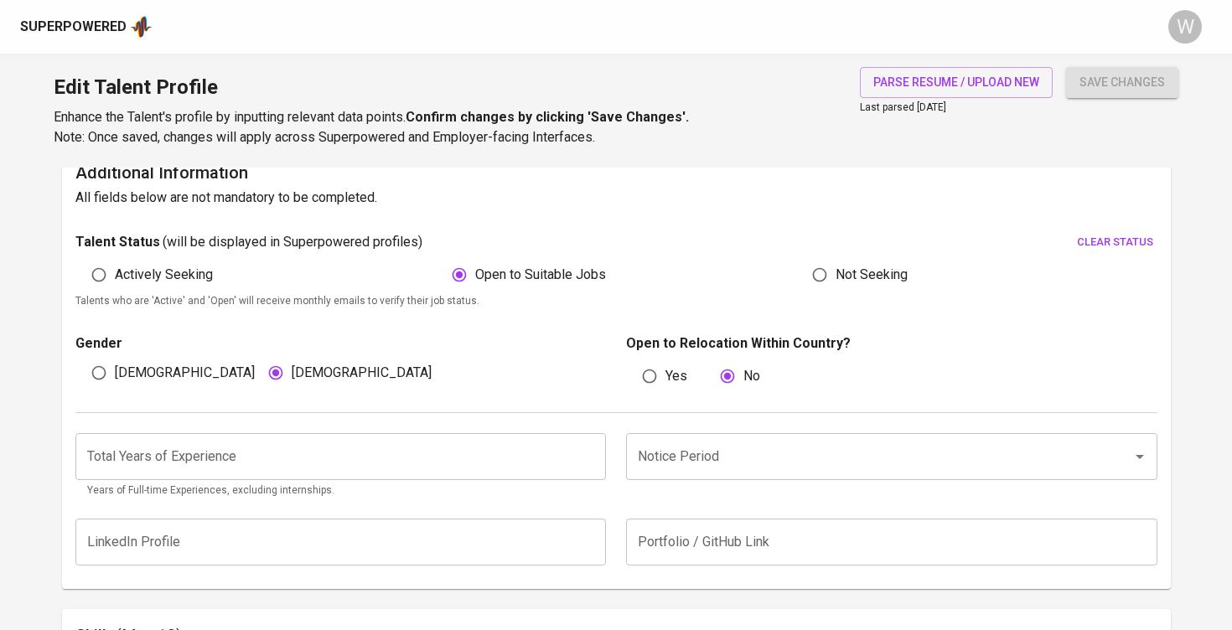
click at [435, 464] on input "number" at bounding box center [340, 456] width 531 height 47
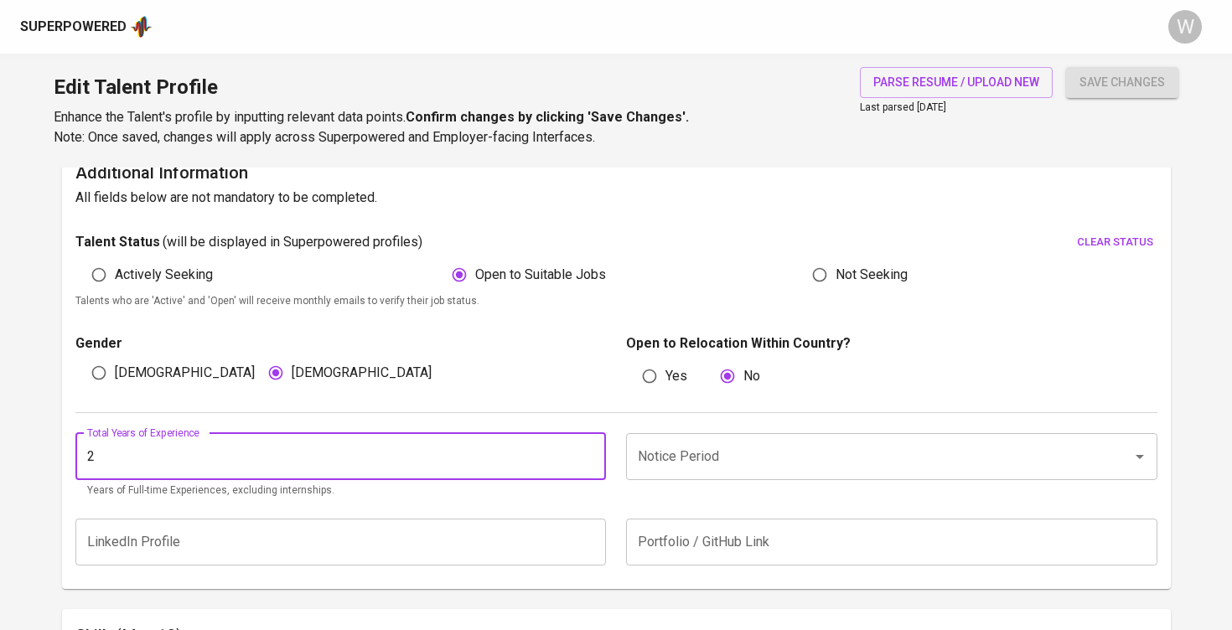
type input "2"
click at [682, 459] on input "Notice Period" at bounding box center [868, 457] width 469 height 32
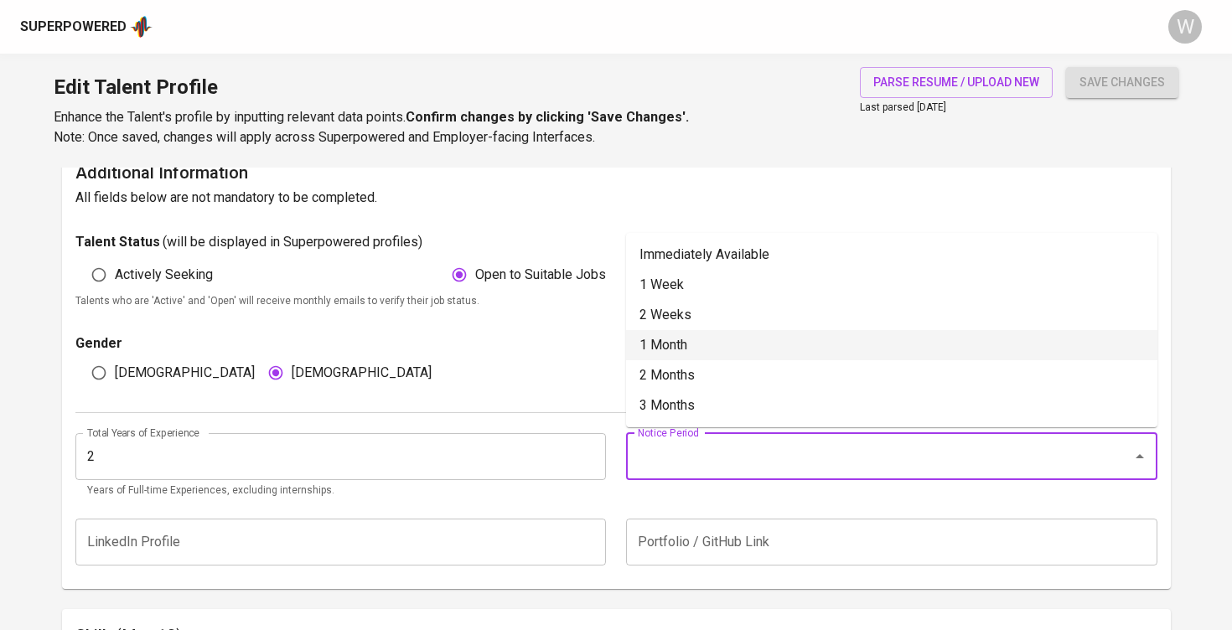
click at [672, 345] on li "1 Month" at bounding box center [891, 345] width 531 height 30
type input "1 Month"
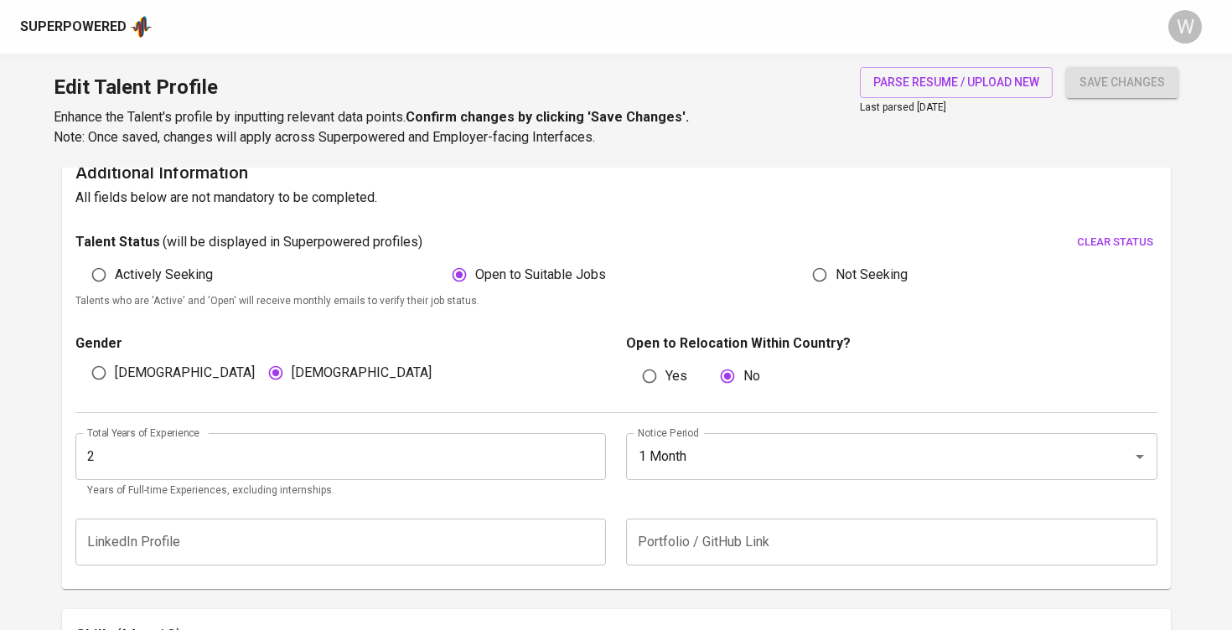
click at [1098, 101] on div "save changes" at bounding box center [1122, 107] width 112 height 80
click at [1107, 95] on button "save changes" at bounding box center [1122, 82] width 112 height 31
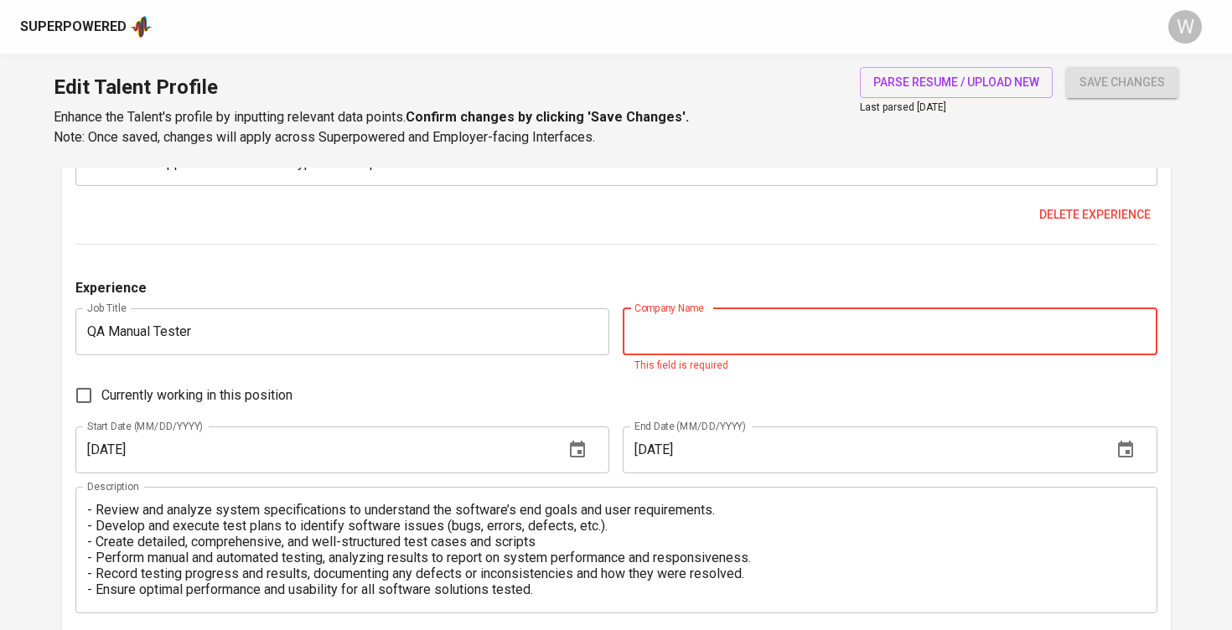
scroll to position [2058, 0]
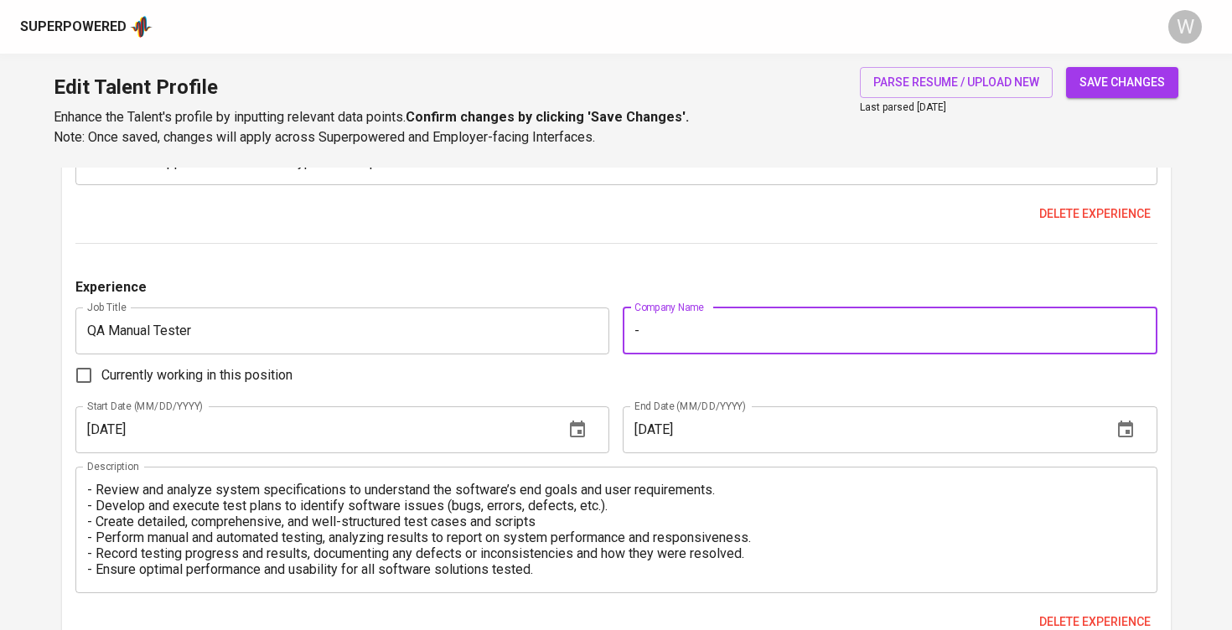
type input "-"
click at [1133, 74] on span "save changes" at bounding box center [1123, 82] width 86 height 21
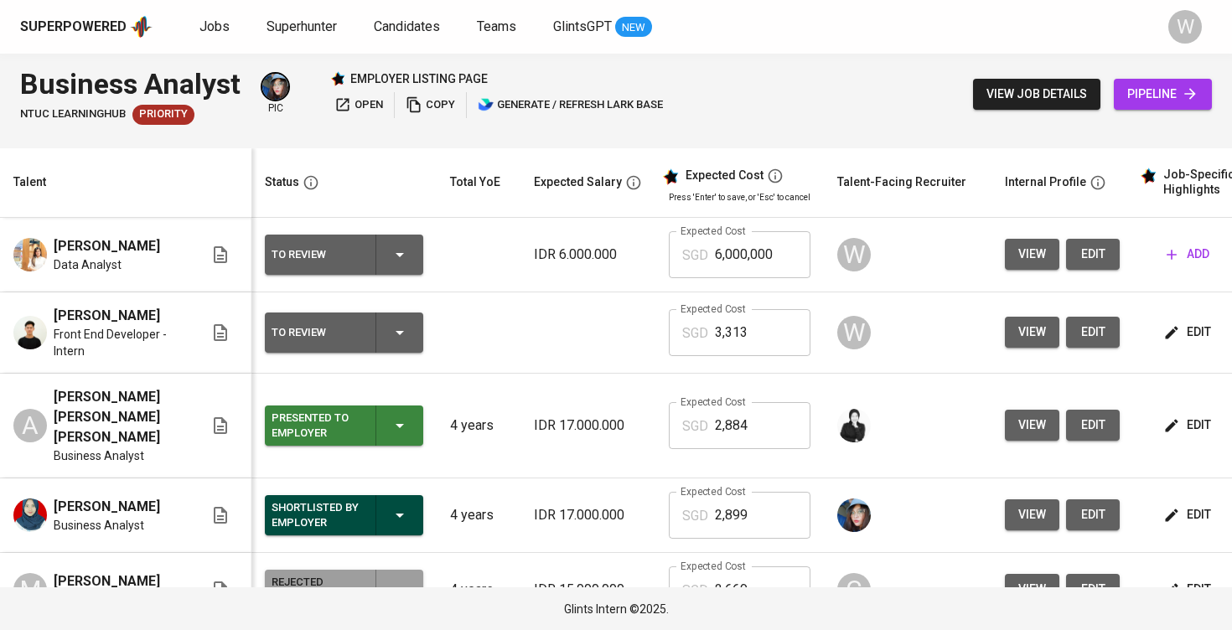
click at [1192, 255] on span "add" at bounding box center [1188, 254] width 43 height 21
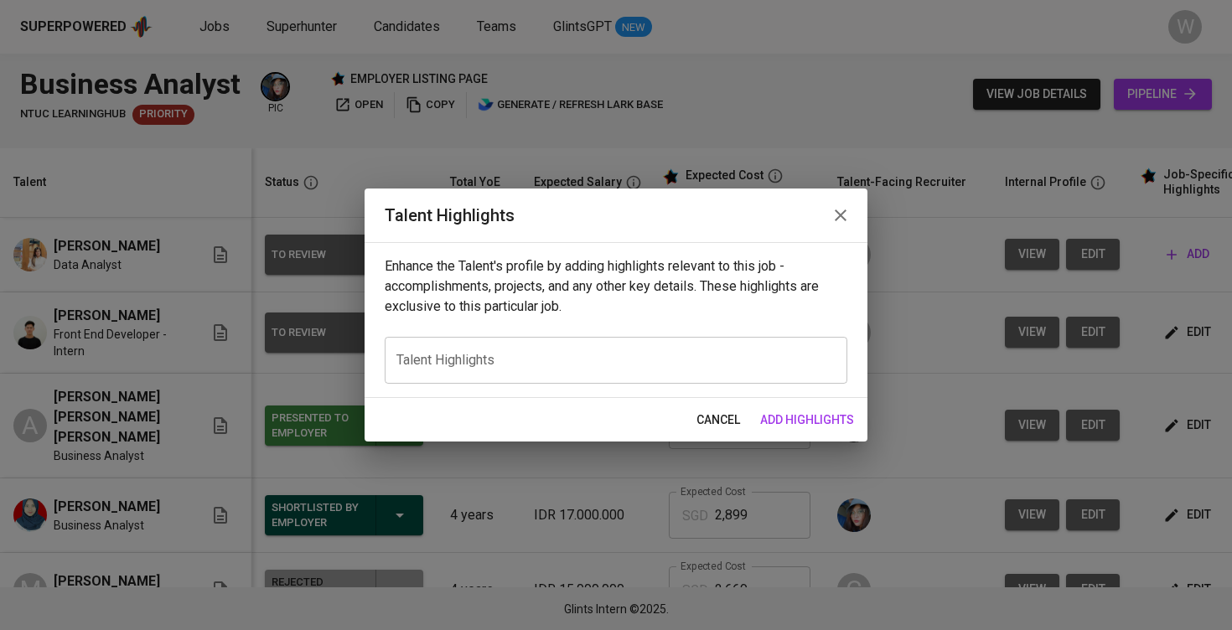
click at [683, 332] on div "Enhance the Talent's profile by adding highlights relevant to this job - accomp…" at bounding box center [616, 320] width 503 height 156
click at [677, 347] on div "x Talent Highlights" at bounding box center [616, 360] width 463 height 47
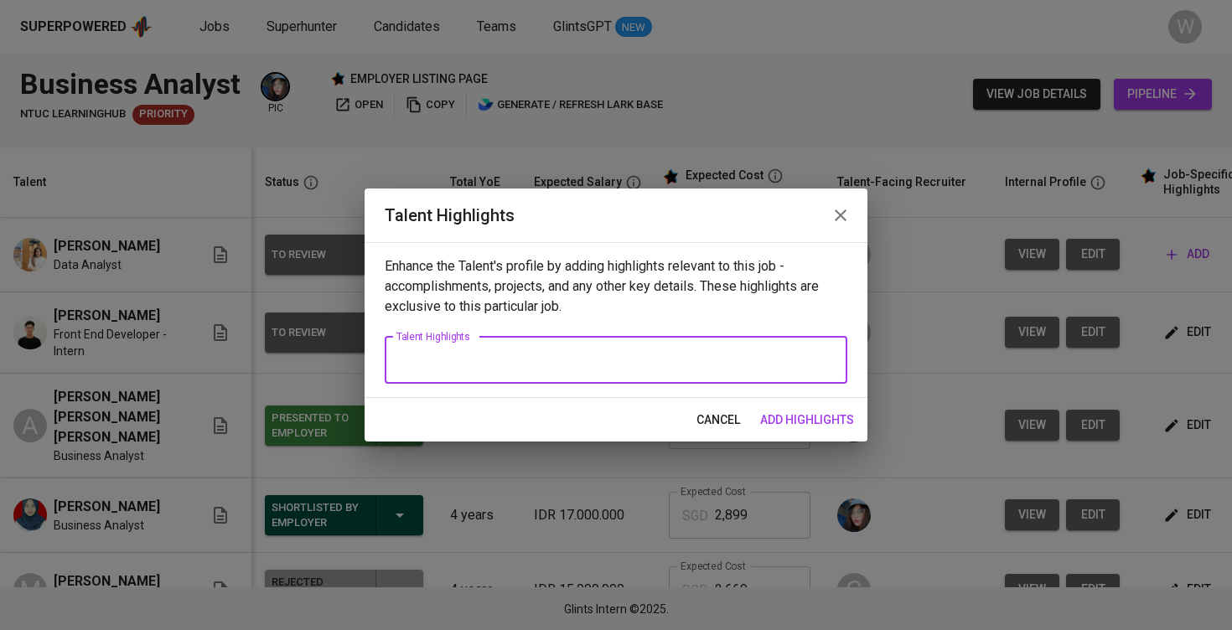
paste textarea "Lor’ip dolor — sit AM cons adipisci elitsed doei tem incididunt utl etdoloremag…"
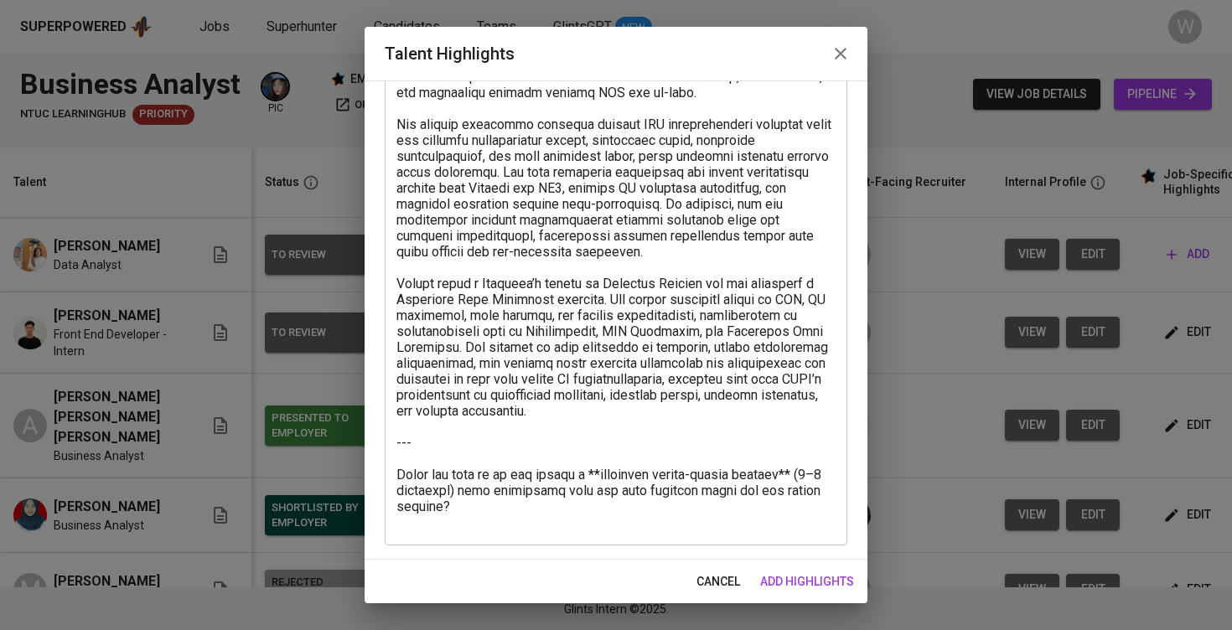
drag, startPoint x: 515, startPoint y: 533, endPoint x: 397, endPoint y: 440, distance: 149.8
click at [397, 440] on div "x Talent Highlights" at bounding box center [616, 164] width 463 height 764
drag, startPoint x: 395, startPoint y: 440, endPoint x: 458, endPoint y: 490, distance: 80.0
click at [462, 491] on div "x Talent Highlights" at bounding box center [616, 164] width 463 height 764
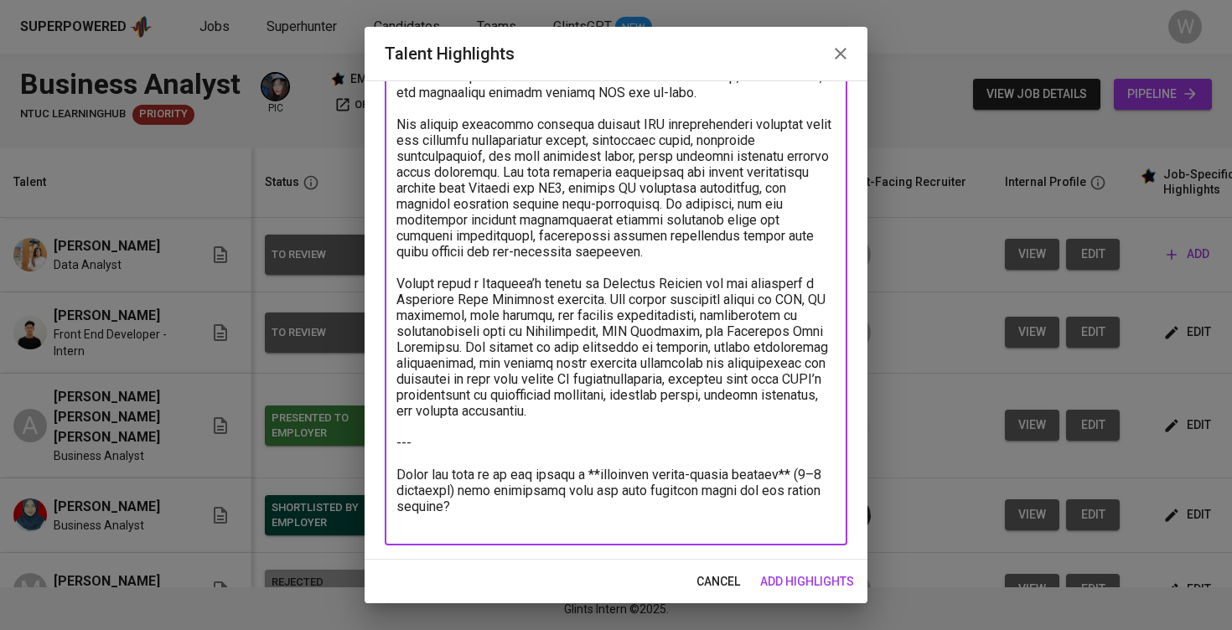
drag, startPoint x: 462, startPoint y: 511, endPoint x: 396, endPoint y: 453, distance: 87.9
click at [396, 453] on div "x Talent Highlights" at bounding box center [616, 164] width 463 height 764
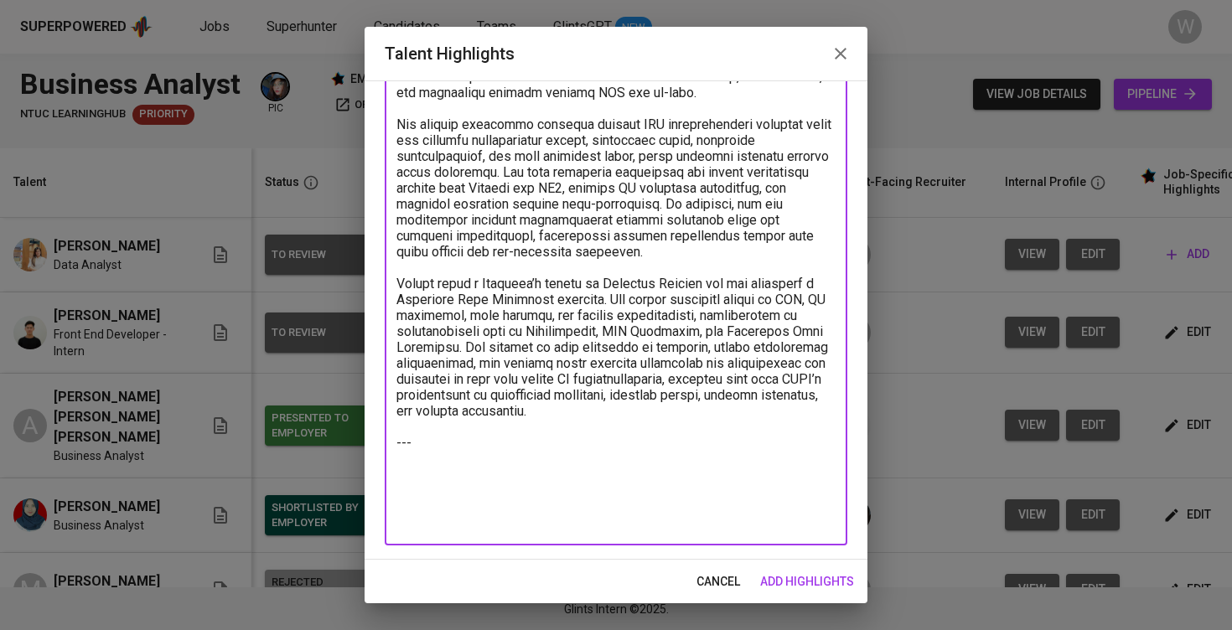
scroll to position [345, 0]
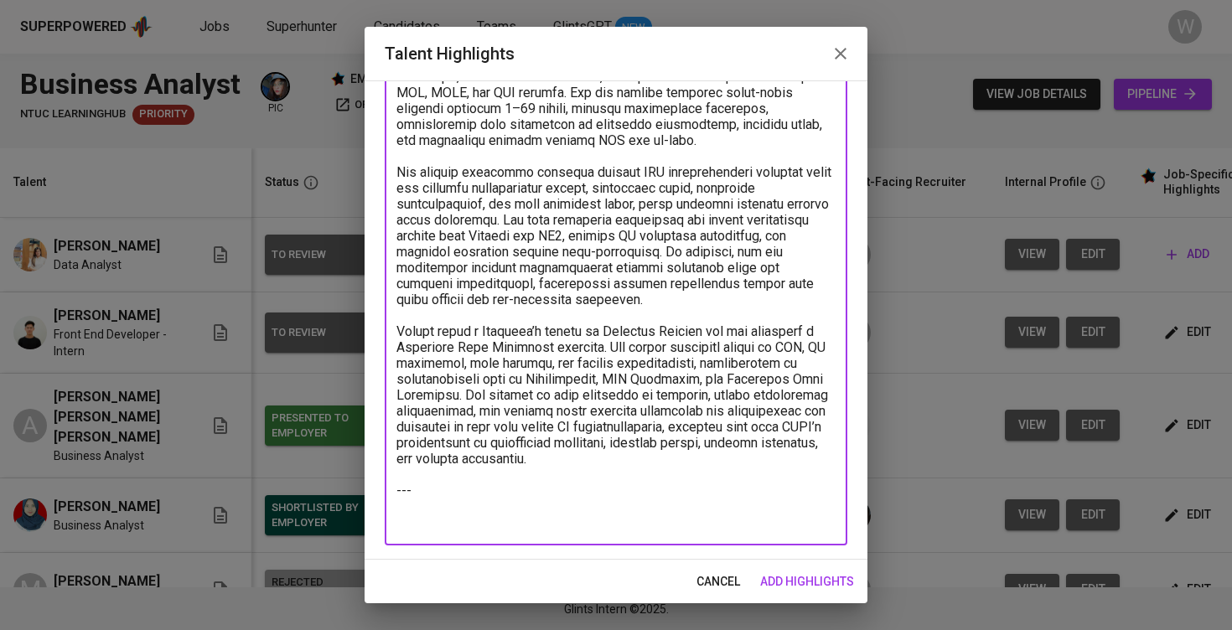
drag, startPoint x: 428, startPoint y: 515, endPoint x: 401, endPoint y: 334, distance: 182.2
click at [401, 334] on textarea at bounding box center [616, 188] width 439 height 685
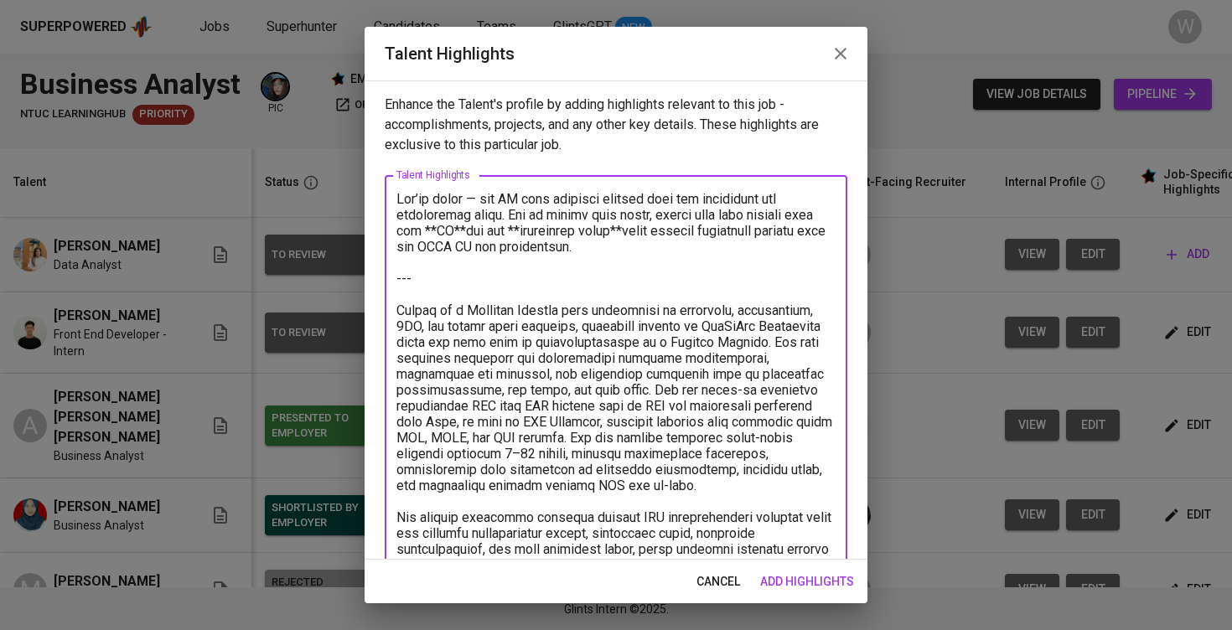
scroll to position [0, 0]
drag, startPoint x: 415, startPoint y: 298, endPoint x: 388, endPoint y: 160, distance: 140.9
click at [388, 160] on div "Enhance the Talent's profile by adding highlights relevant to this job - accomp…" at bounding box center [616, 319] width 503 height 479
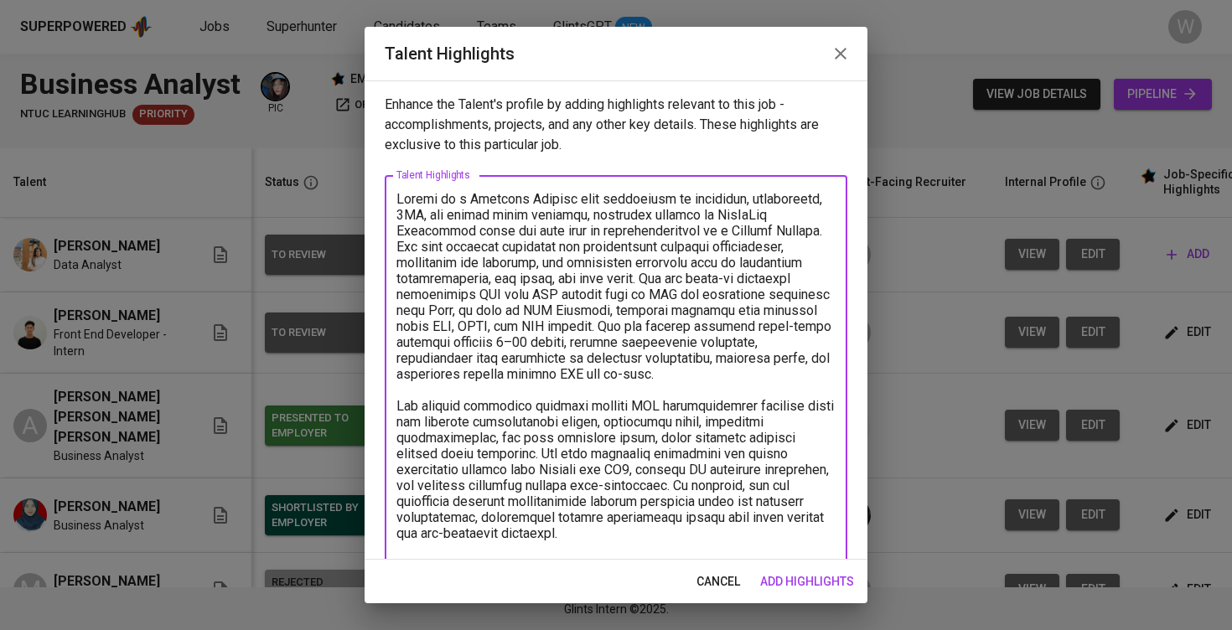
scroll to position [14, 0]
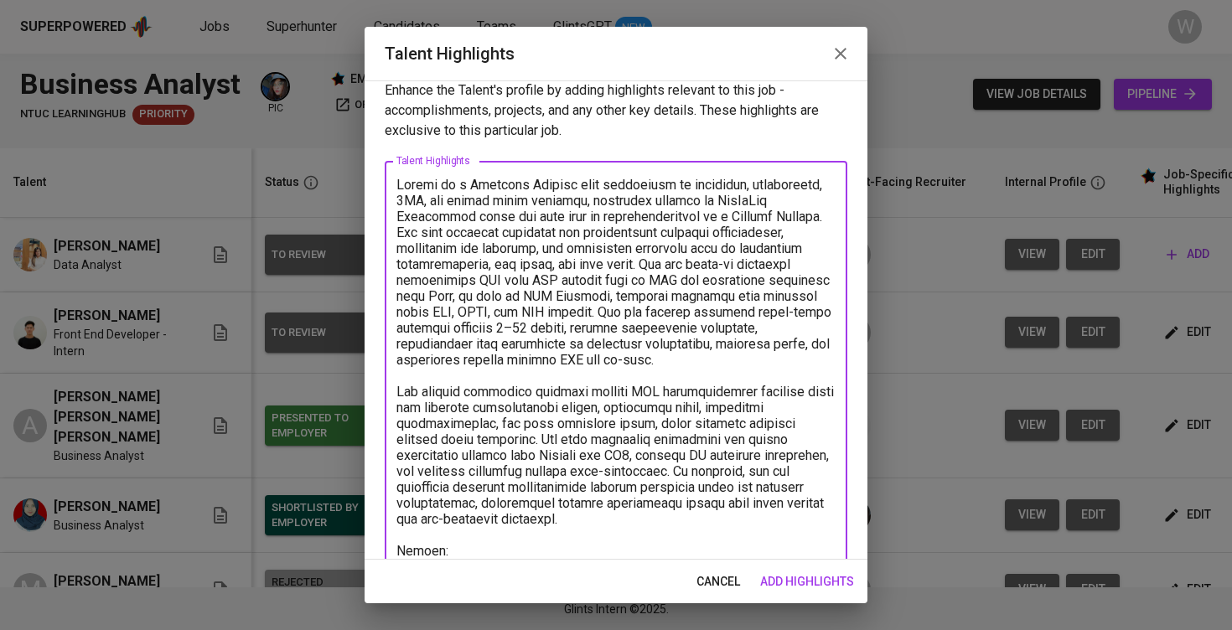
paste textarea "[URL][DOMAIN_NAME]"
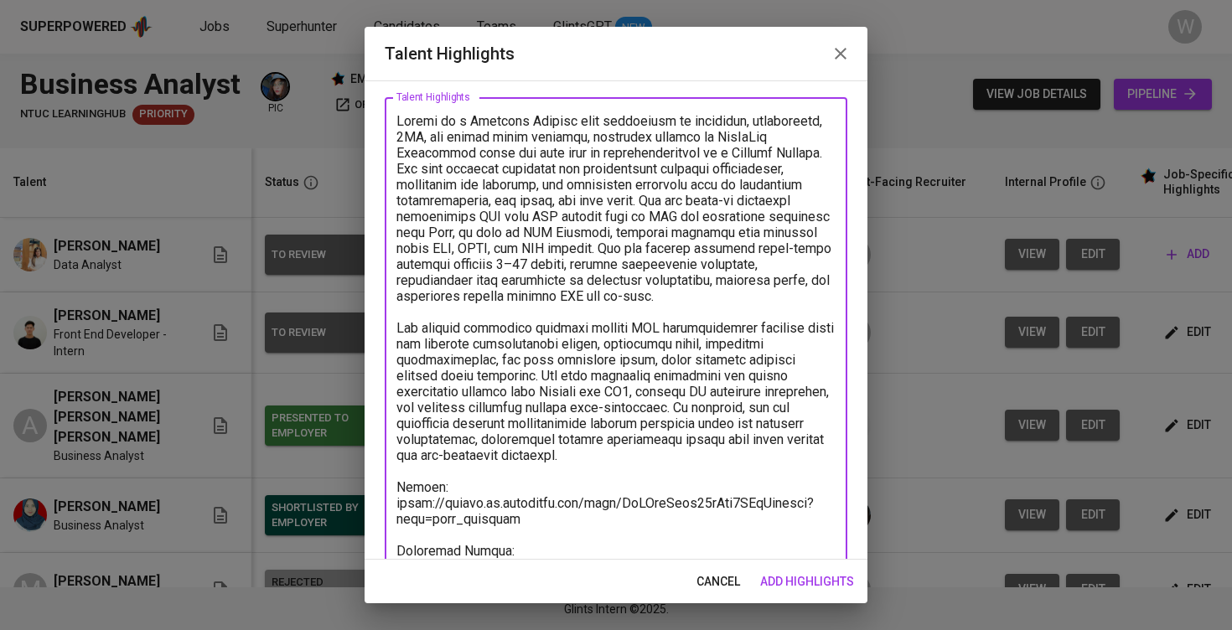
scroll to position [94, 0]
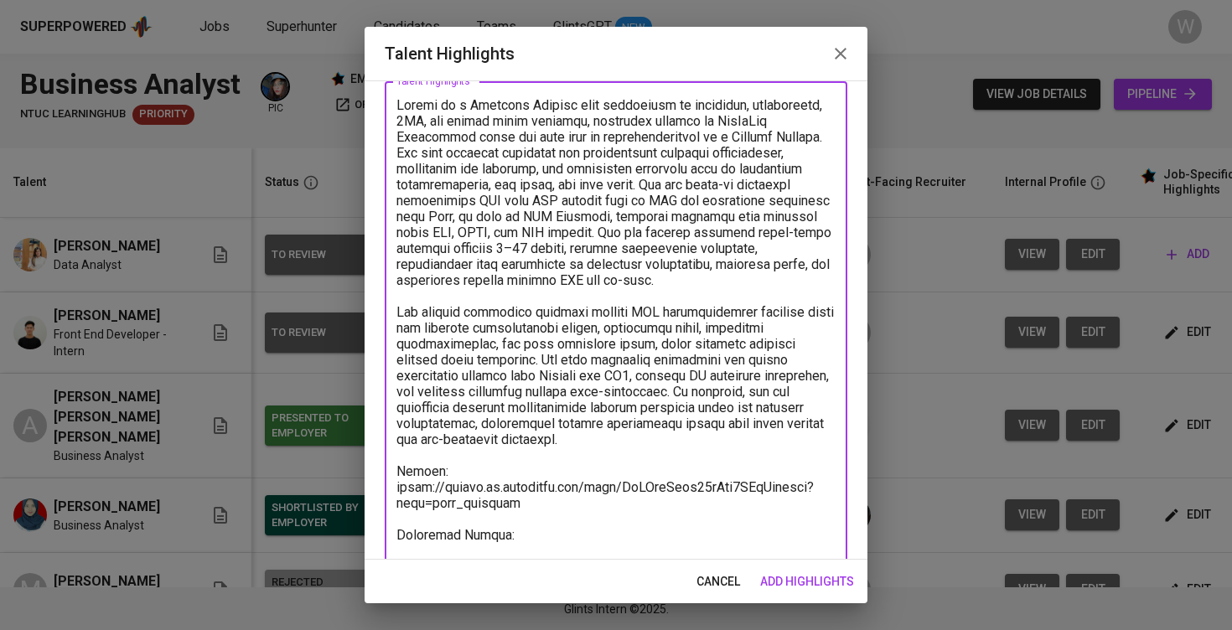
paste textarea "Total Monthly Salary 2456.15 SGD Recruitment Service 257.96 SGD Talent Salary 1…"
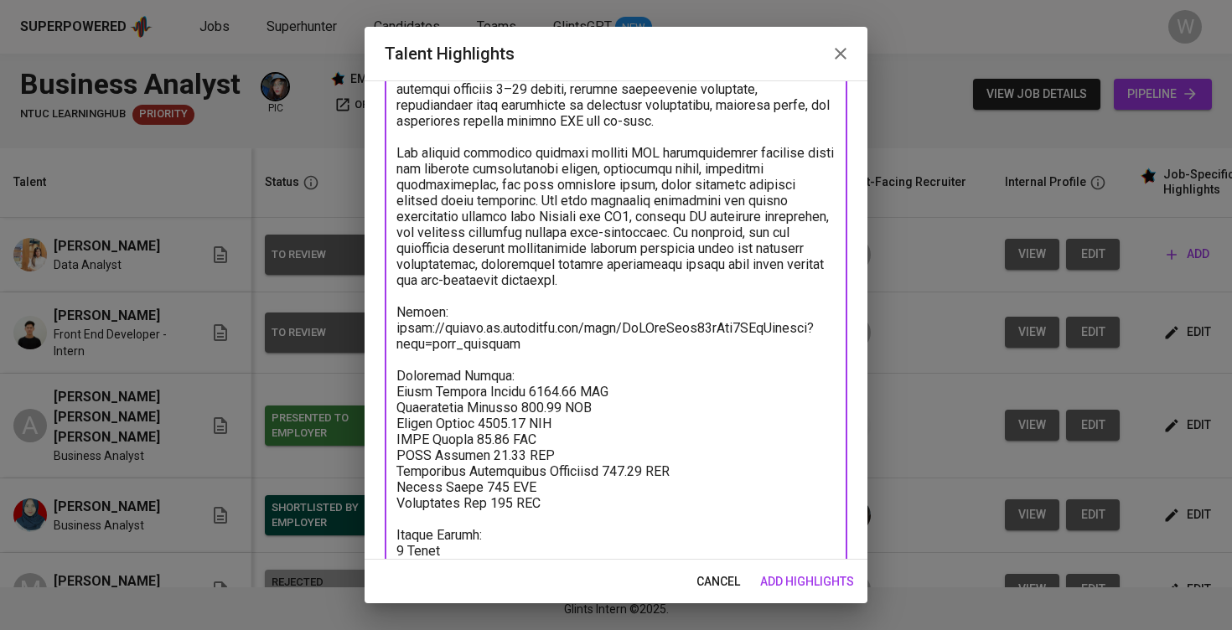
scroll to position [285, 0]
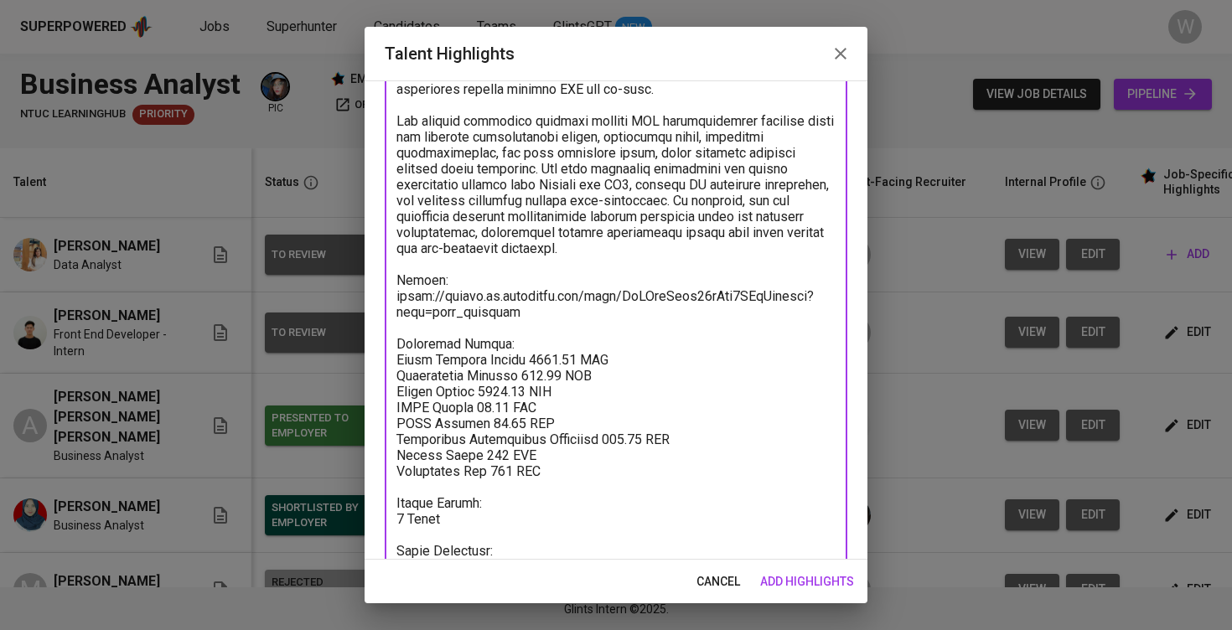
paste textarea "[URL][DOMAIN_NAME]"
type textarea "Loremi do s Ametcons Adipisc elit seddoeiusm te incididun, utlaboreetd, 0MA, al…"
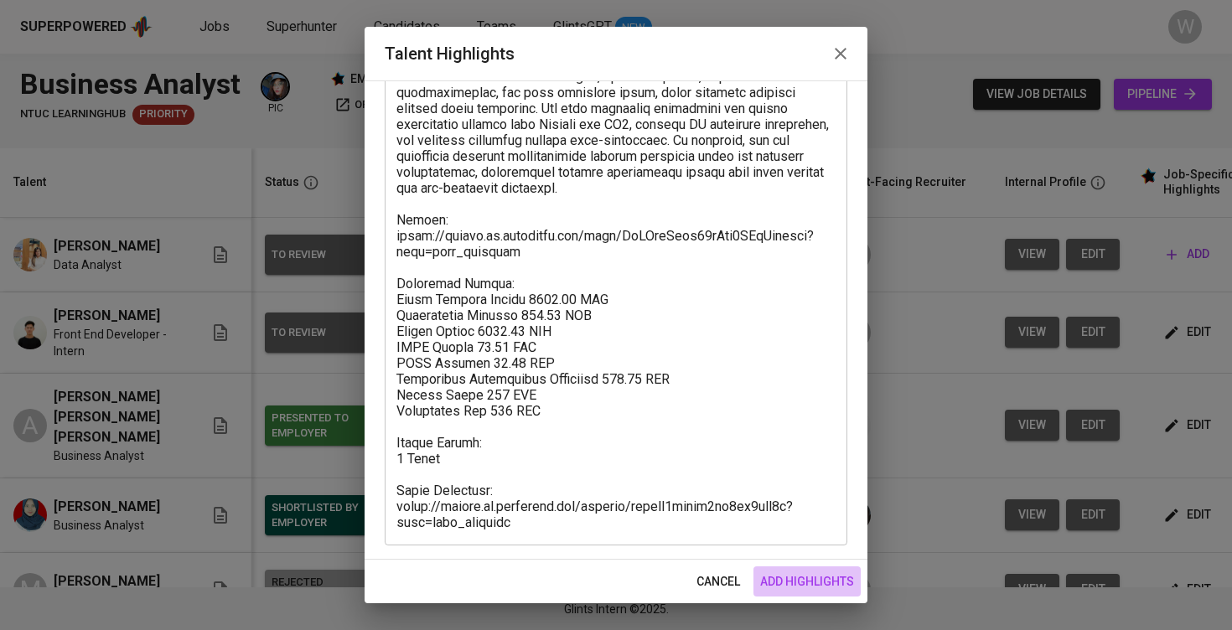
click at [820, 583] on span "add highlights" at bounding box center [807, 582] width 94 height 21
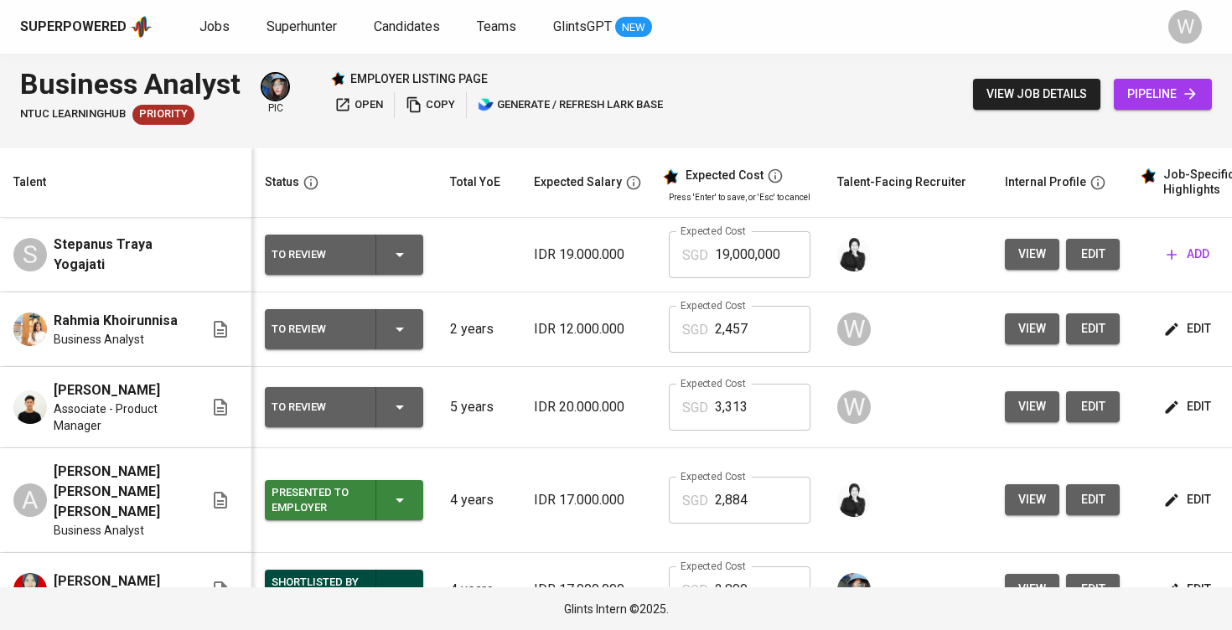
scroll to position [3, 0]
